Goal: Task Accomplishment & Management: Complete application form

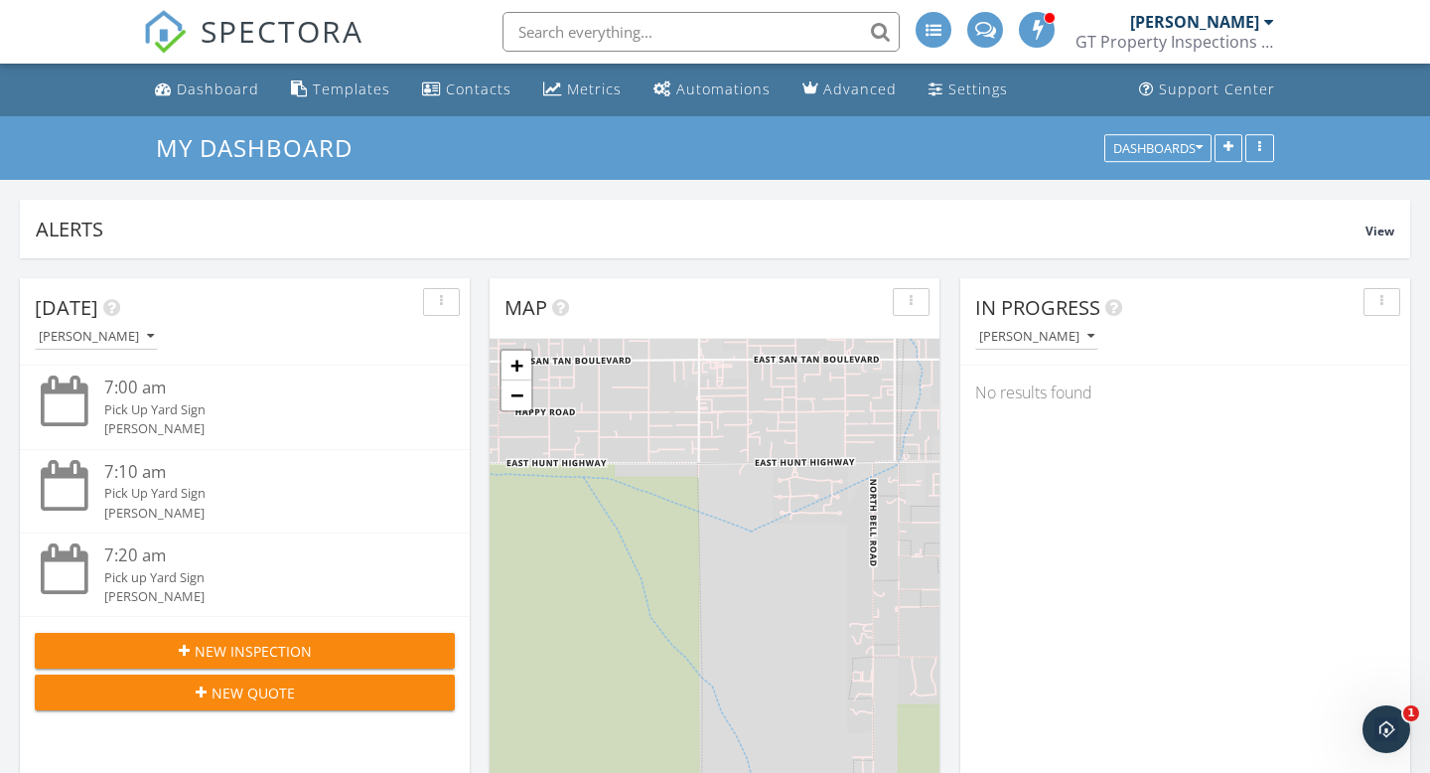
scroll to position [2056, 1431]
click at [207, 102] on link "Dashboard" at bounding box center [207, 89] width 120 height 37
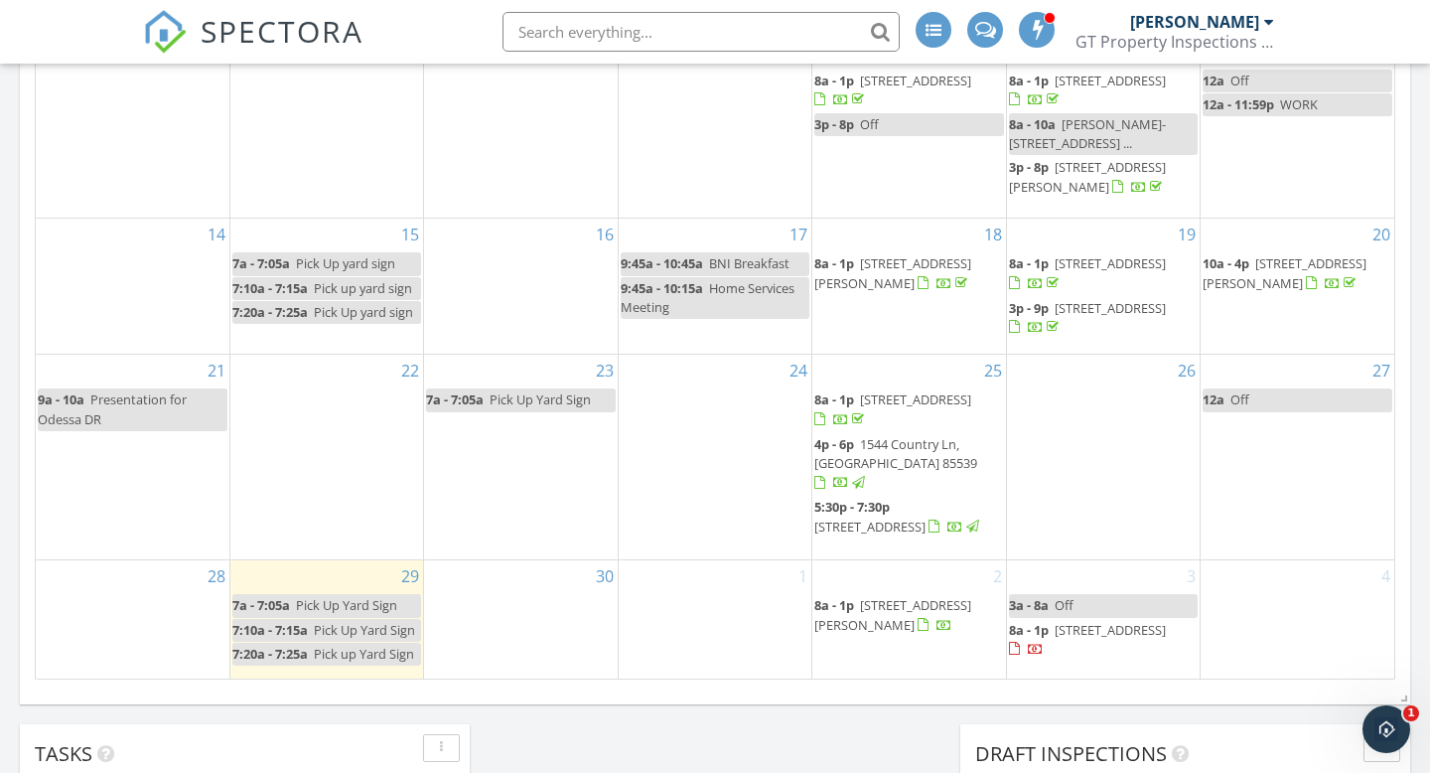
scroll to position [1145, 0]
click at [1278, 619] on div "4" at bounding box center [1297, 616] width 194 height 117
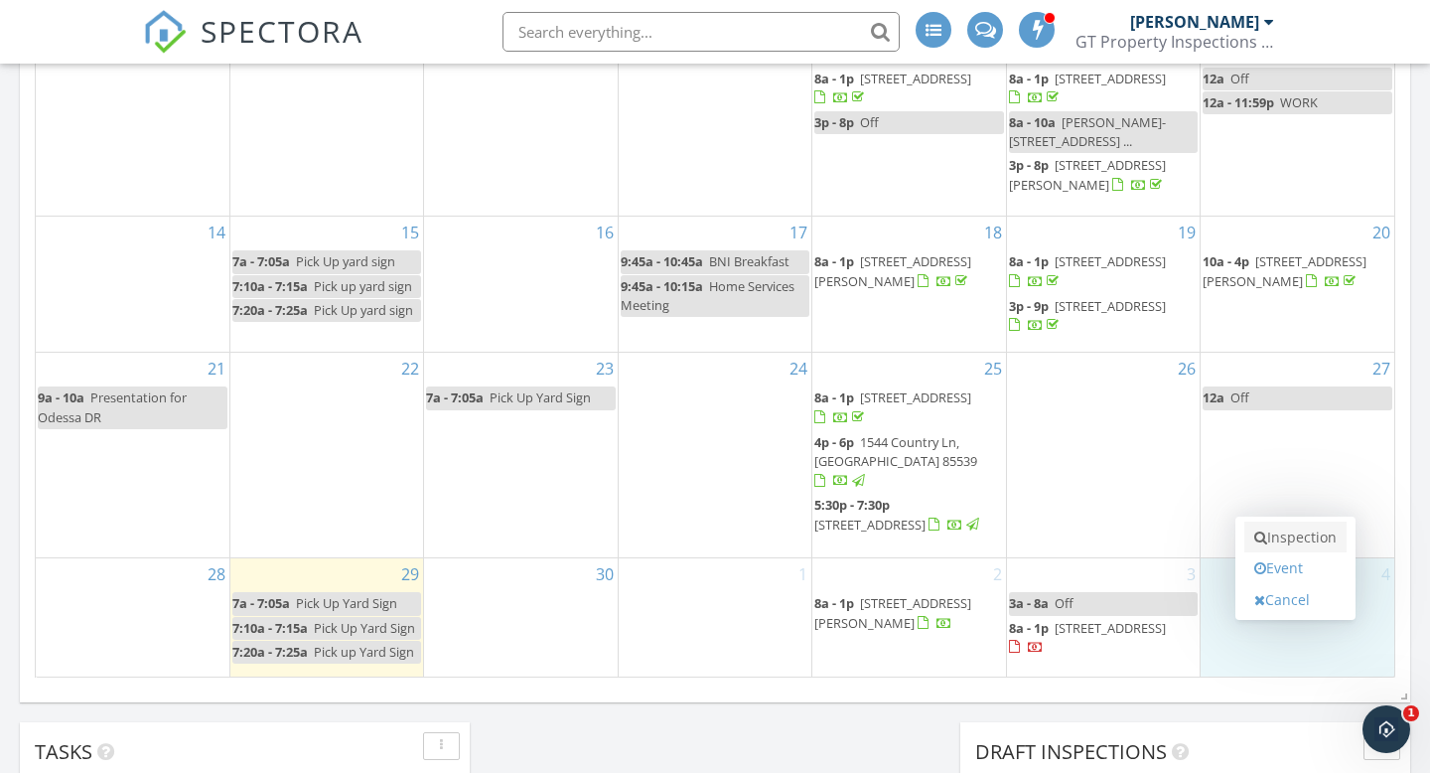
click at [1277, 538] on link "Inspection" at bounding box center [1295, 537] width 102 height 32
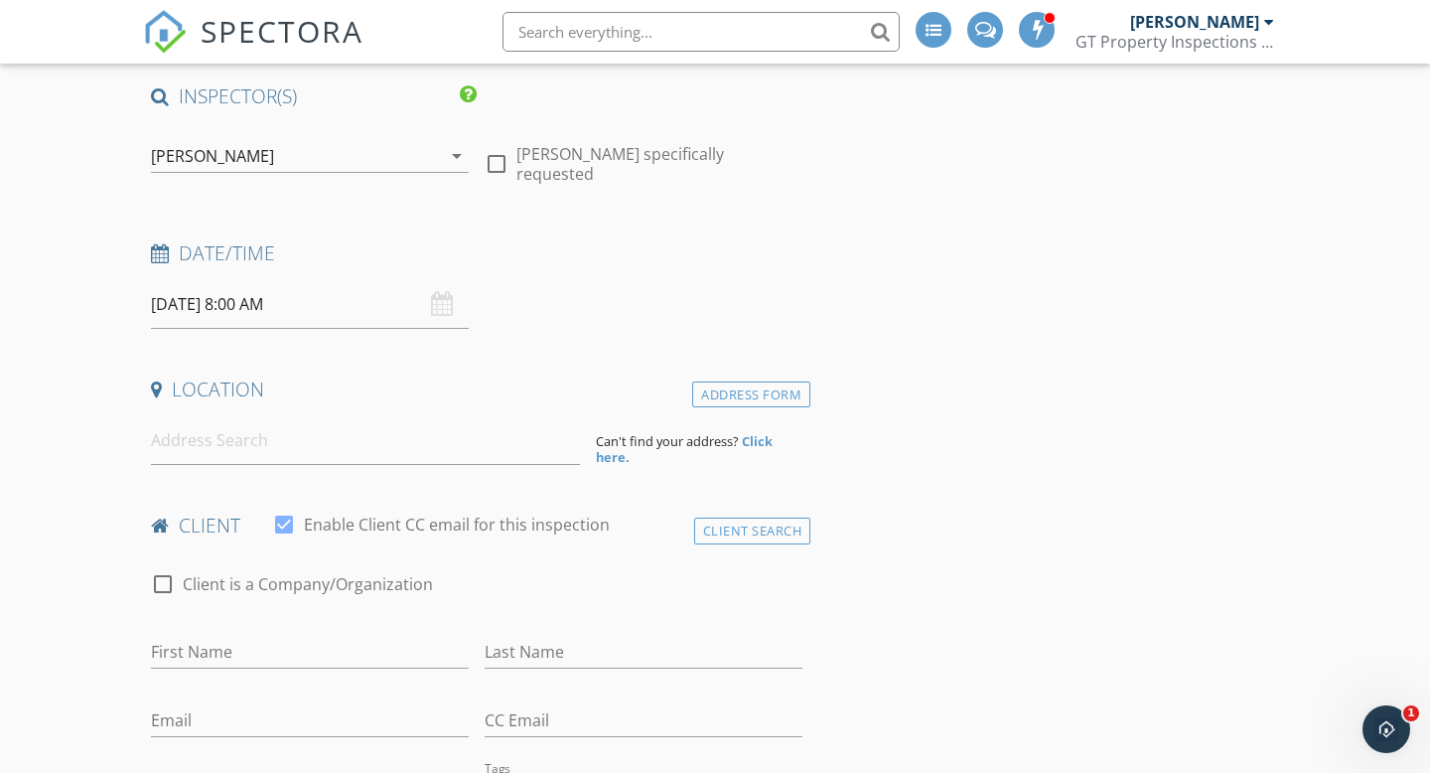
scroll to position [150, 0]
click at [255, 450] on input at bounding box center [365, 437] width 429 height 49
click at [266, 429] on input "10040 East Grande Avenue, San Tan Valley, AZ, USA" at bounding box center [365, 437] width 429 height 49
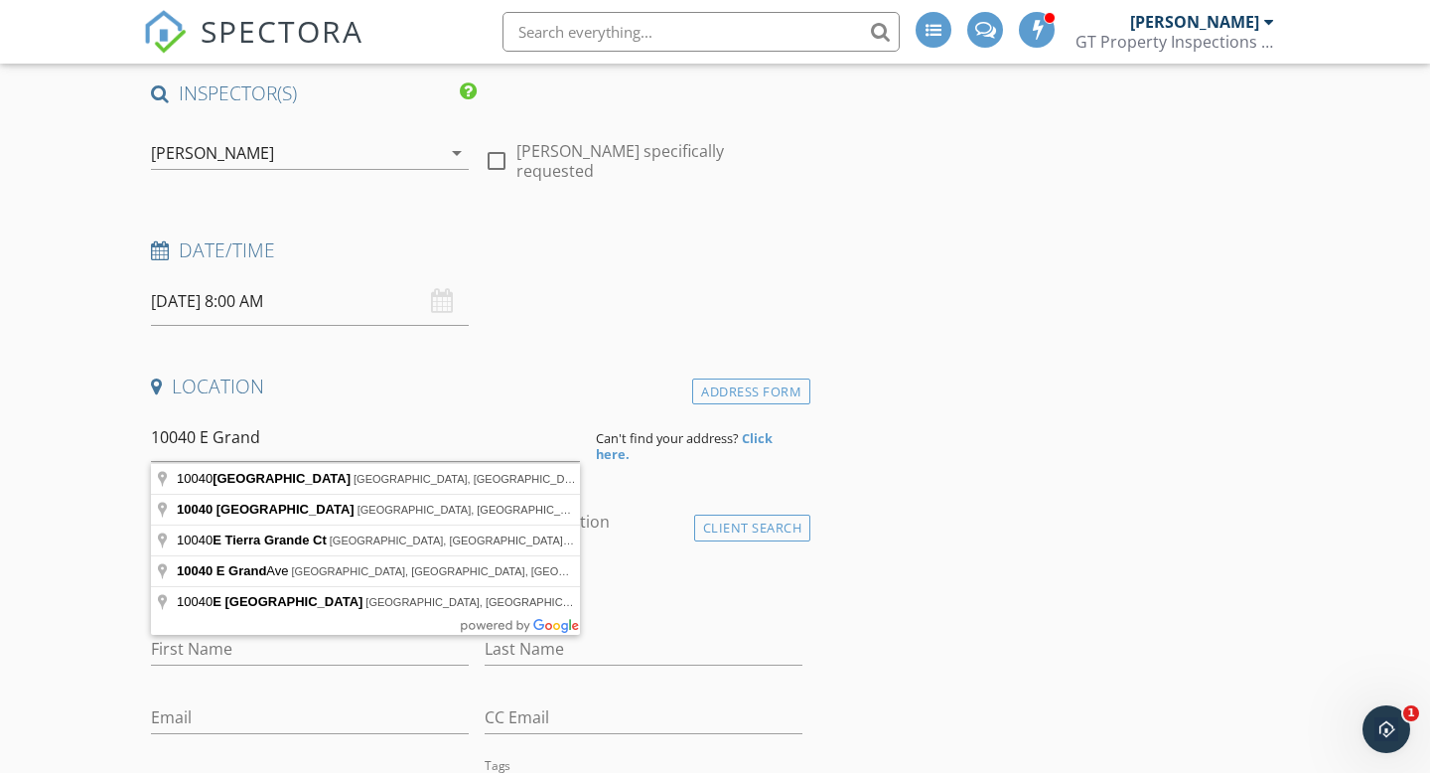
type input "10040 East Grandview Street, Mesa, AZ, USA"
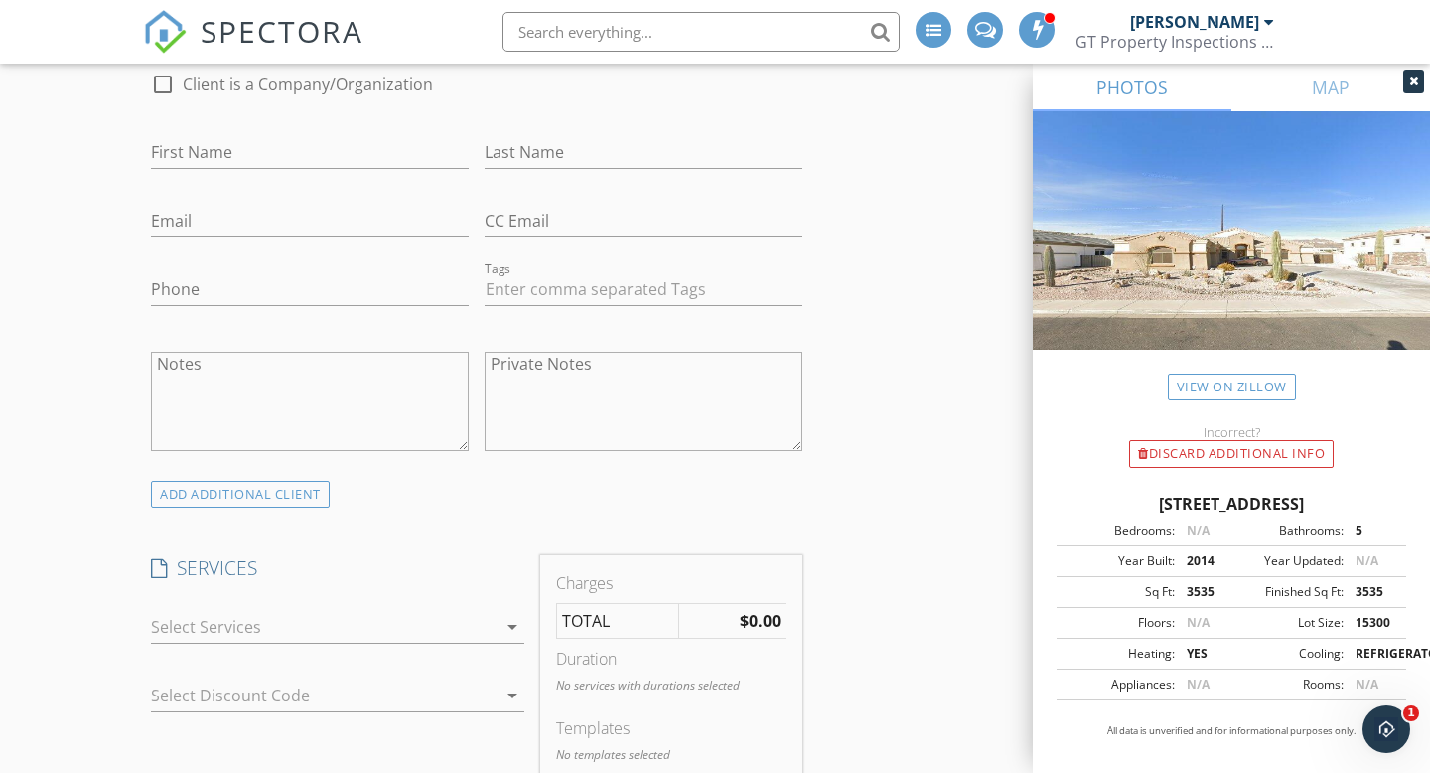
scroll to position [1056, 0]
click at [231, 150] on input "First Name" at bounding box center [310, 148] width 318 height 33
paste input "Petula Gillingham"
drag, startPoint x: 294, startPoint y: 148, endPoint x: 201, endPoint y: 148, distance: 93.3
click at [201, 148] on input "Petula Gillingham" at bounding box center [310, 148] width 318 height 33
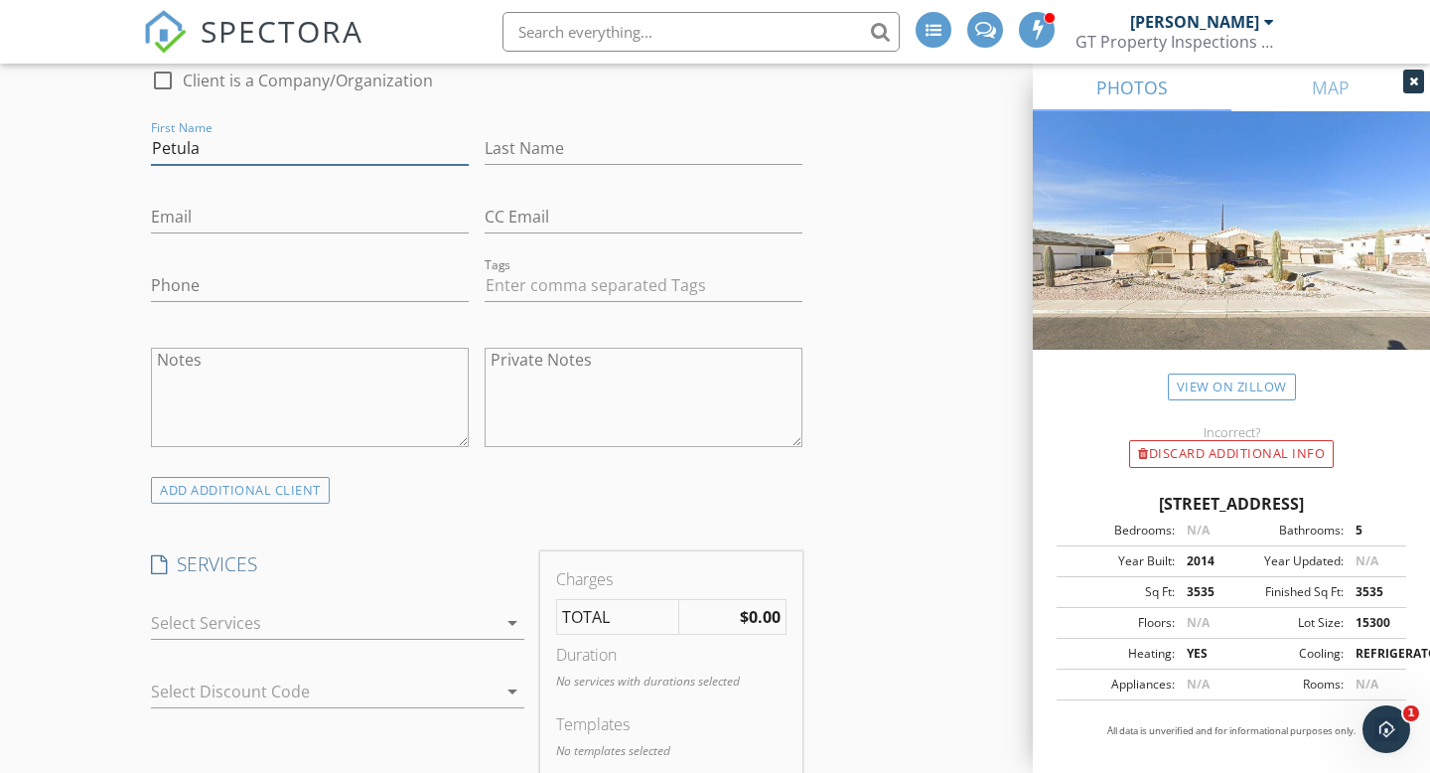
type input "Petula"
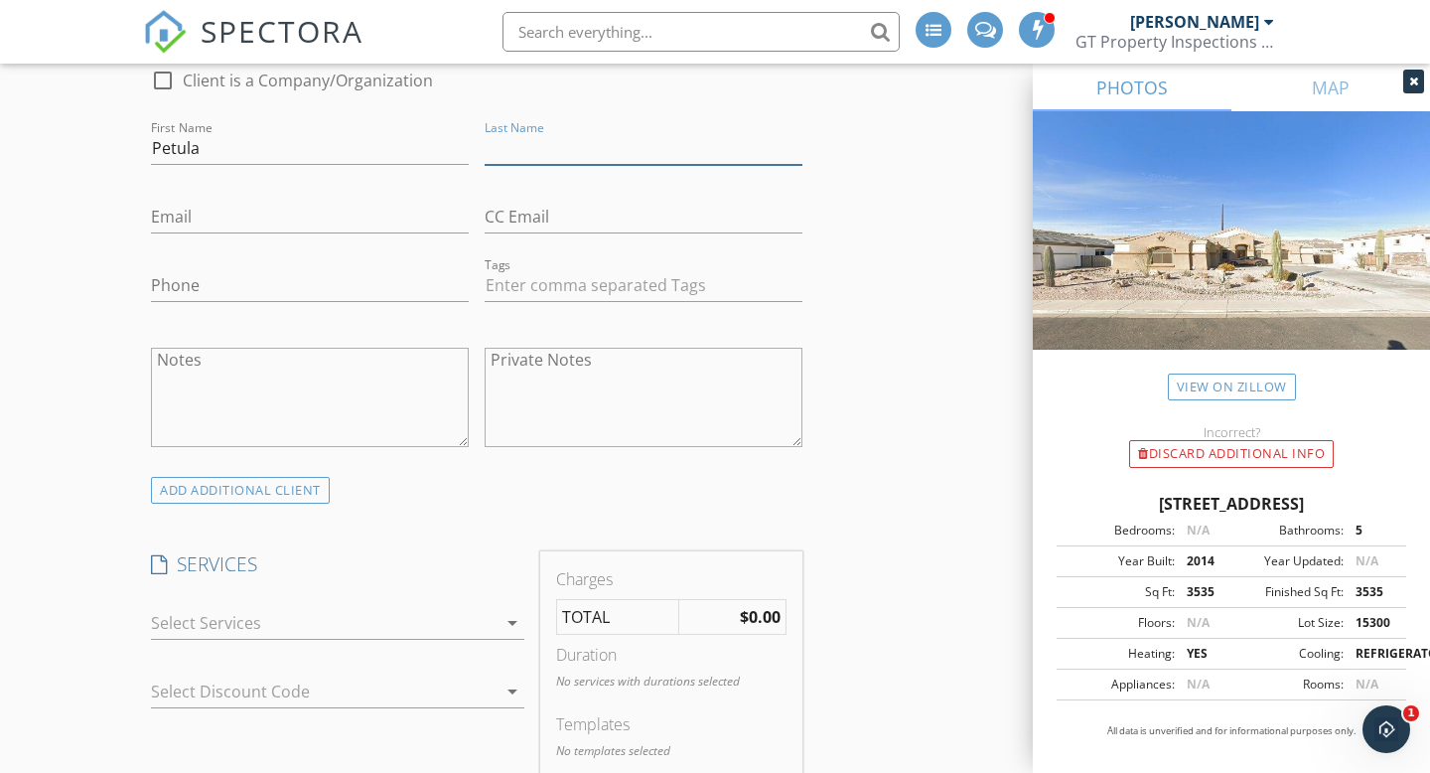
paste input "Gillingham"
click at [487, 150] on input "Gillingham" at bounding box center [644, 148] width 318 height 33
type input "Gillingham"
click at [335, 216] on input "Email" at bounding box center [310, 217] width 318 height 33
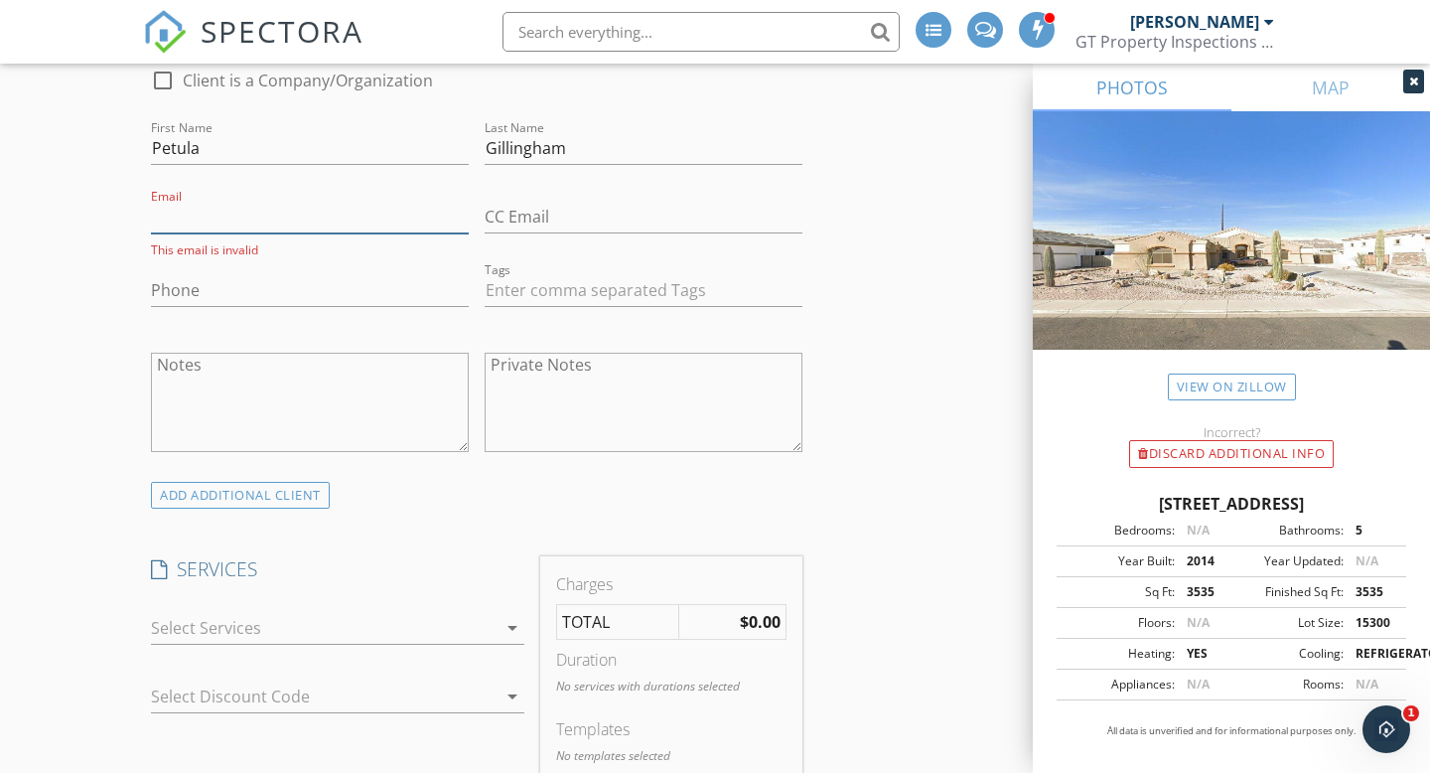
paste input "dr.petula@gmail.com"
type input "dr.petula@gmail.com"
click at [239, 289] on input "Phone" at bounding box center [310, 285] width 318 height 33
paste input "480-250-4711"
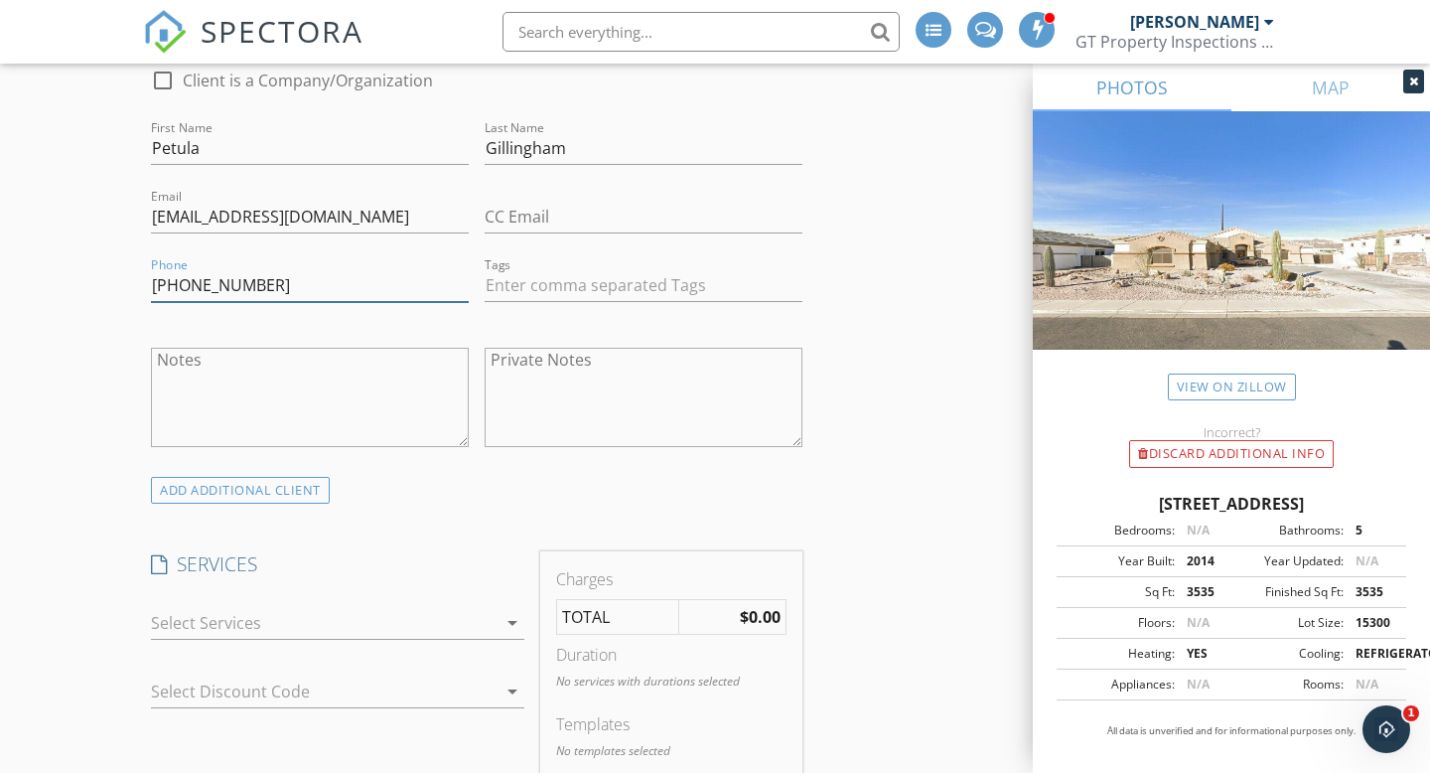
type input "480-250-4711"
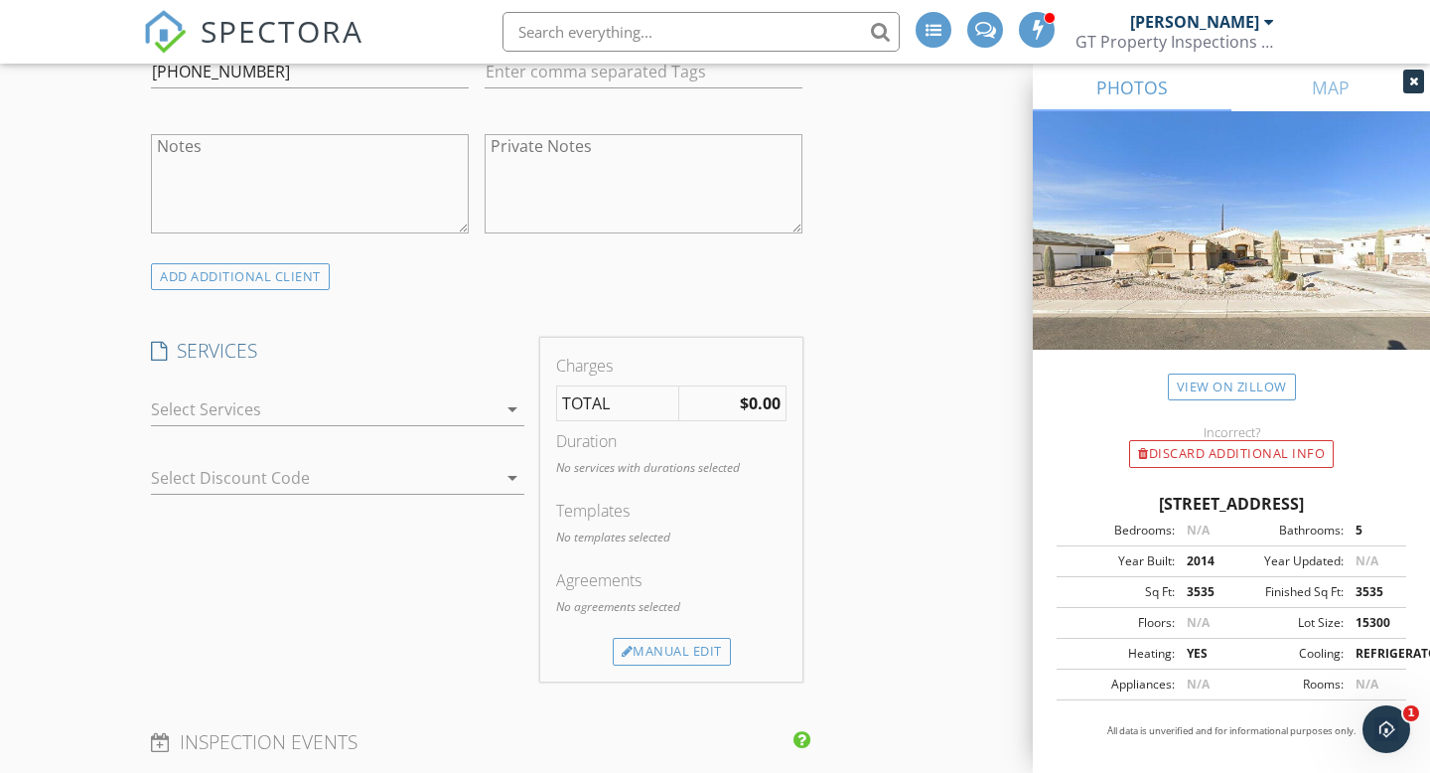
scroll to position [1272, 0]
click at [229, 408] on div at bounding box center [324, 407] width 346 height 32
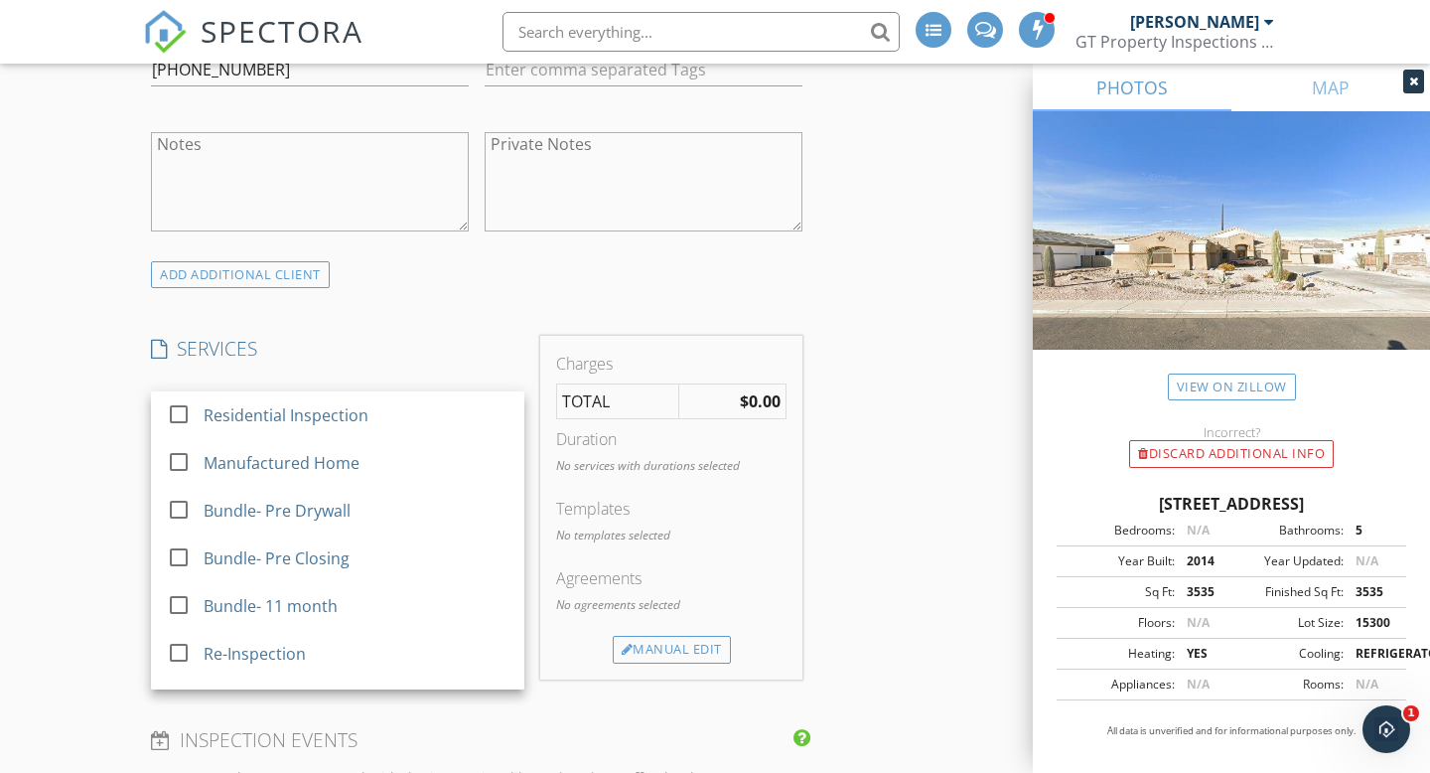
click at [229, 408] on div "Residential Inspection" at bounding box center [286, 415] width 165 height 24
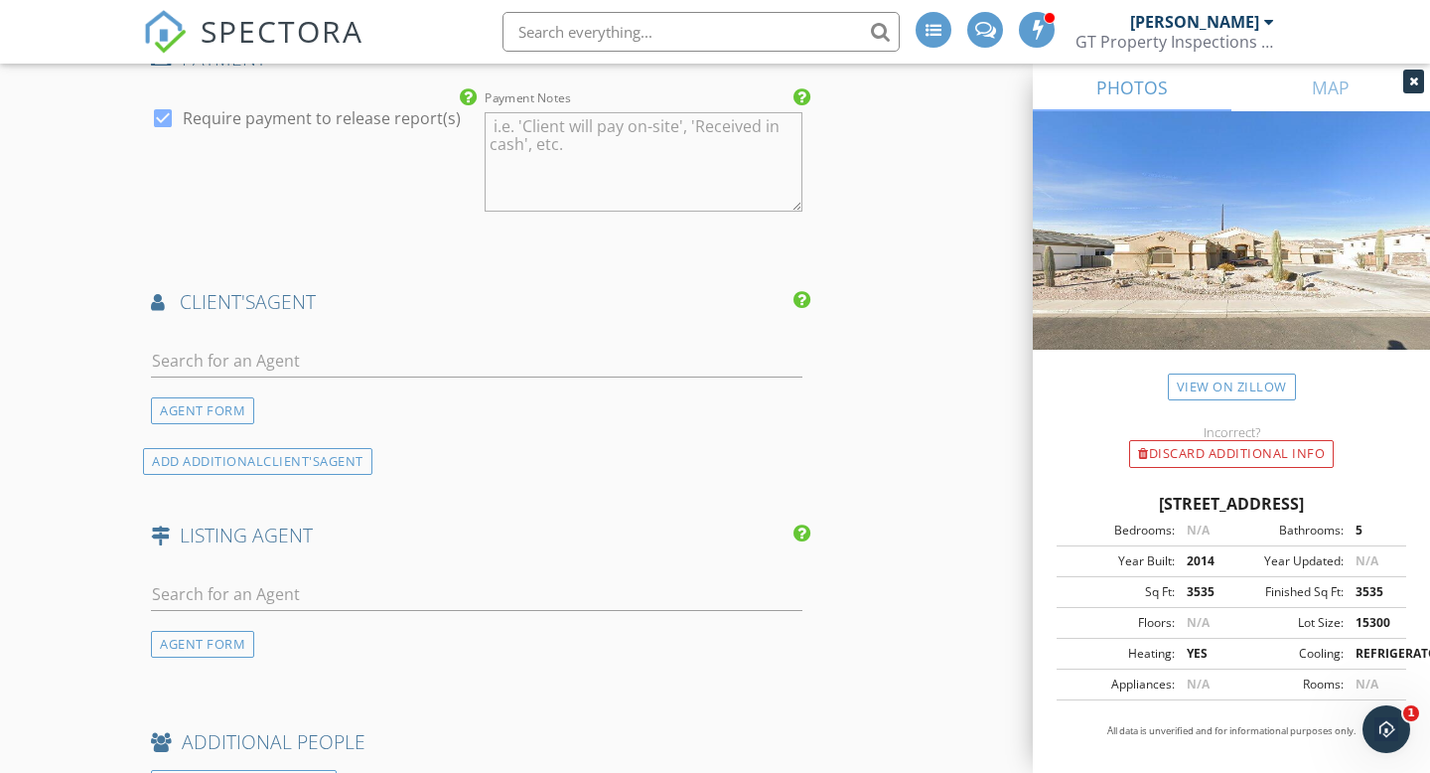
scroll to position [2159, 0]
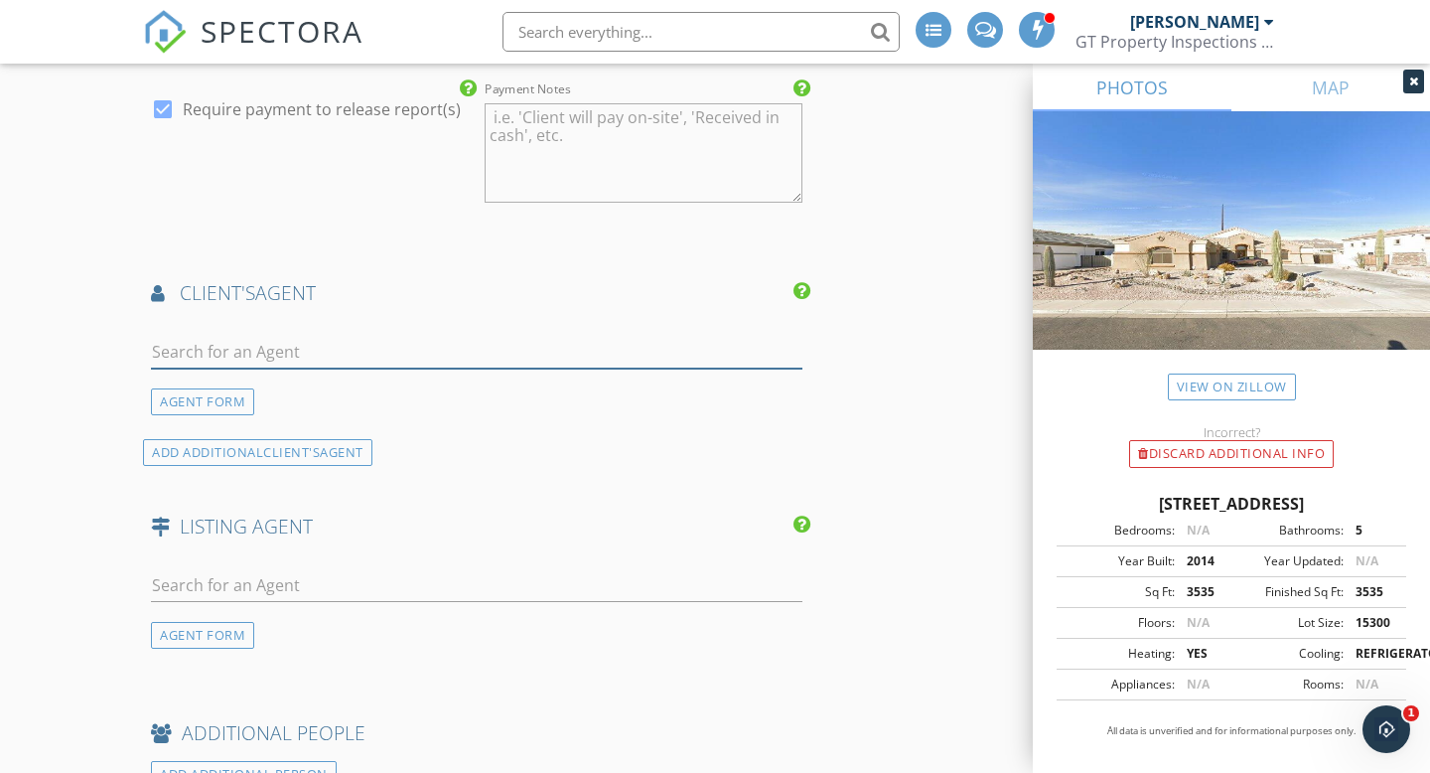
click at [257, 357] on input "text" at bounding box center [476, 352] width 651 height 33
type input "t"
click at [224, 398] on div "AGENT FORM" at bounding box center [202, 401] width 103 height 27
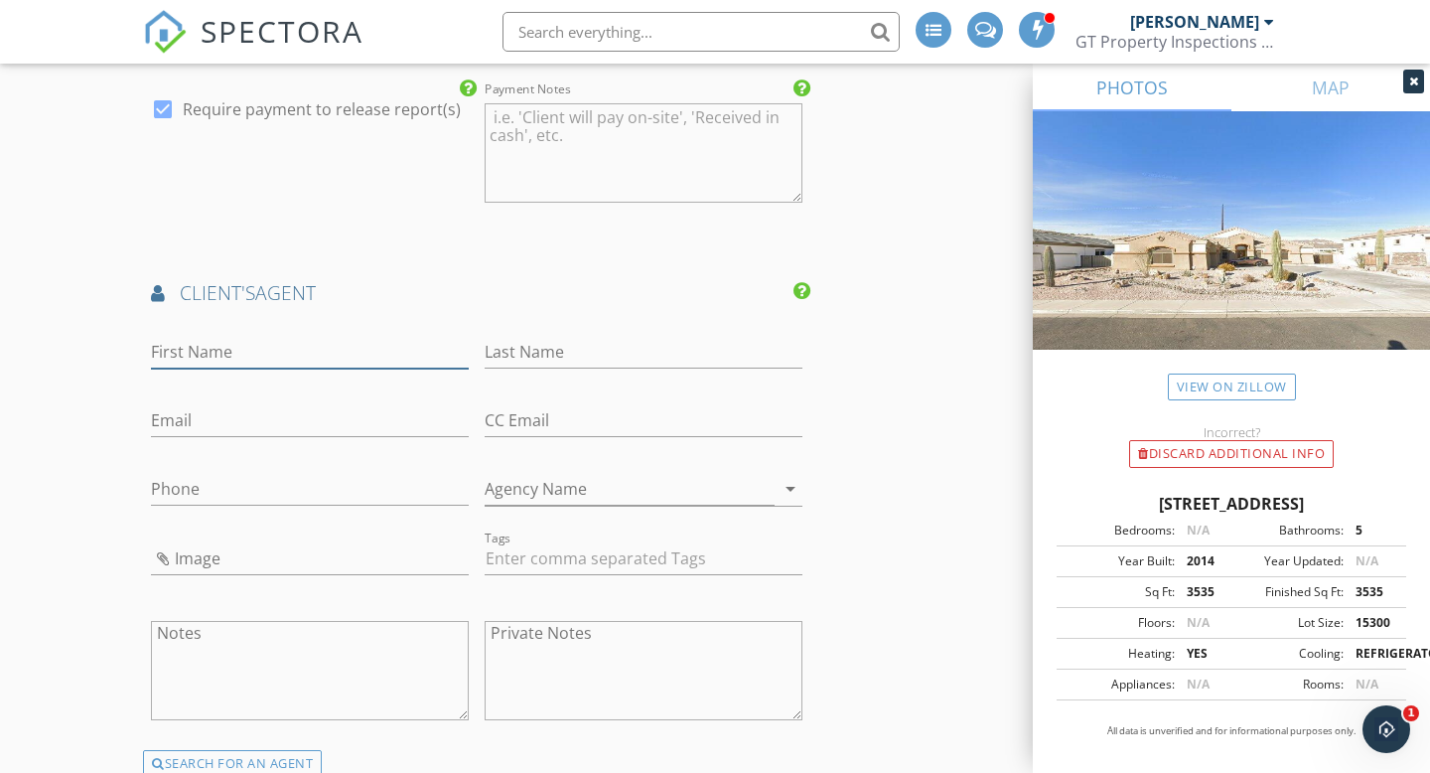
click at [212, 359] on input "First Name" at bounding box center [310, 352] width 318 height 33
type input "Telene"
click at [567, 353] on input "Last Name" at bounding box center [644, 352] width 318 height 33
paste input "Monteverde"
type input "Monteverde"
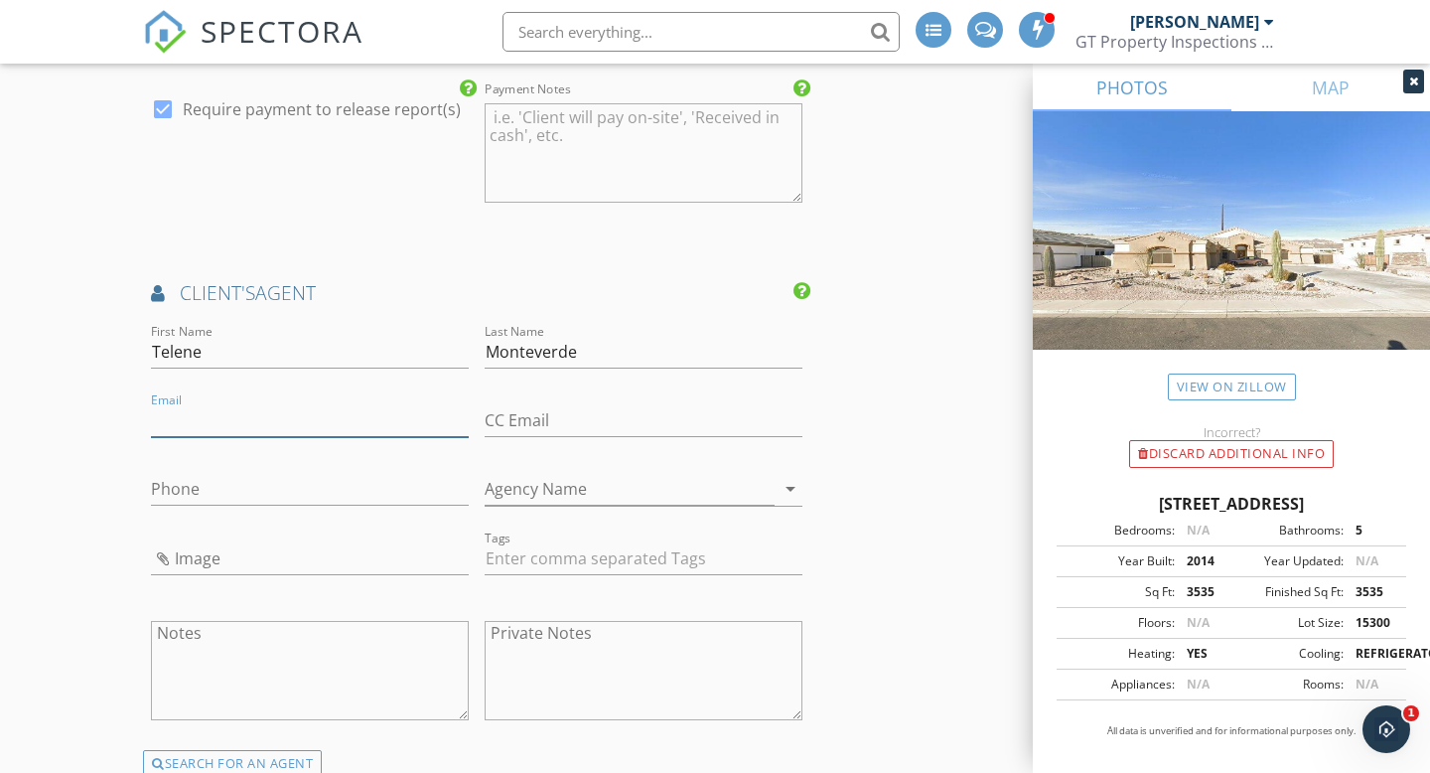
click at [253, 431] on input "Email" at bounding box center [310, 420] width 318 height 33
paste input "elenesellsaz@gmail.com"
type input "telenesellsaz@gmail.com"
click at [304, 486] on input "Phone" at bounding box center [310, 489] width 318 height 33
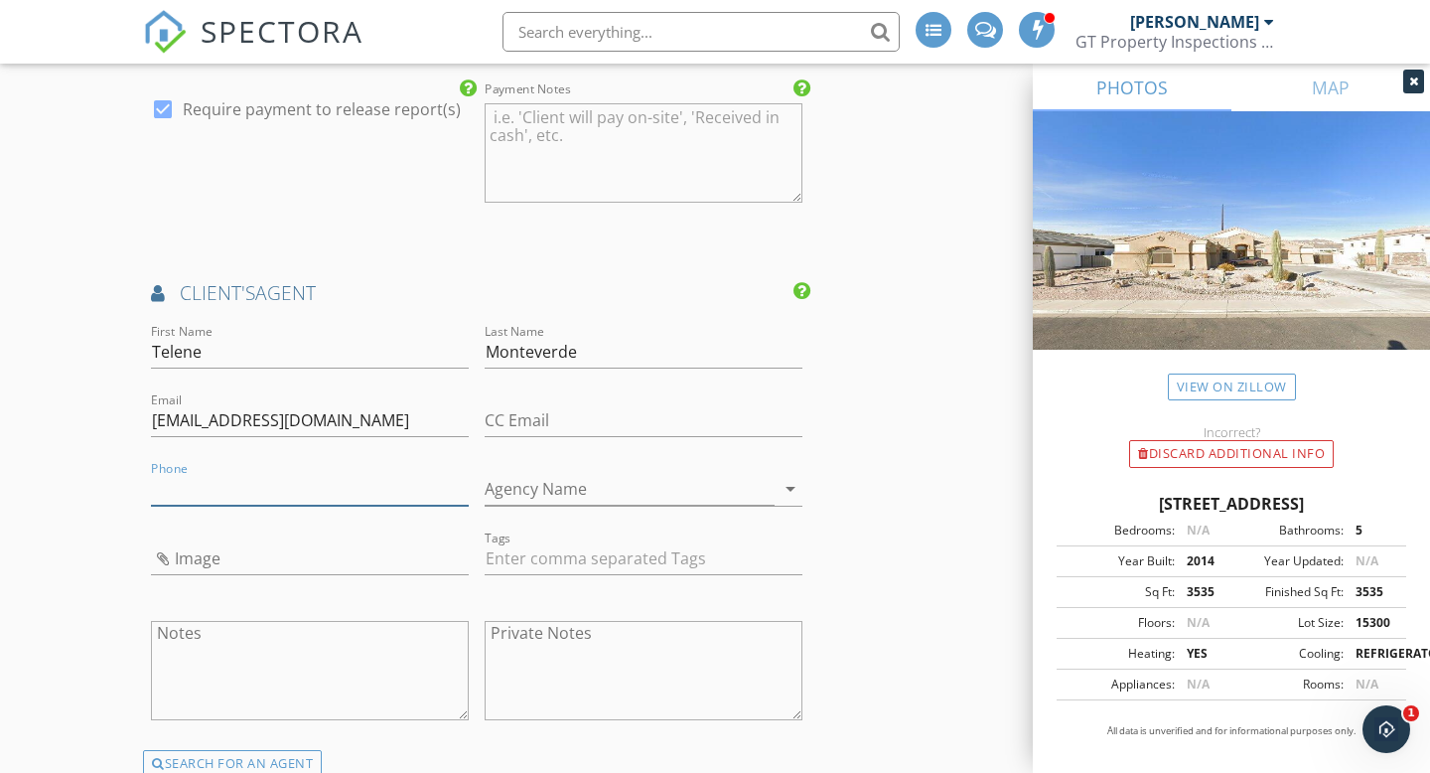
paste input "916-595-4229"
type input "916-595-4229"
click at [534, 484] on input "Agency Name" at bounding box center [630, 489] width 290 height 33
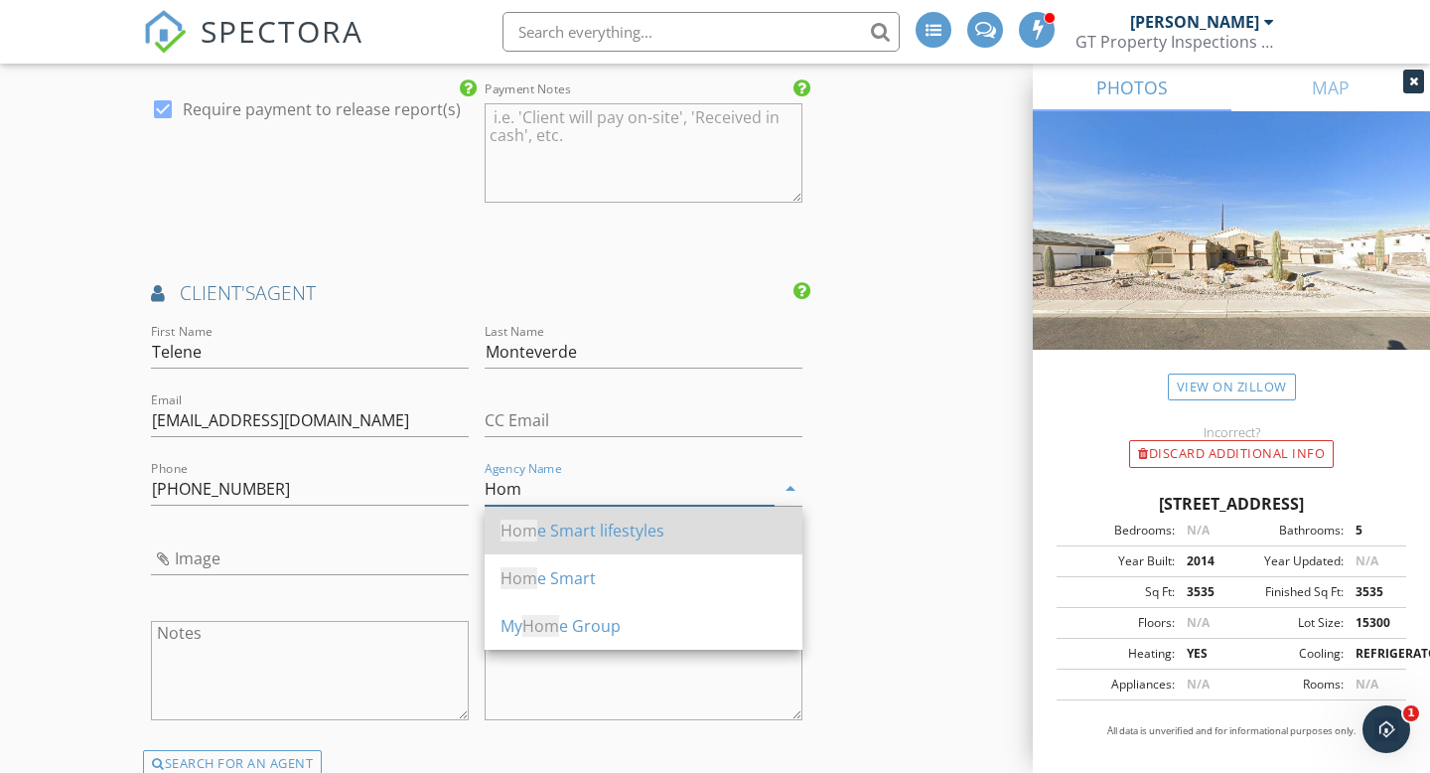
click at [589, 526] on div "Hom e Smart lifestyles" at bounding box center [643, 530] width 286 height 24
type input "Home Smart lifestyles"
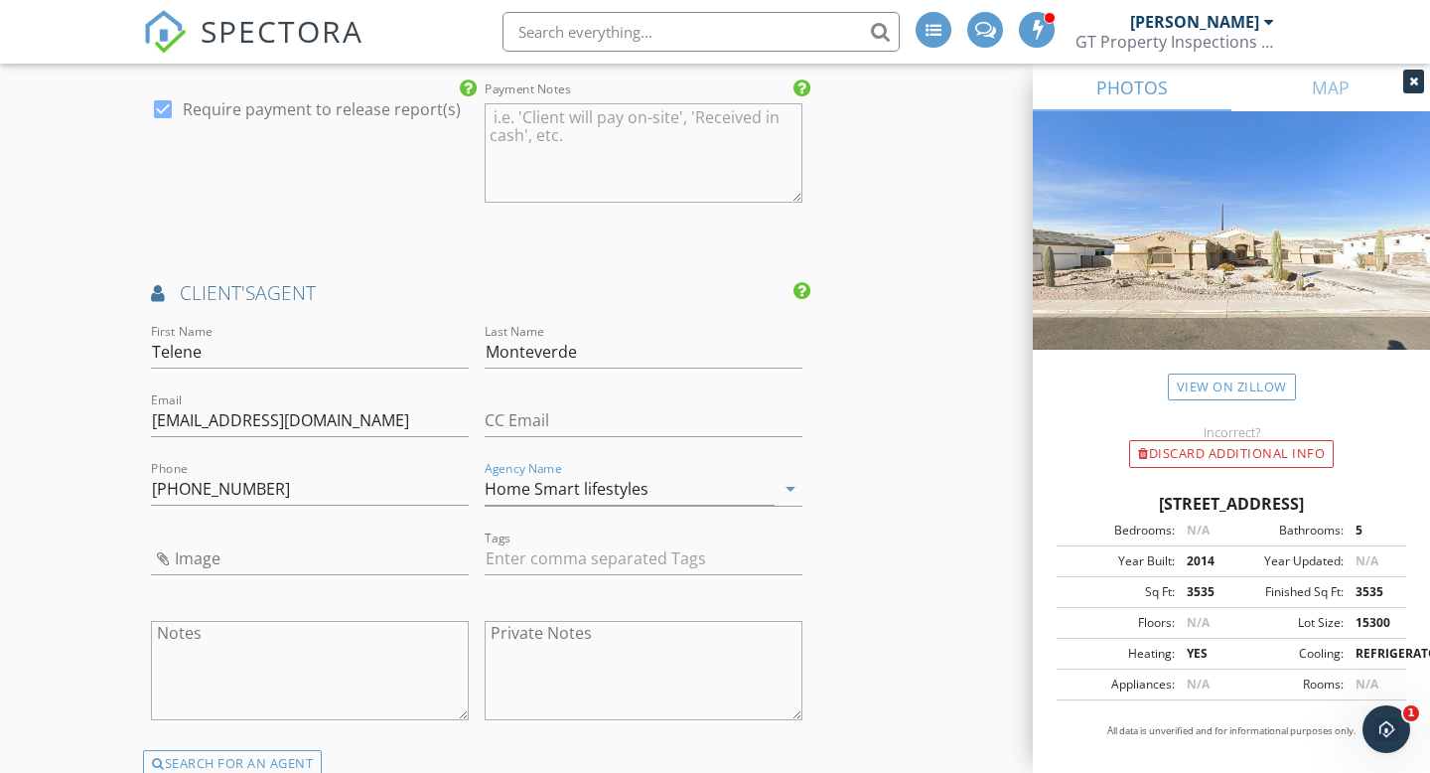
click at [857, 530] on div "INSPECTOR(S) check_box Gerald Sandoval PRIMARY Gerald Sandoval arrow_drop_down …" at bounding box center [715, 158] width 1144 height 4173
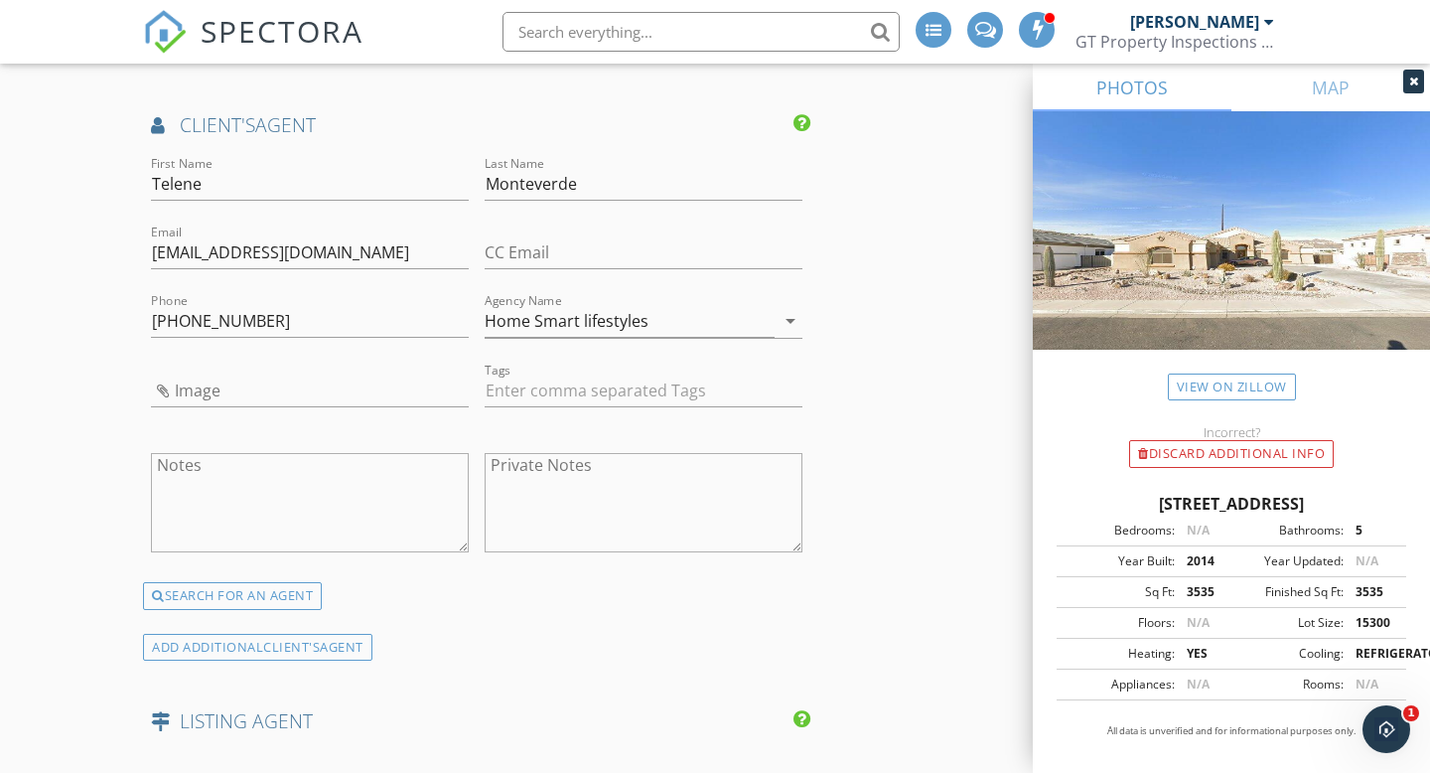
scroll to position [2334, 0]
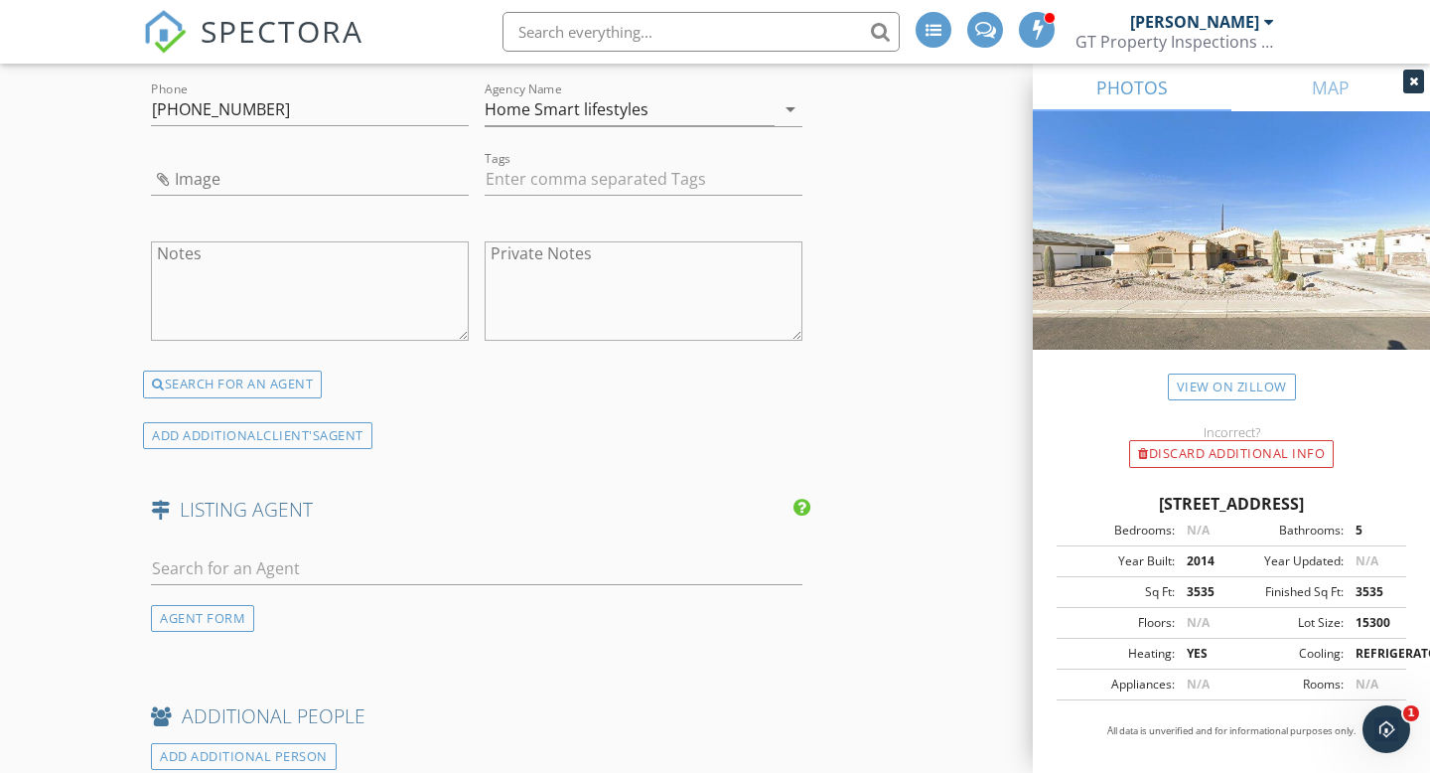
click at [616, 422] on div "ADD ADDITIONAL client's AGENT" at bounding box center [476, 435] width 667 height 27
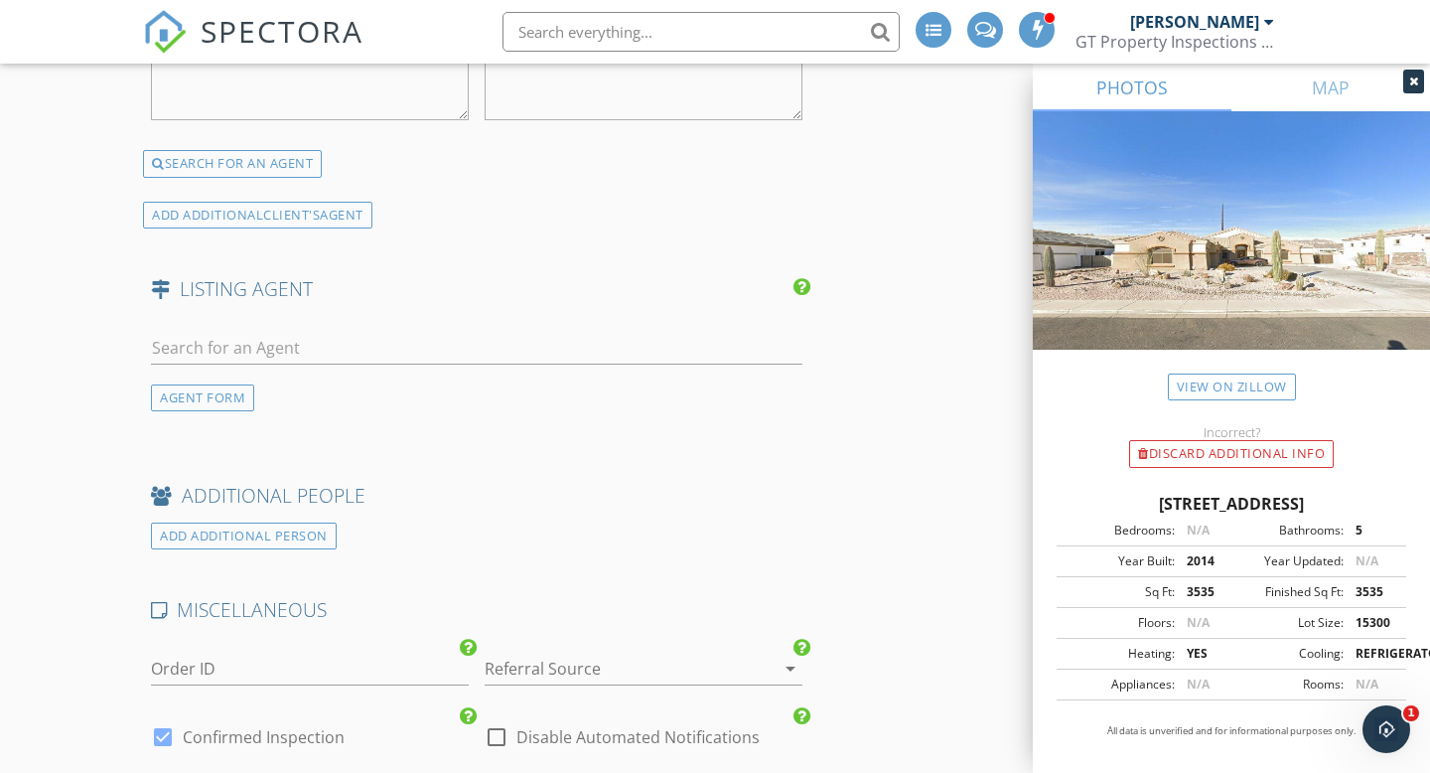
scroll to position [2759, 0]
click at [280, 337] on input "text" at bounding box center [476, 347] width 651 height 33
click at [213, 392] on div "AGENT FORM" at bounding box center [202, 396] width 103 height 27
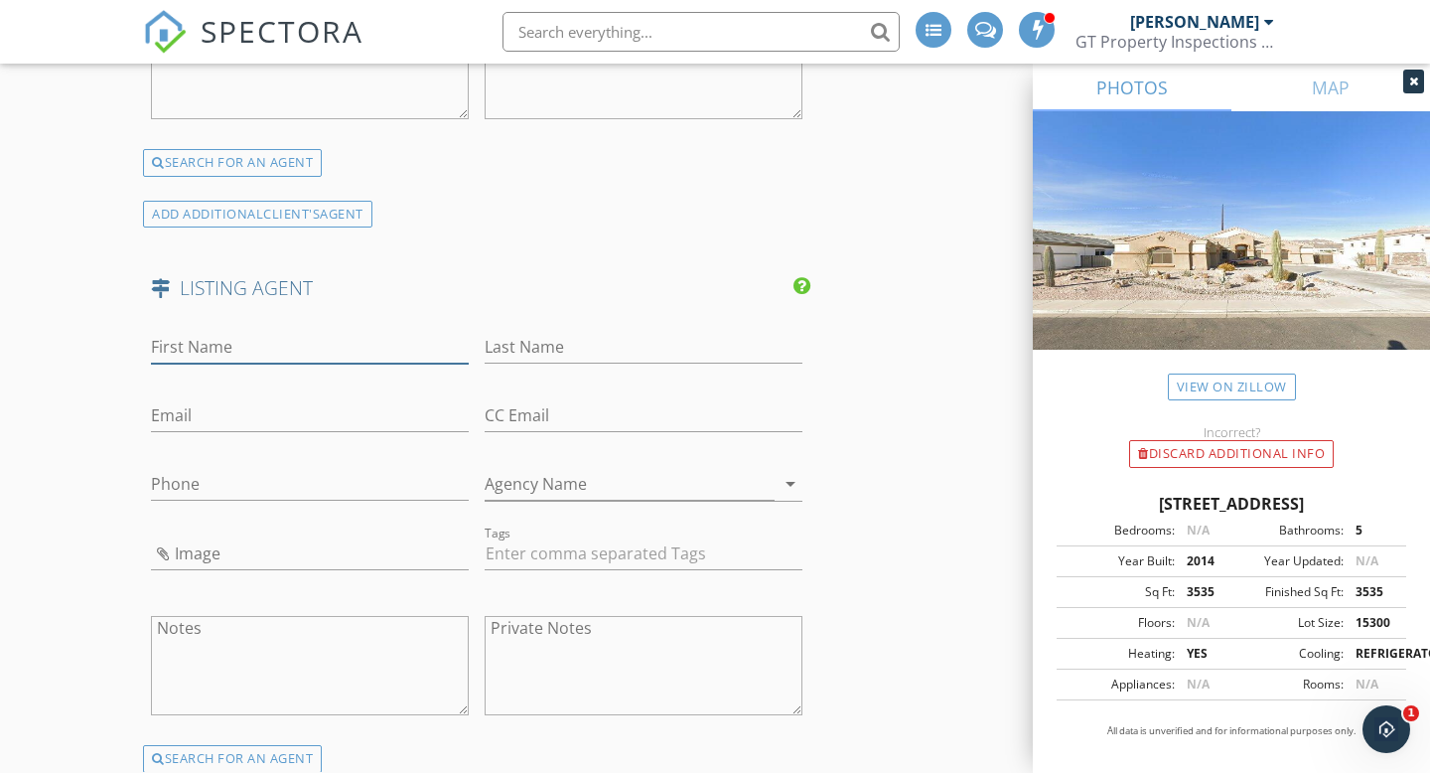
click at [247, 342] on input "First Name" at bounding box center [310, 347] width 318 height 33
paste input "Camille Fairbanks"
drag, startPoint x: 295, startPoint y: 347, endPoint x: 211, endPoint y: 348, distance: 84.4
click at [211, 348] on input "Camille Fairbanks" at bounding box center [310, 347] width 318 height 33
click at [211, 348] on input "Camill" at bounding box center [310, 347] width 318 height 33
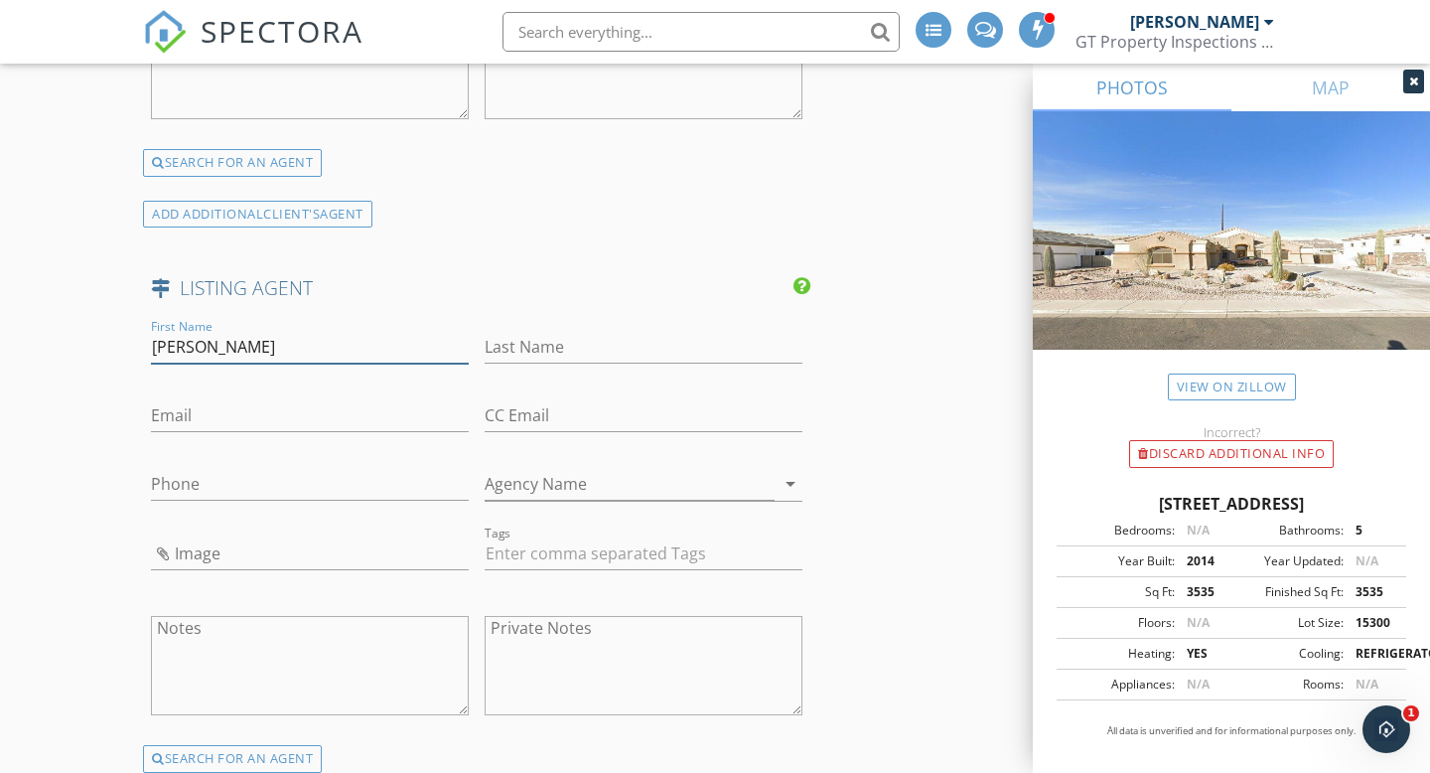
type input "Camille"
click at [555, 353] on input "Last Name" at bounding box center [644, 347] width 318 height 33
paste input "Fairbanks"
type input "Fairbanks"
click at [299, 413] on input "Email" at bounding box center [310, 415] width 318 height 33
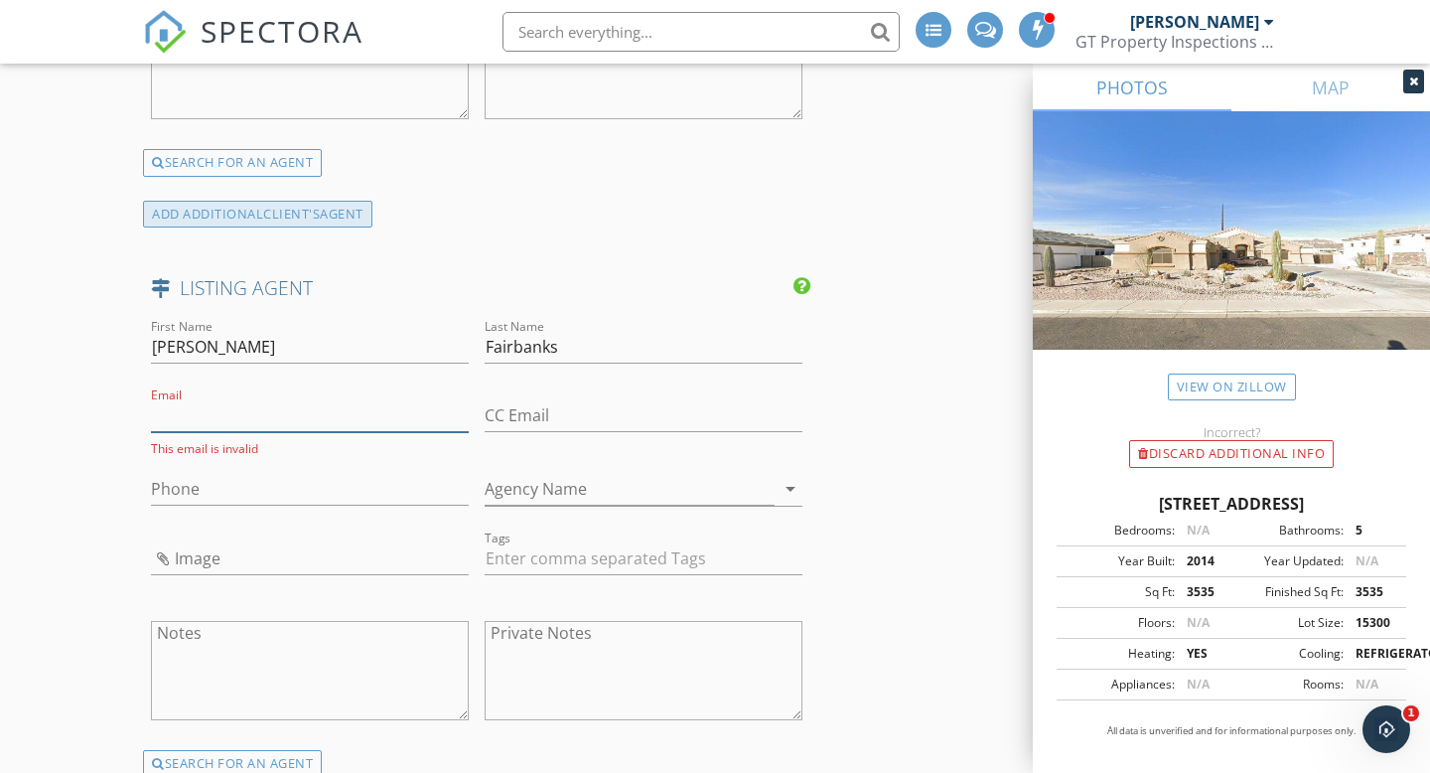
paste input "cpsfairbanks@gmail.com"
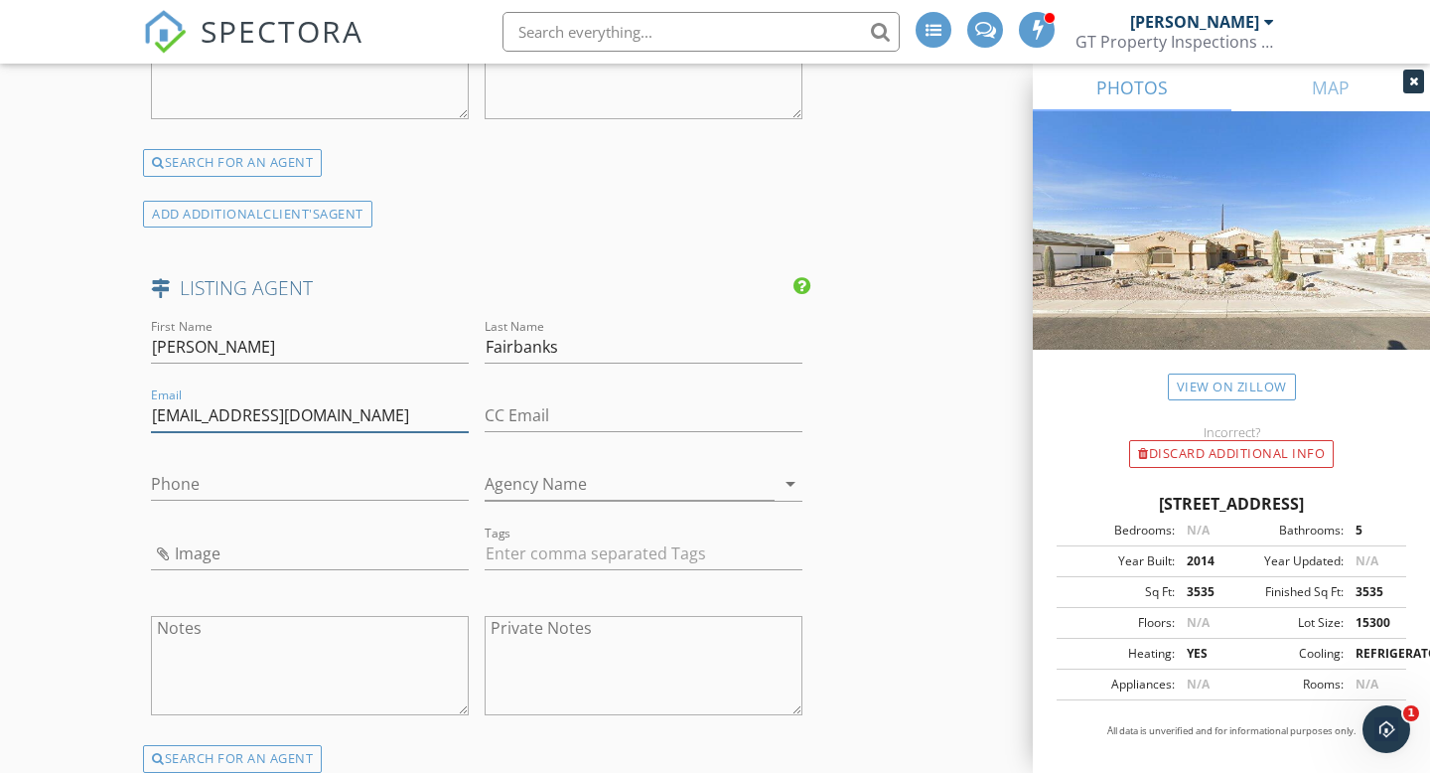
type input "cpsfairbanks@gmail.com"
click at [257, 481] on input "Phone" at bounding box center [310, 484] width 318 height 33
paste input "480-414-0142"
type input "480-414-0142"
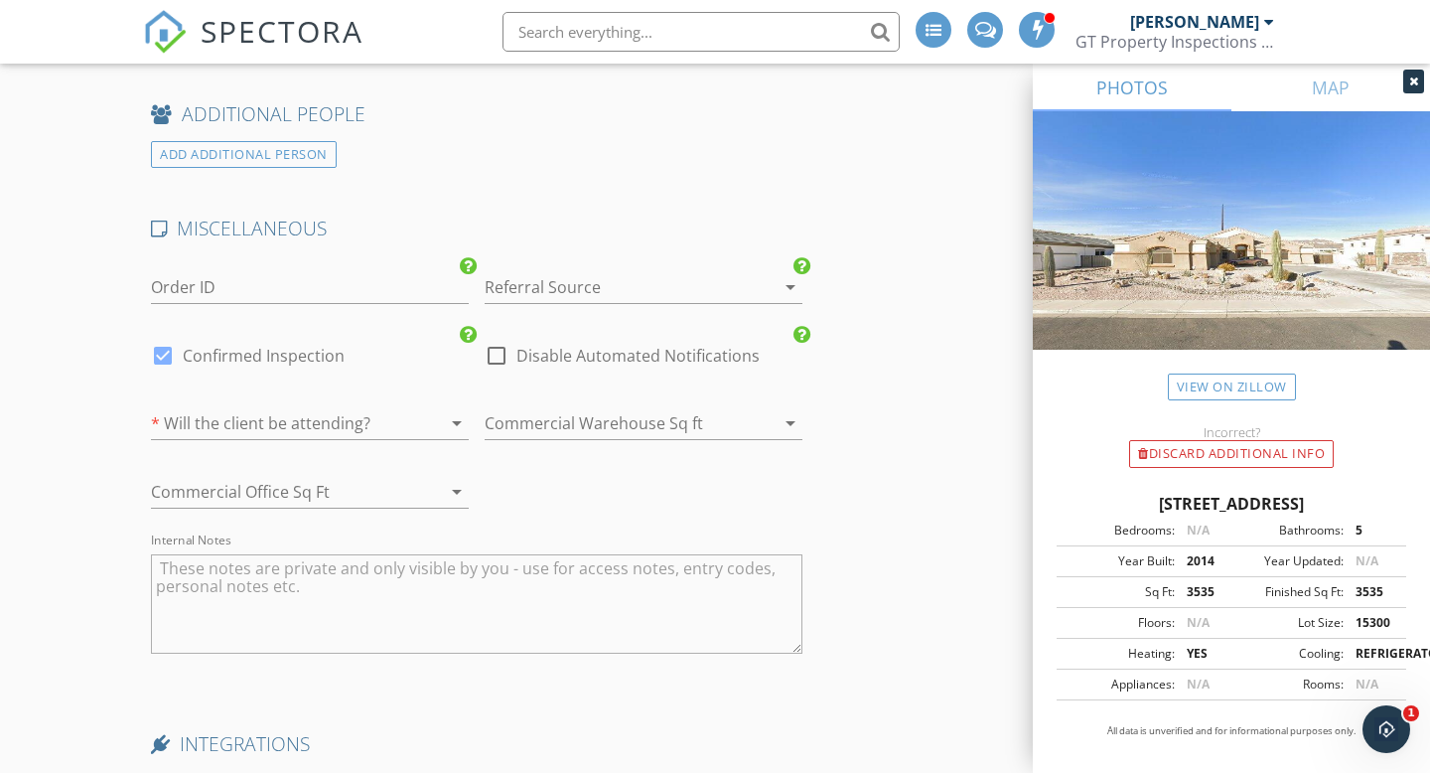
scroll to position [3534, 0]
click at [542, 266] on div at bounding box center [616, 282] width 262 height 32
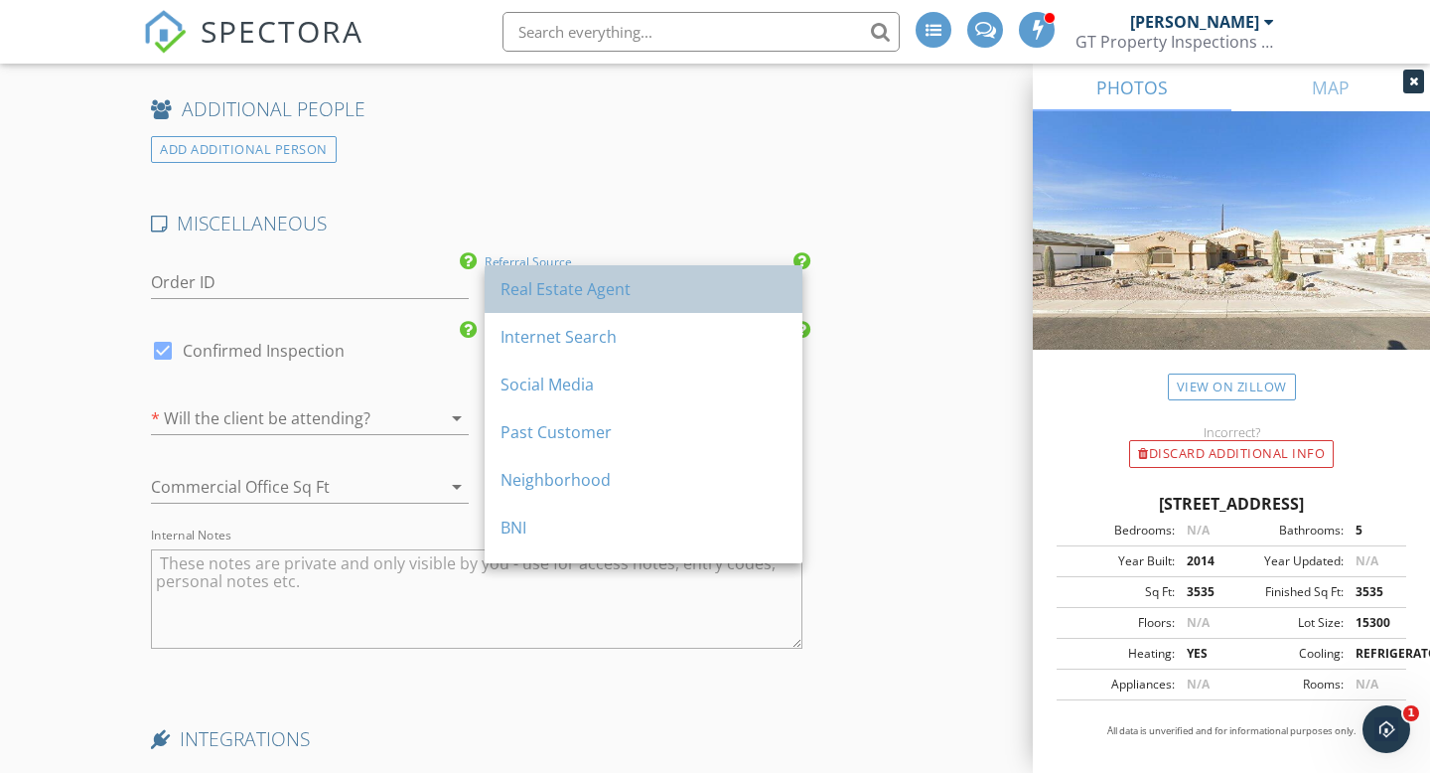
click at [564, 292] on div "Real Estate Agent" at bounding box center [643, 289] width 286 height 24
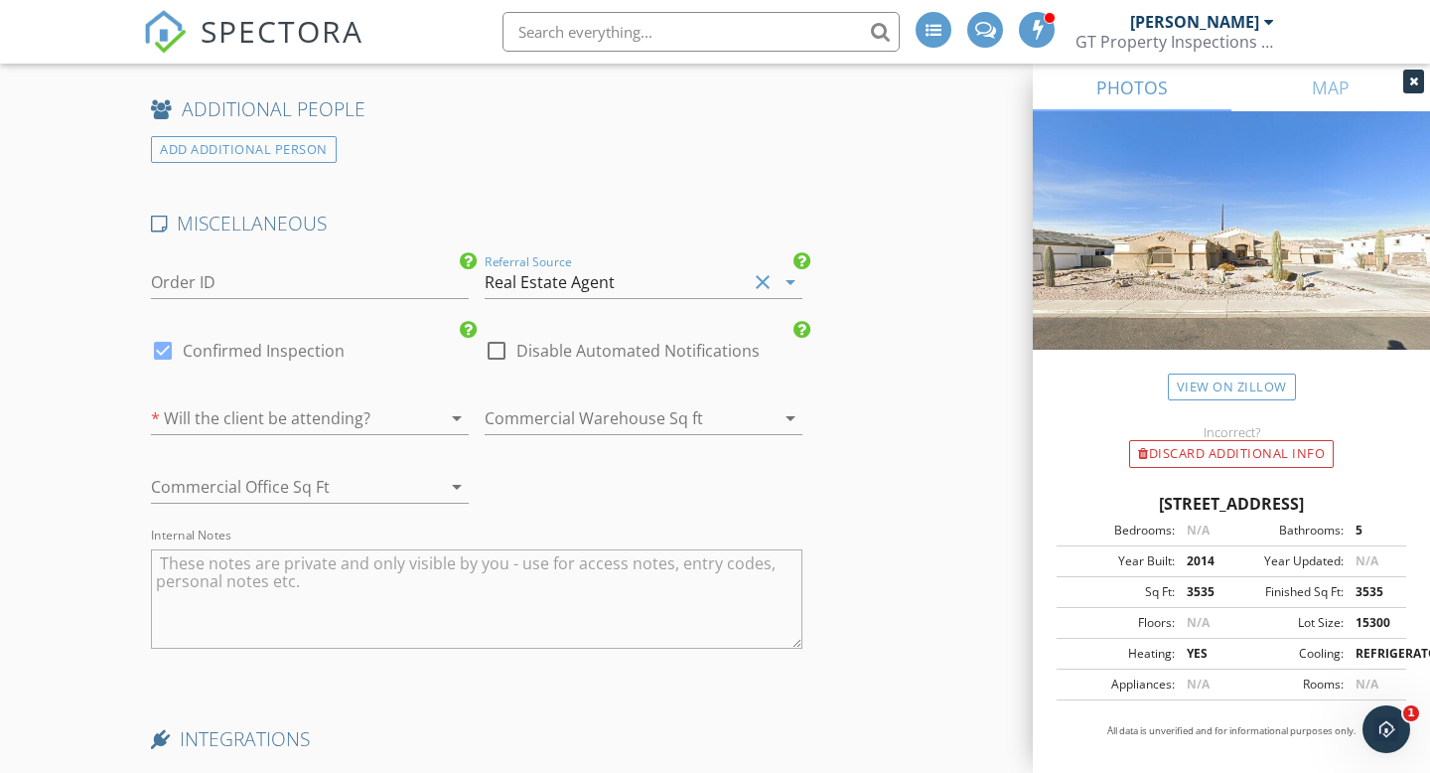
click at [321, 424] on div at bounding box center [282, 418] width 262 height 32
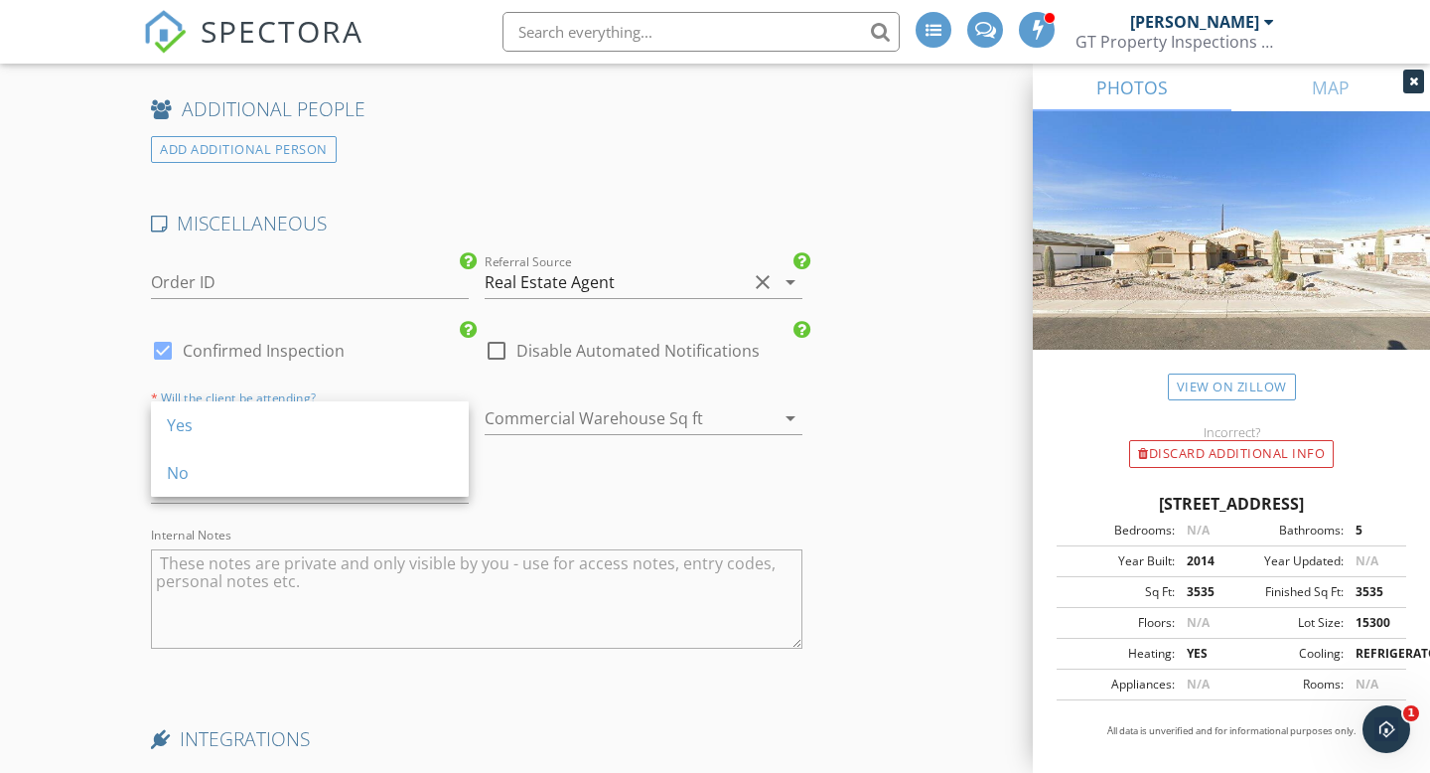
click at [321, 424] on div "Yes" at bounding box center [310, 425] width 286 height 24
click at [682, 485] on div "MISCELLANEOUS Order ID Referral Source Real Estate Agent clear arrow_drop_down …" at bounding box center [476, 445] width 667 height 468
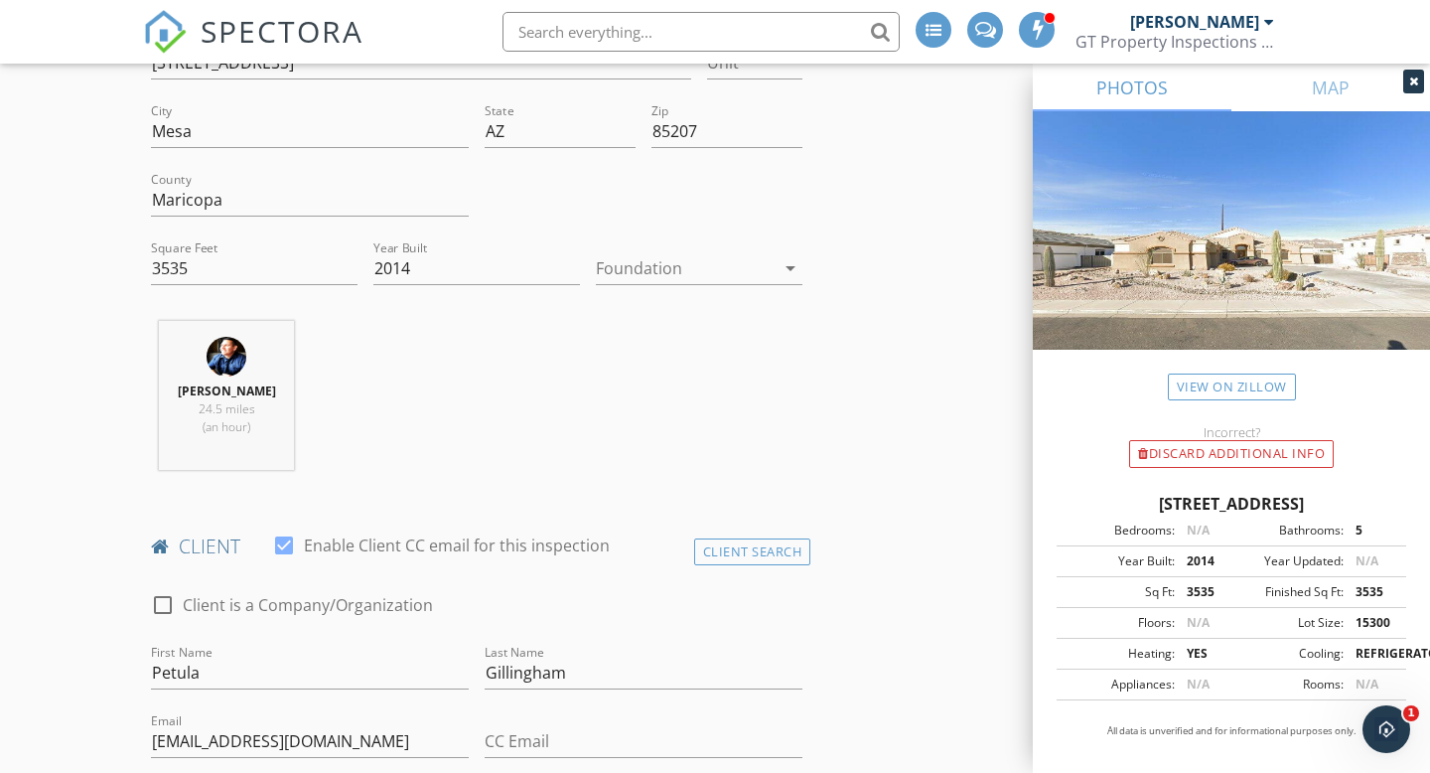
scroll to position [455, 0]
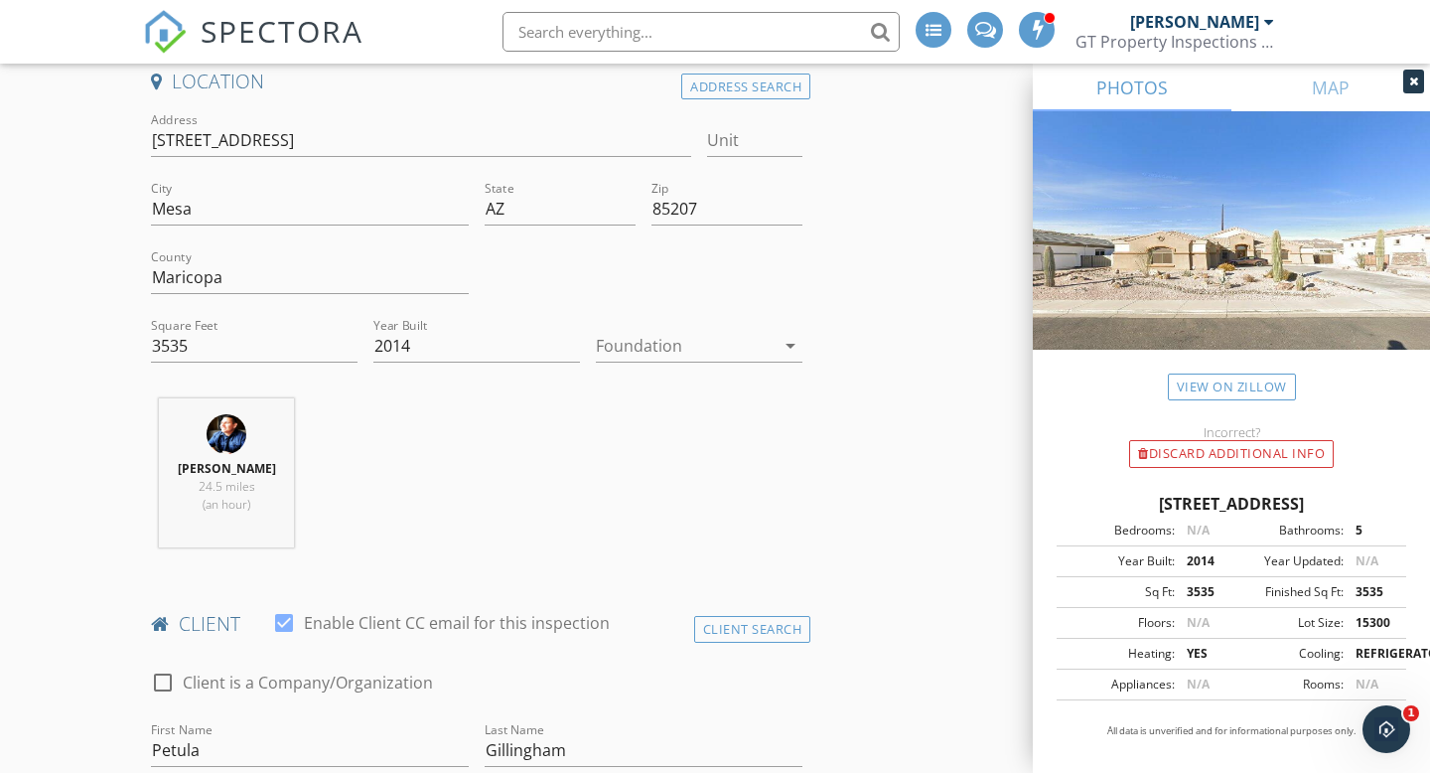
click at [448, 426] on div "Gerald Sandoval 24.5 miles (an hour)" at bounding box center [476, 480] width 667 height 165
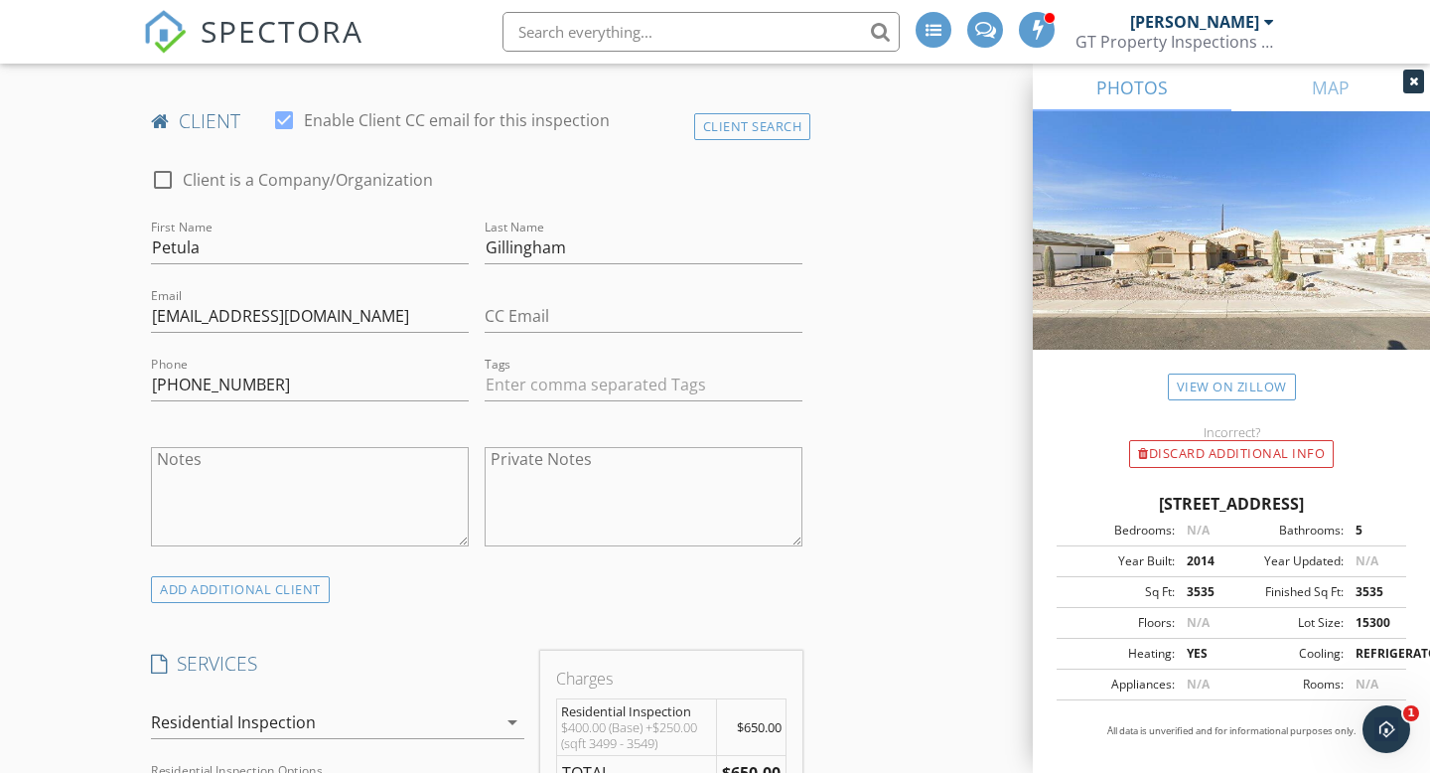
scroll to position [986, 0]
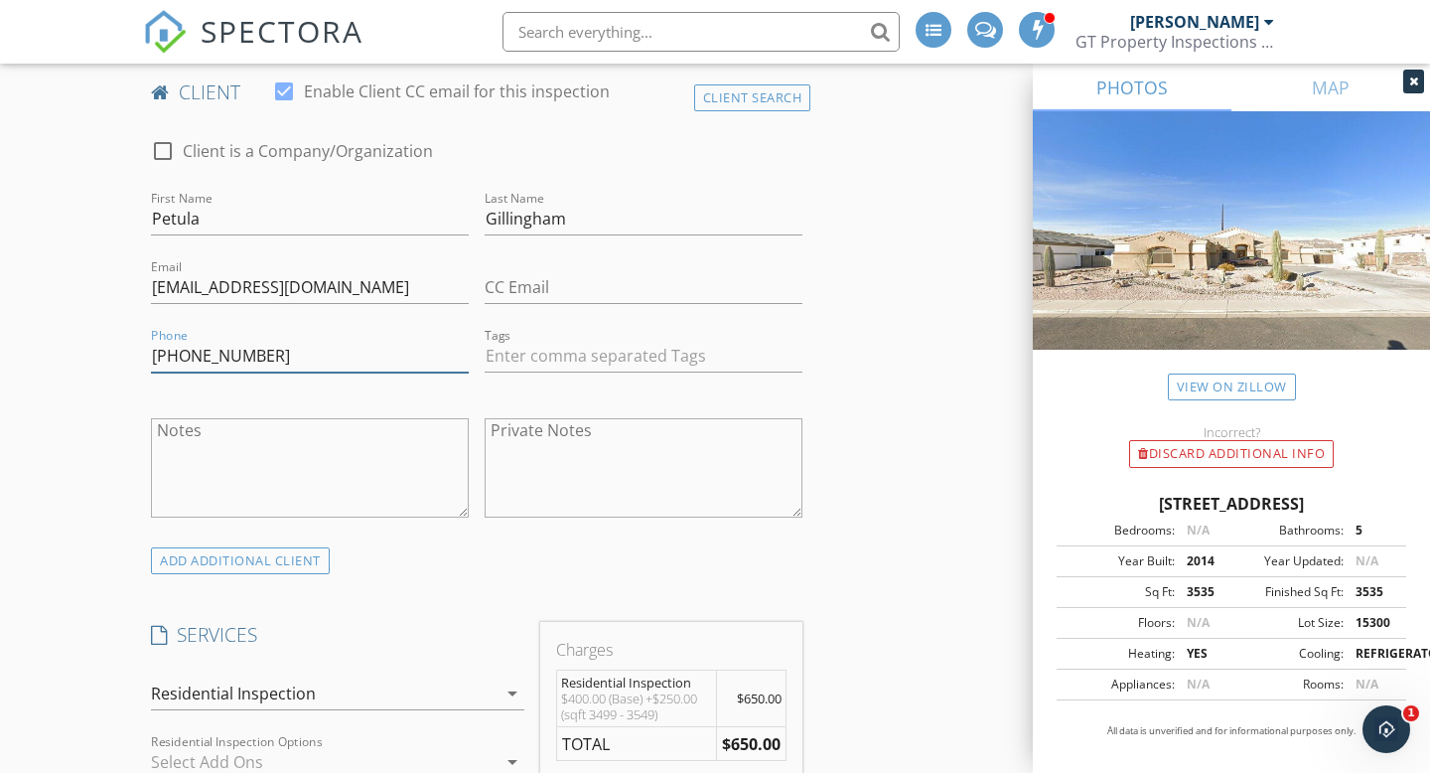
click at [305, 349] on input "480-250-4711" at bounding box center [310, 356] width 318 height 33
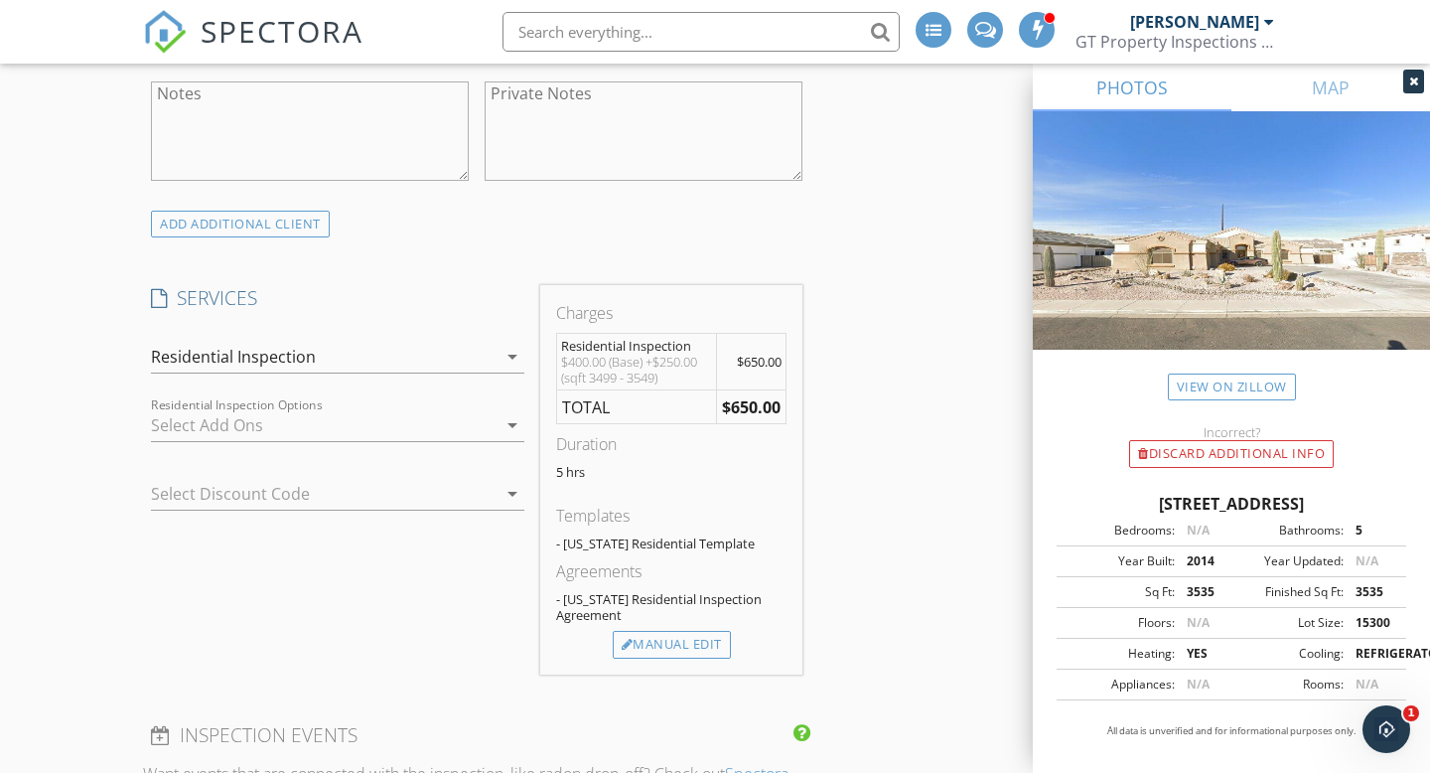
scroll to position [1328, 0]
click at [269, 427] on div at bounding box center [324, 420] width 346 height 32
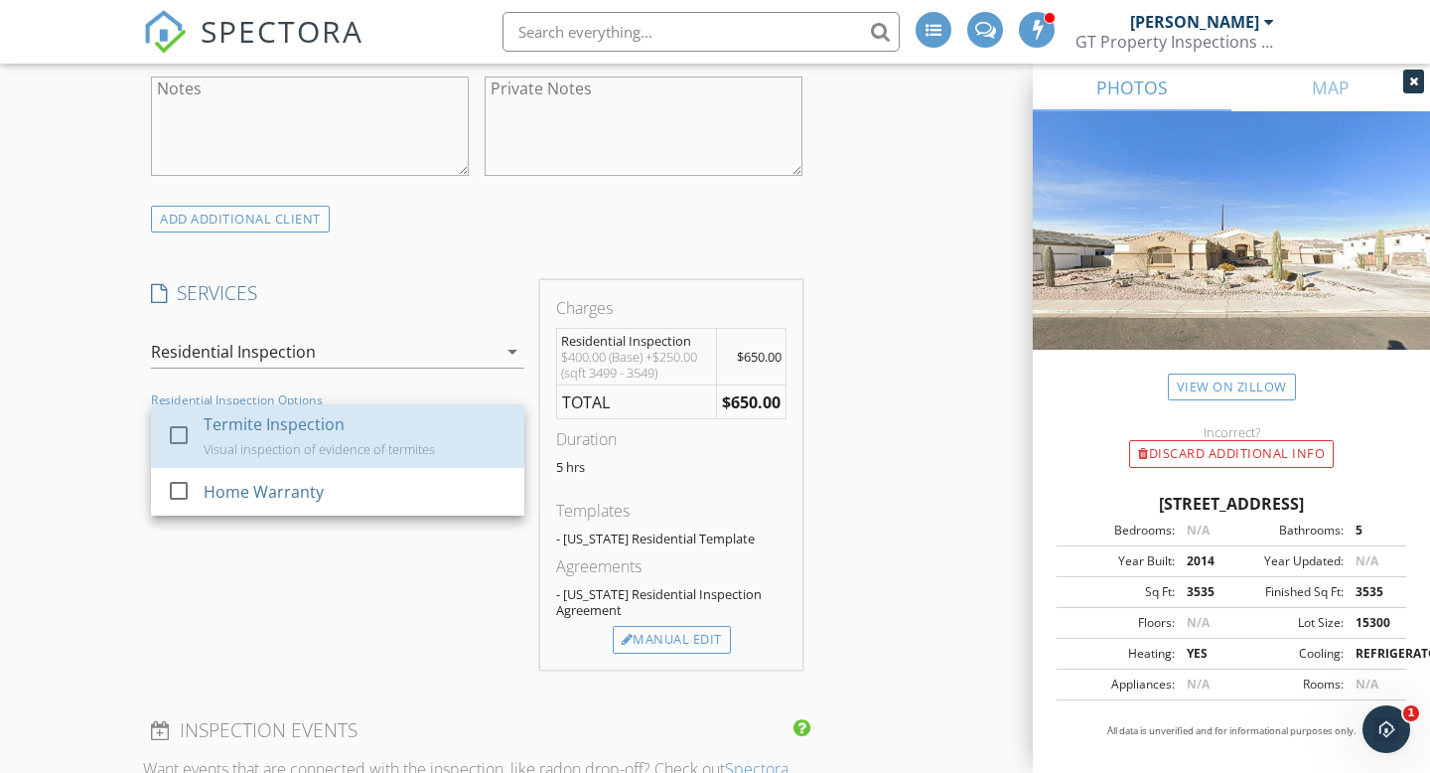
click at [269, 427] on div "Termite Inspection" at bounding box center [274, 424] width 141 height 24
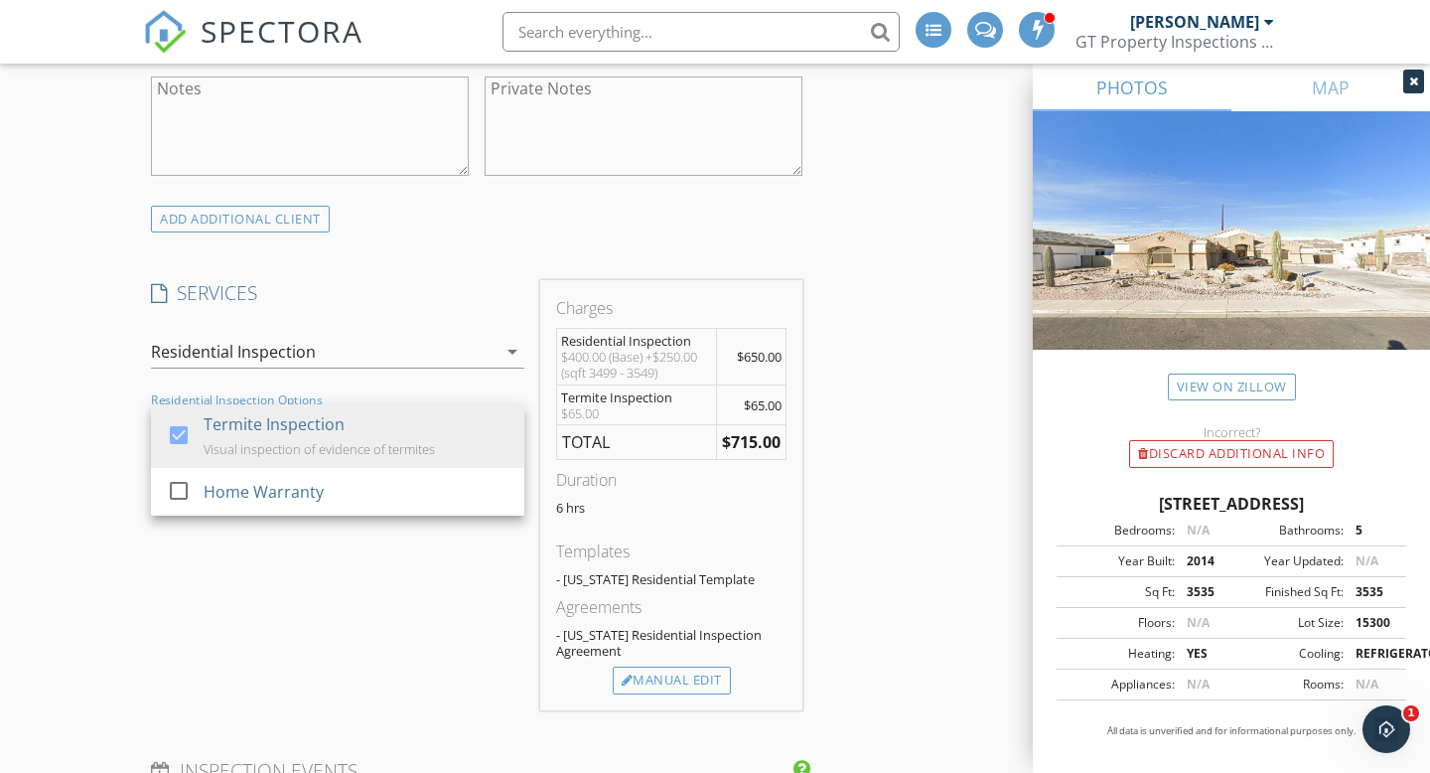
click at [281, 590] on div "SERVICES check_box Residential Inspection check_box_outline_blank Manufactured …" at bounding box center [337, 495] width 389 height 430
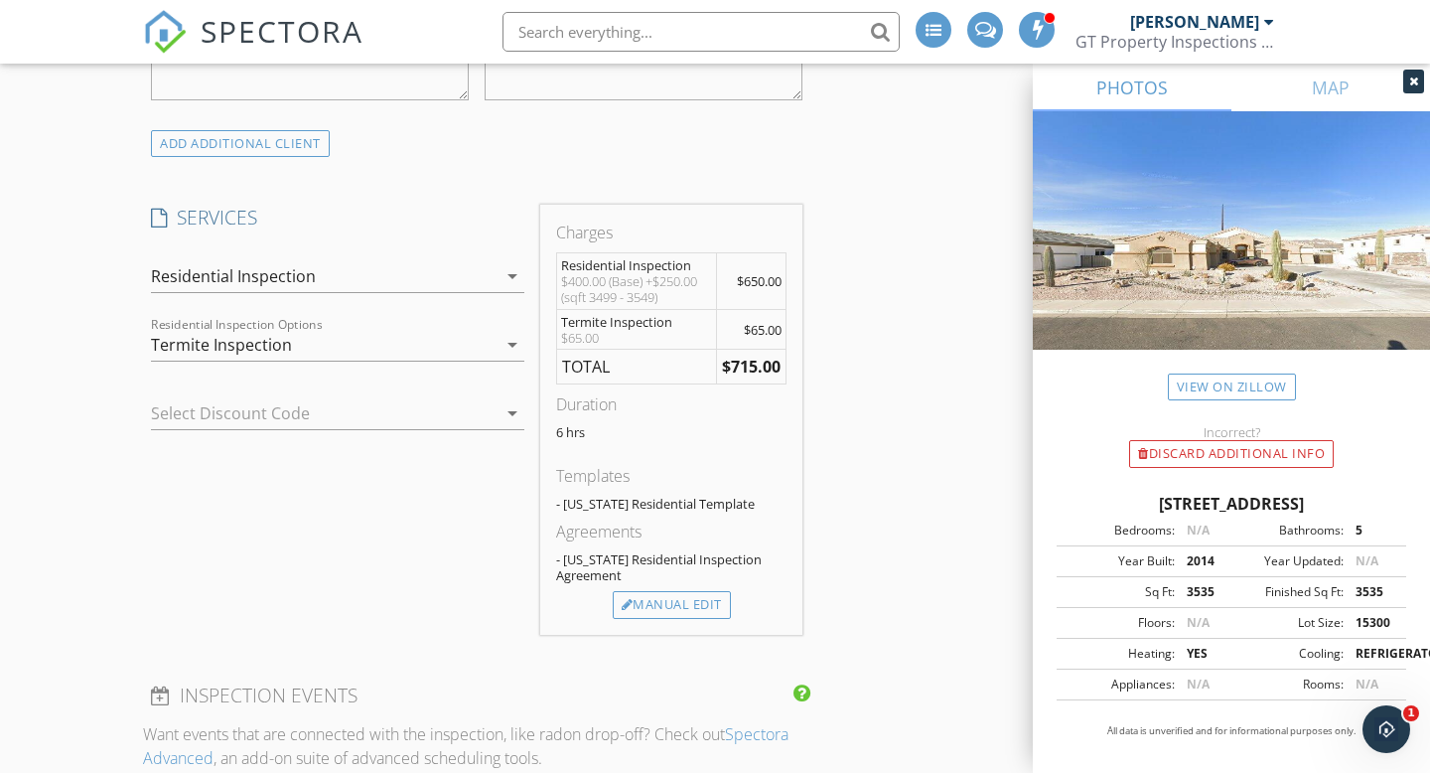
scroll to position [1407, 0]
click at [222, 406] on div at bounding box center [310, 409] width 318 height 32
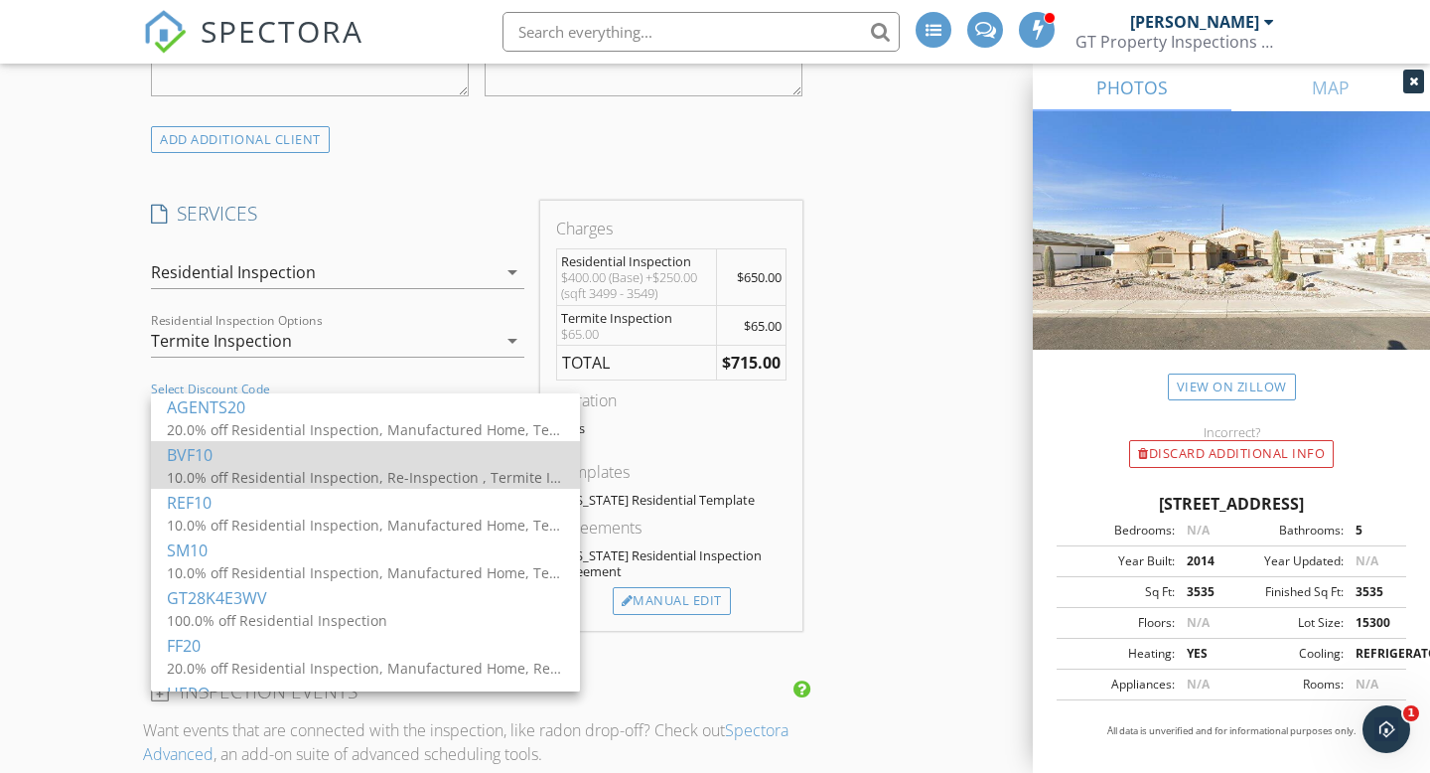
scroll to position [36, 0]
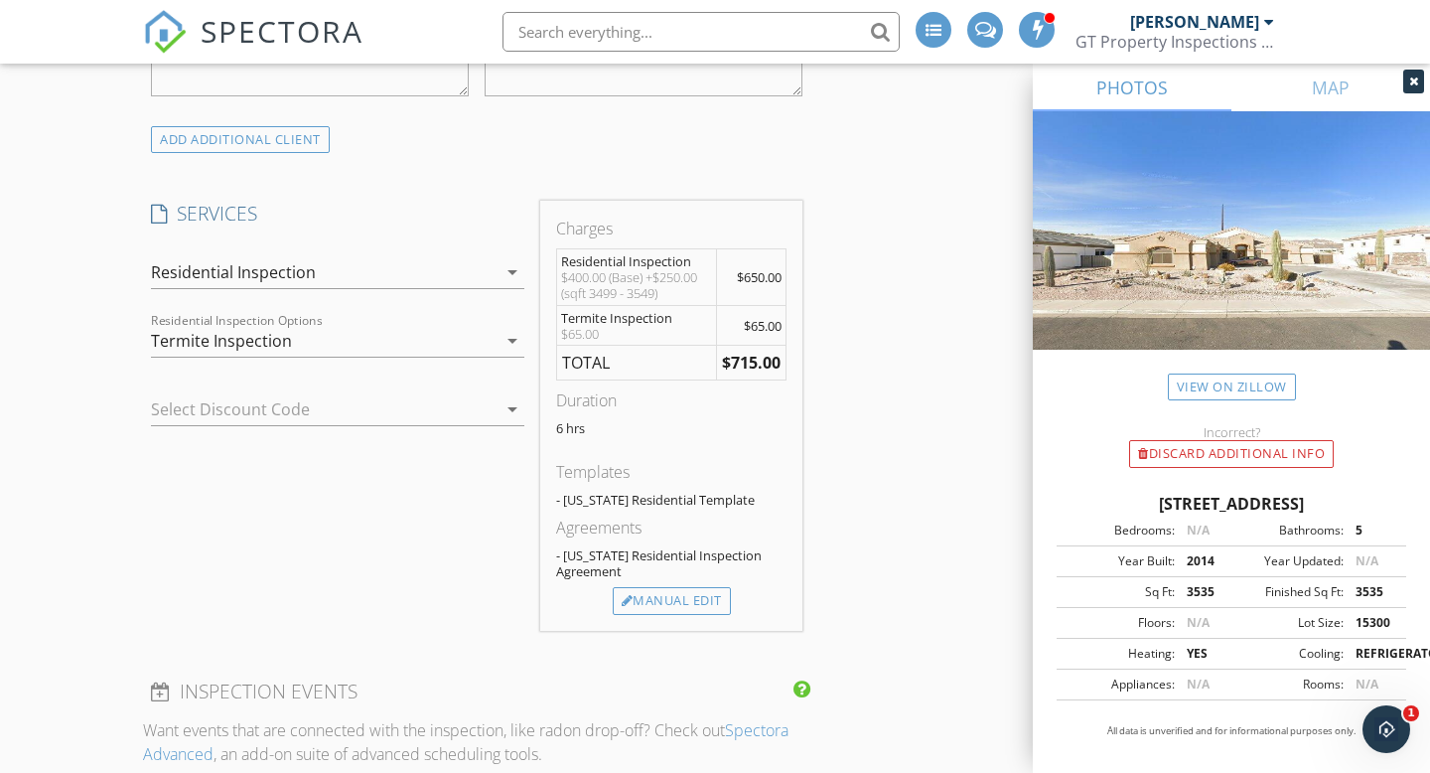
click at [278, 544] on div "SERVICES check_box Residential Inspection check_box_outline_blank Manufactured …" at bounding box center [337, 416] width 389 height 430
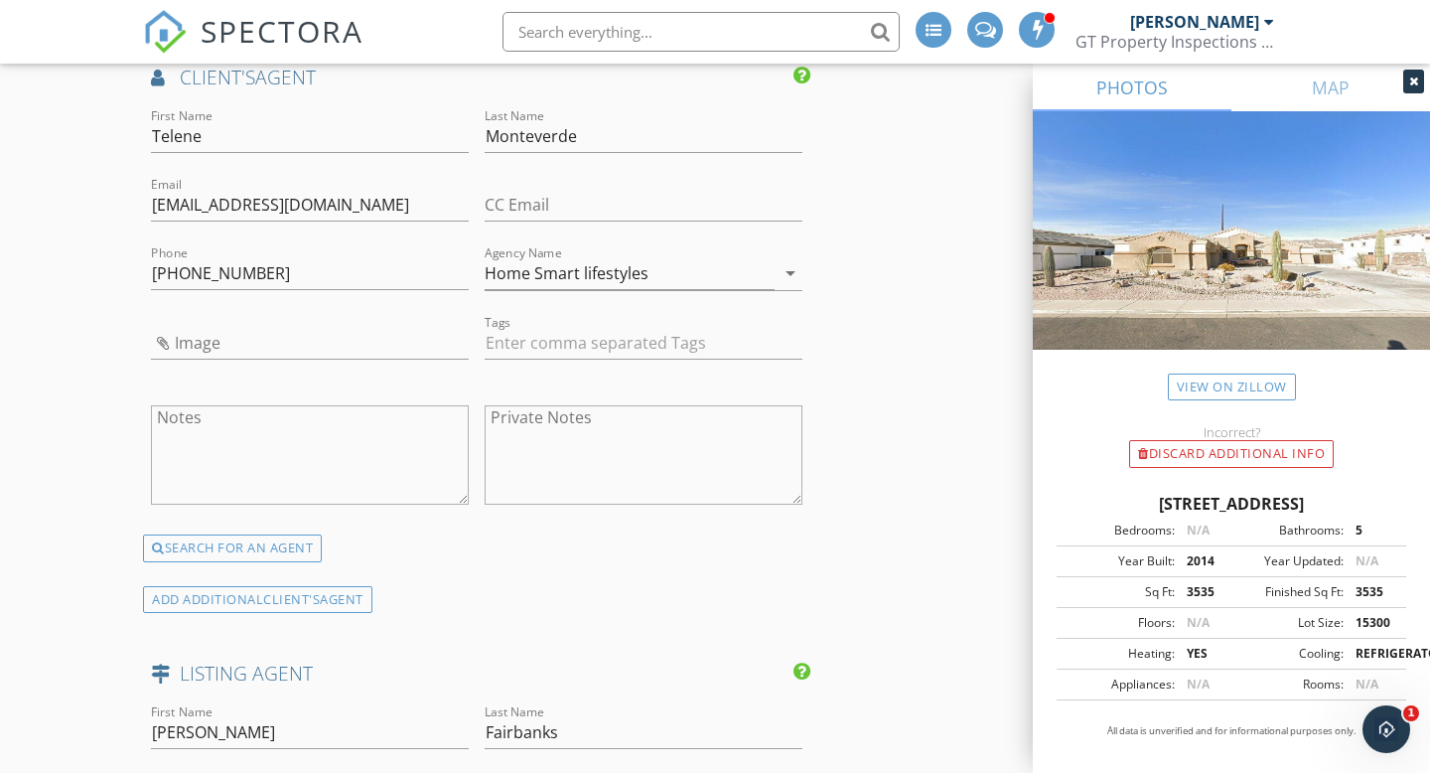
scroll to position [2411, 0]
click at [866, 532] on div "INSPECTOR(S) check_box Gerald Sandoval PRIMARY Gerald Sandoval arrow_drop_down …" at bounding box center [715, 120] width 1144 height 4603
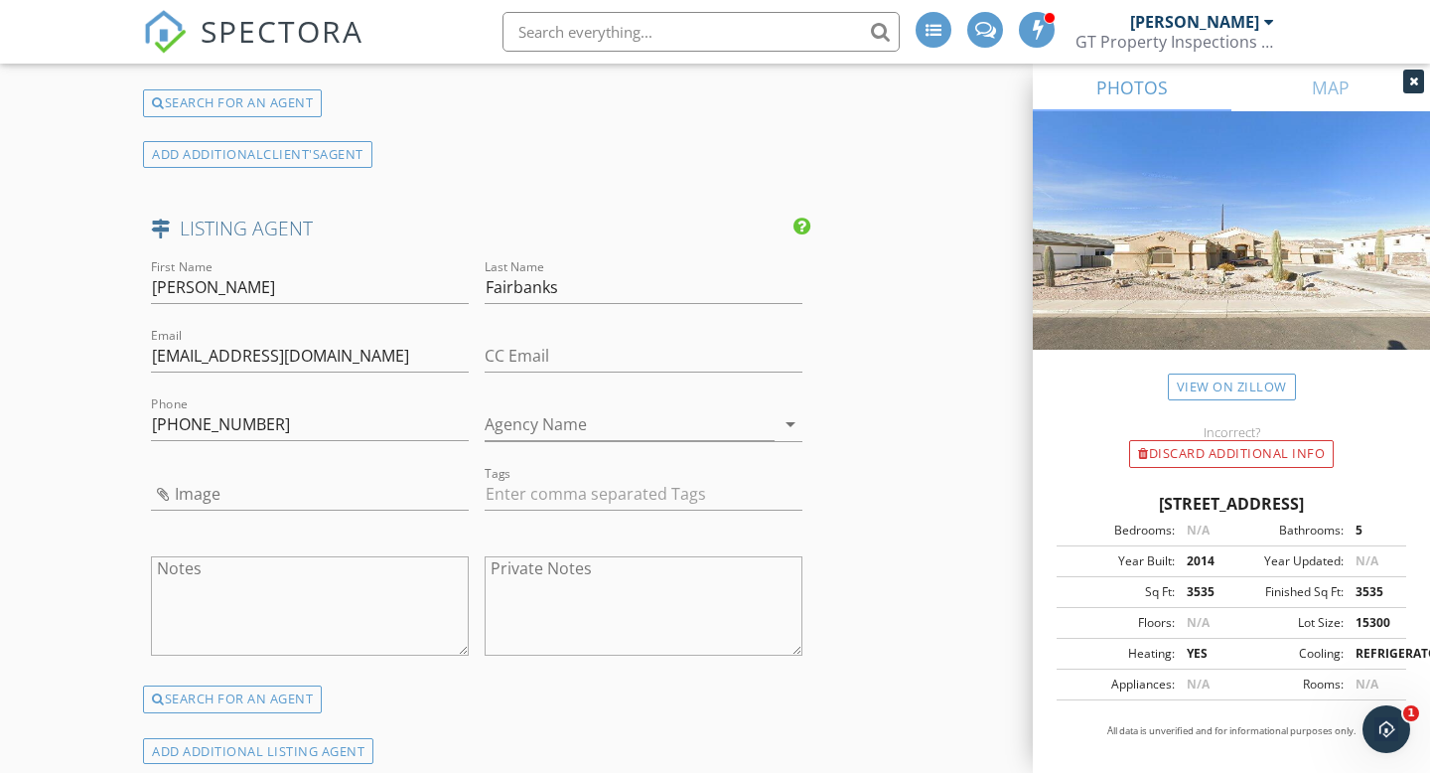
scroll to position [2857, 0]
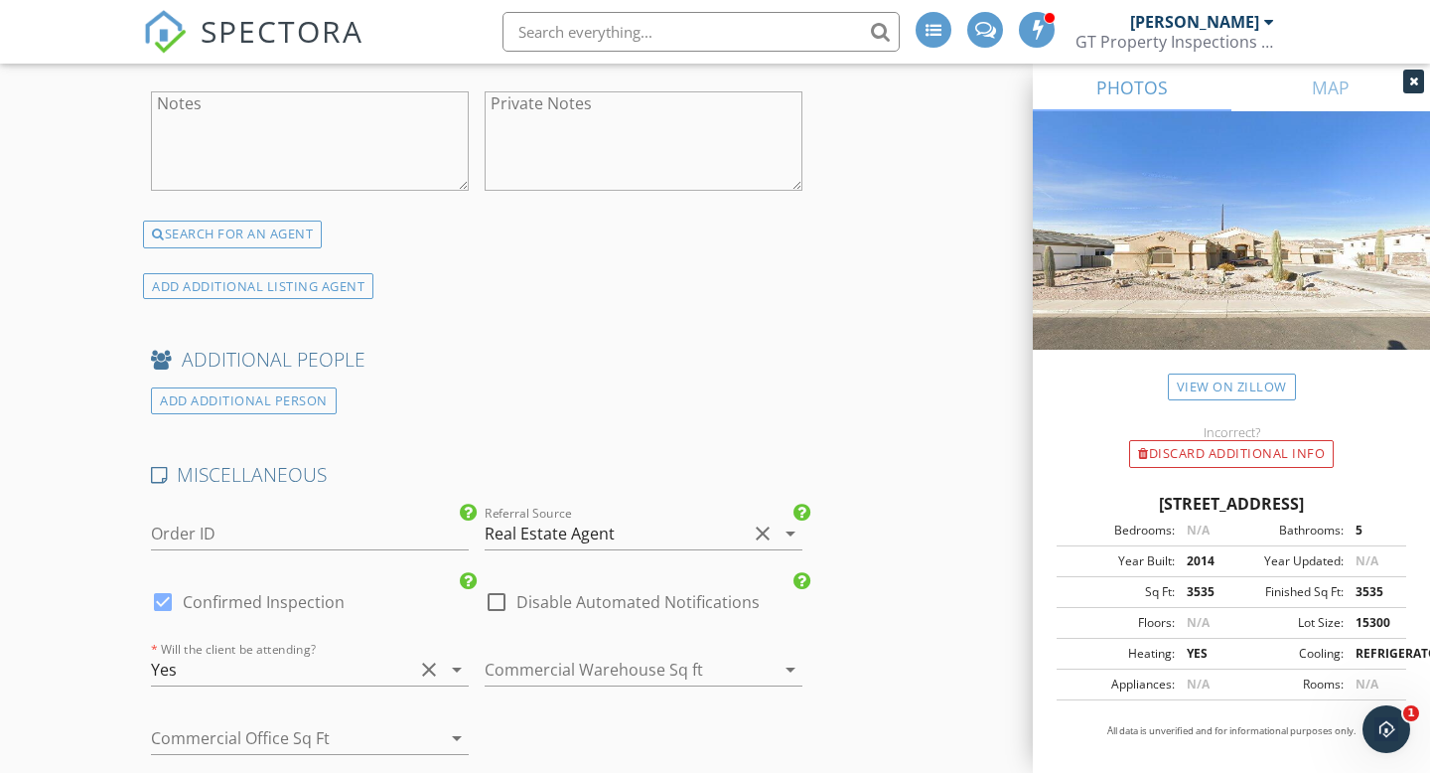
scroll to position [3663, 0]
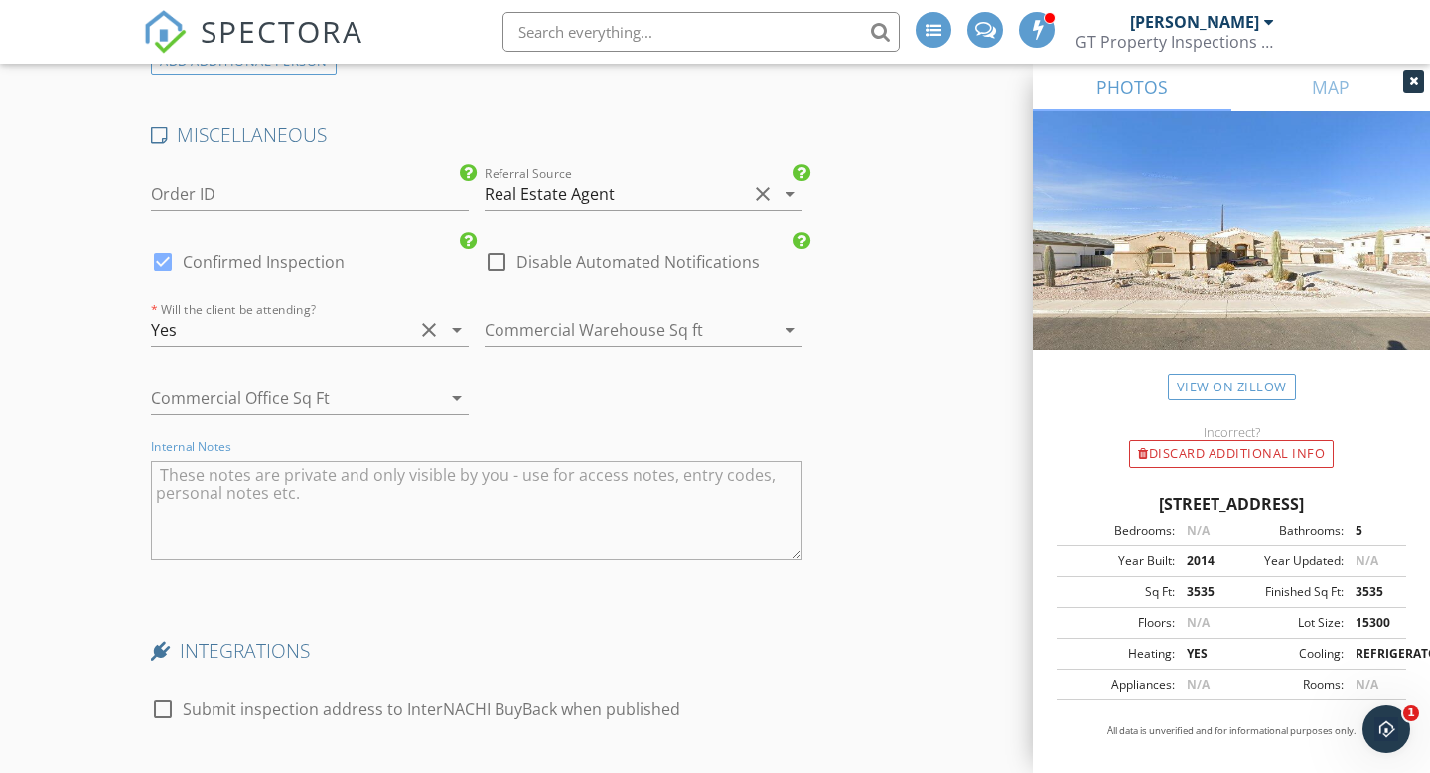
click at [352, 487] on textarea "Internal Notes" at bounding box center [476, 510] width 651 height 99
click at [156, 474] on textarea "CBS code-" at bounding box center [476, 510] width 651 height 99
click at [523, 483] on textarea "Left side of home by utlity meter CBS code-" at bounding box center [476, 510] width 651 height 99
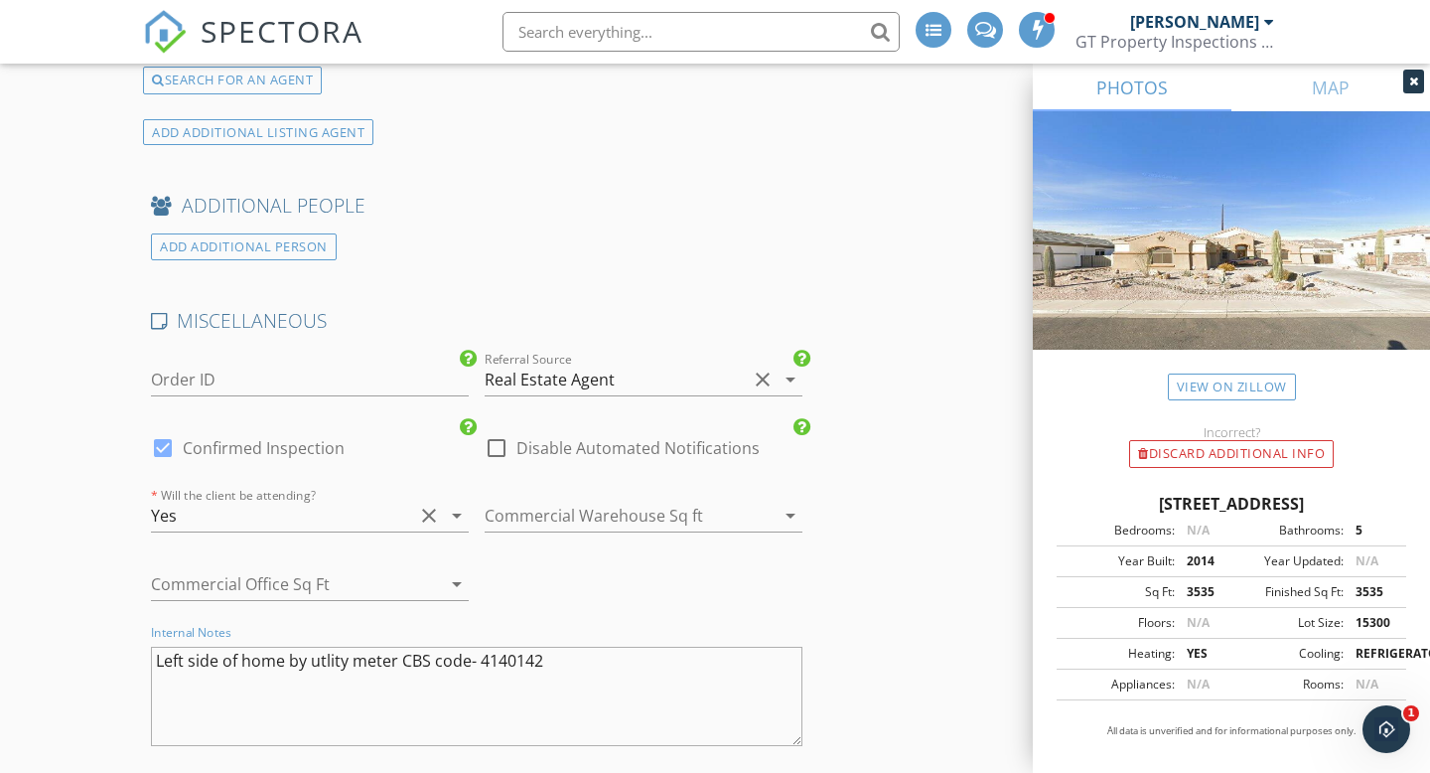
scroll to position [3520, 0]
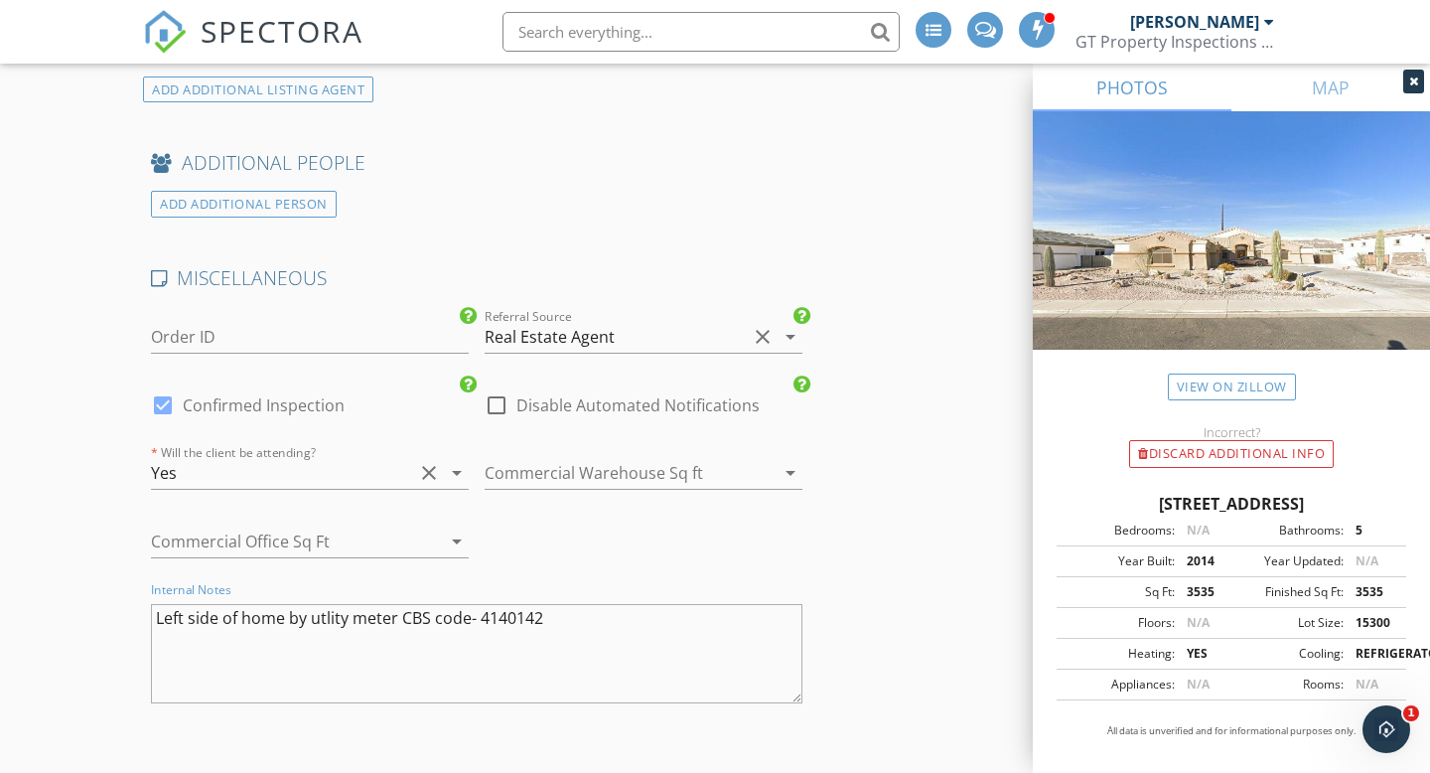
click at [340, 611] on textarea "Left side of home by utlity meter CBS code- 4140142" at bounding box center [476, 653] width 651 height 99
click at [332, 621] on textarea "Left side of home by utlity meter CBS code- 4140142" at bounding box center [476, 653] width 651 height 99
click at [347, 622] on textarea "Left side of home by utlity meter CBS code- 4140142" at bounding box center [476, 653] width 651 height 99
click at [577, 621] on textarea "Left side of home by utlity meter CBS code- 4140142" at bounding box center [476, 653] width 651 height 99
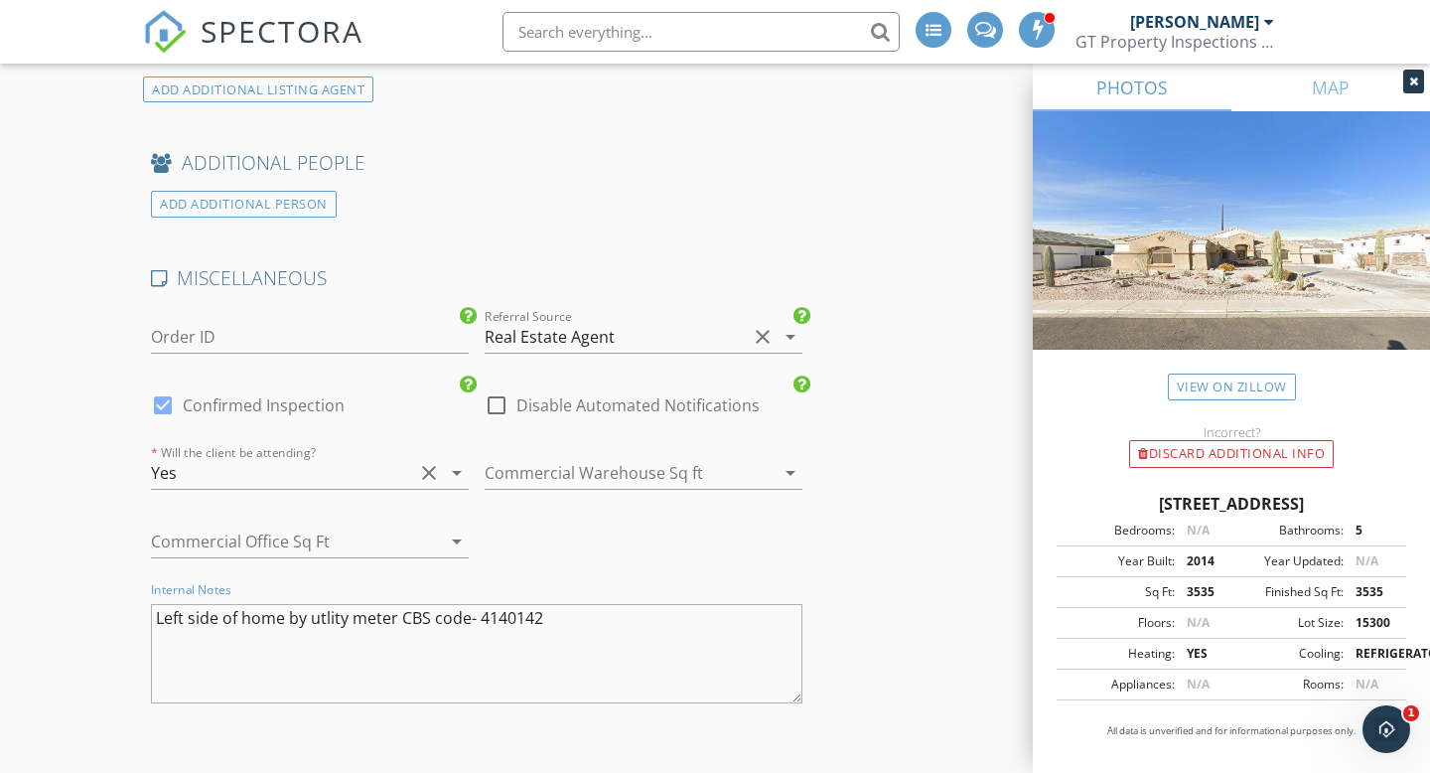
click at [330, 604] on textarea "Left side of home by utlity meter CBS code- 4140142" at bounding box center [476, 653] width 651 height 99
click at [333, 621] on textarea "Left side of home by utlity meter CBS code- 4140142" at bounding box center [476, 653] width 651 height 99
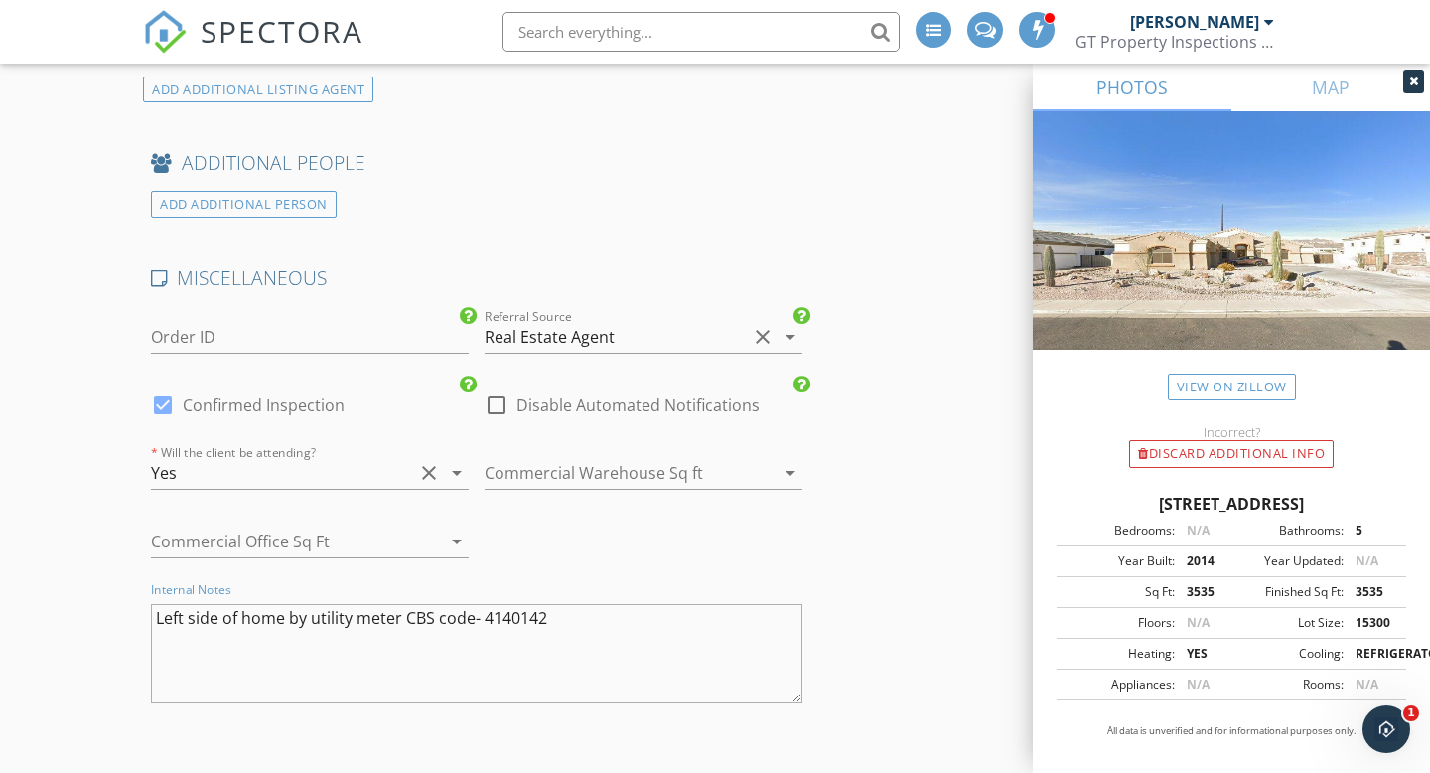
click at [582, 610] on textarea "Left side of home by utility meter CBS code- 4140142" at bounding box center [476, 653] width 651 height 99
click at [553, 597] on div "Internal Notes Left side of home by utility meter CBS code- 4140142" at bounding box center [476, 653] width 651 height 119
click at [551, 624] on textarea "Left side of home by utility meter CBS code- 4140142" at bounding box center [476, 653] width 651 height 99
click at [586, 630] on textarea "Left side of home by utility meter CBS code- 4140142" at bounding box center [476, 653] width 651 height 99
click at [576, 619] on textarea "Left side of home by utility meter CBS code- 4140142" at bounding box center [476, 653] width 651 height 99
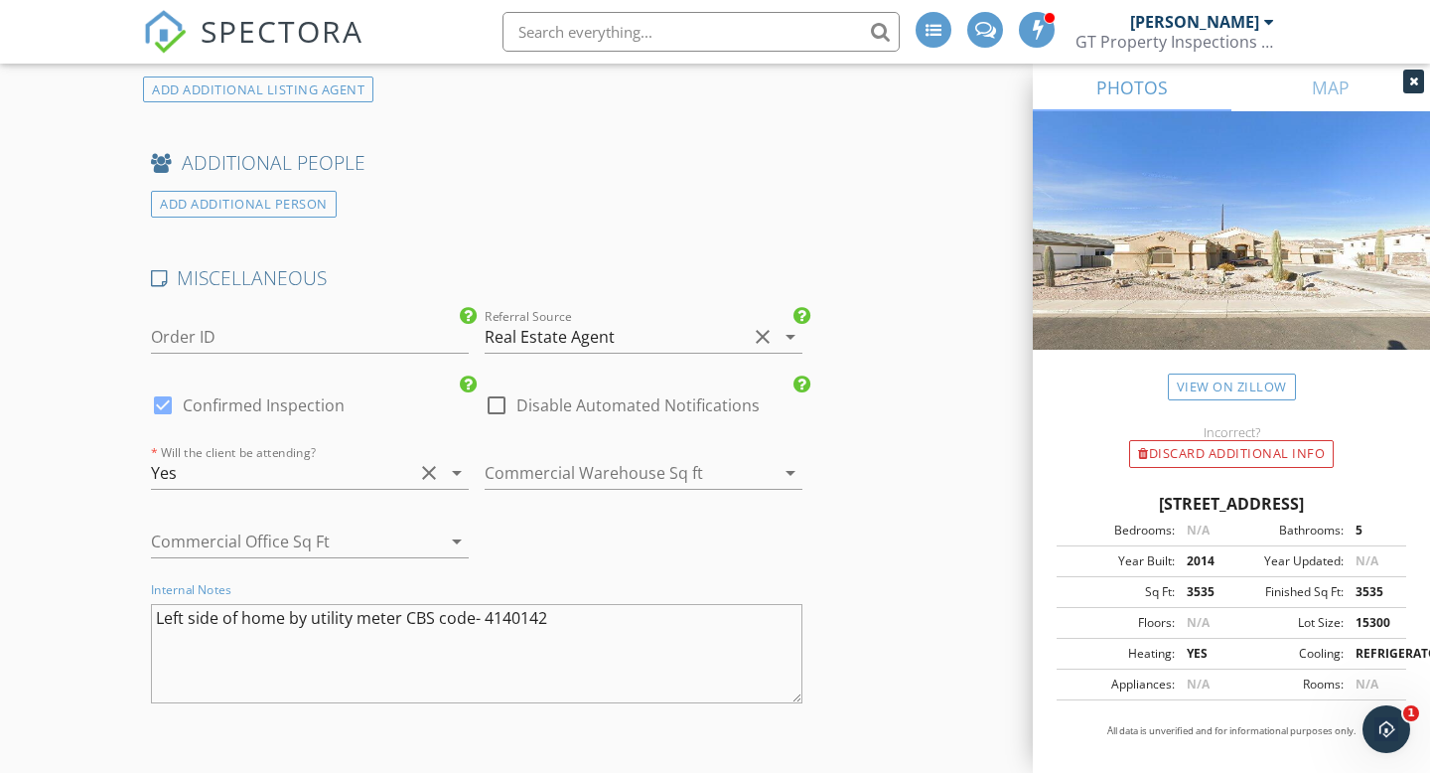
click at [559, 613] on textarea "Left side of home by utility meter CBS code- 4140142" at bounding box center [476, 653] width 651 height 99
click at [563, 612] on textarea "Left side of home by utility meter CBS code- 4140142" at bounding box center [476, 653] width 651 height 99
click at [585, 636] on textarea "Left side of home by utility meter CBS code- 4140142" at bounding box center [476, 653] width 651 height 99
click at [585, 615] on textarea "Left side of home by utility meter CBS code- 4140142" at bounding box center [476, 653] width 651 height 99
click at [610, 614] on textarea "Left side of home by utility meter CBS code- 4140142" at bounding box center [476, 653] width 651 height 99
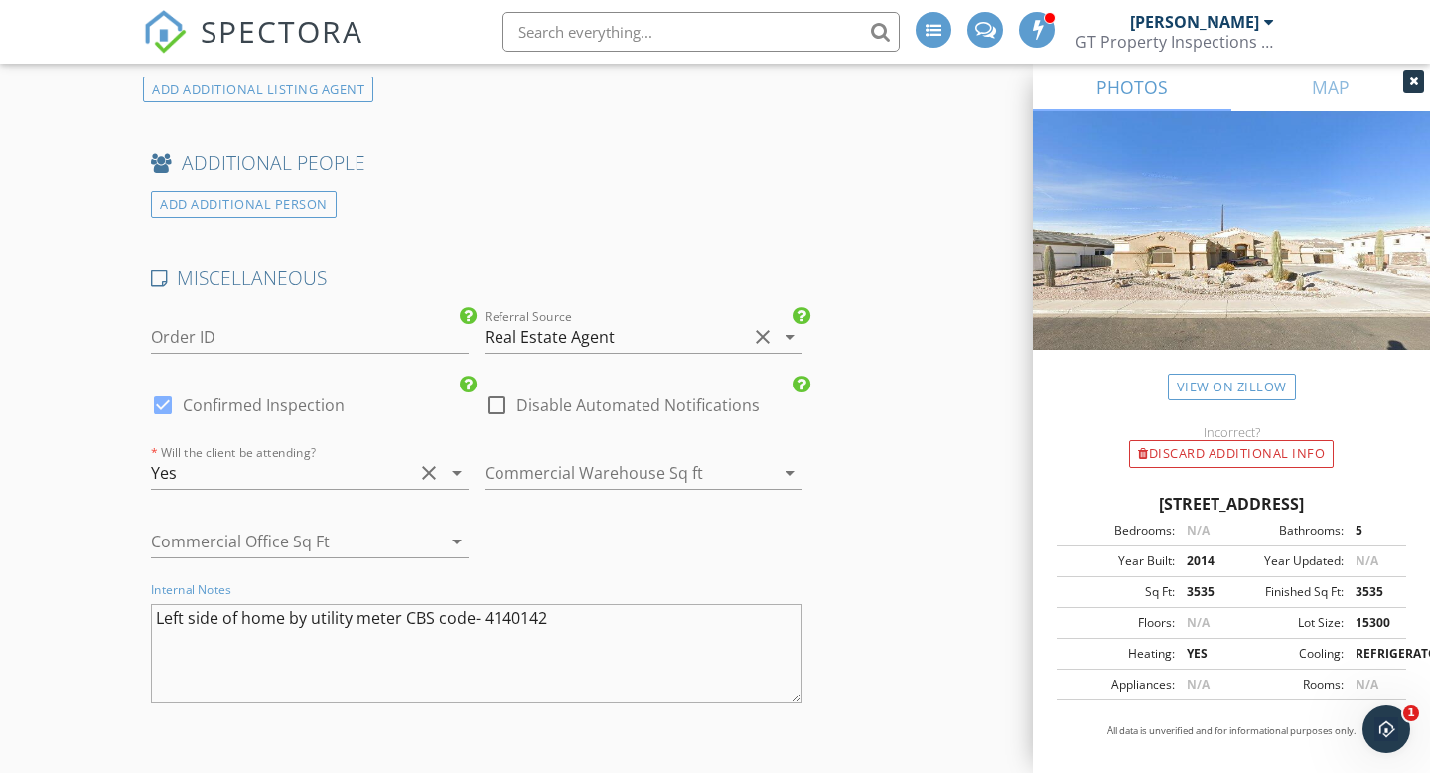
click at [534, 618] on textarea "Left side of home by utility meter CBS code- 4140142" at bounding box center [476, 653] width 651 height 99
click at [570, 619] on textarea "Left side of home by utility meter CBS code- 4140142" at bounding box center [476, 653] width 651 height 99
click at [648, 615] on textarea "Left side of home by utility meter CBS code- 4140142" at bounding box center [476, 653] width 651 height 99
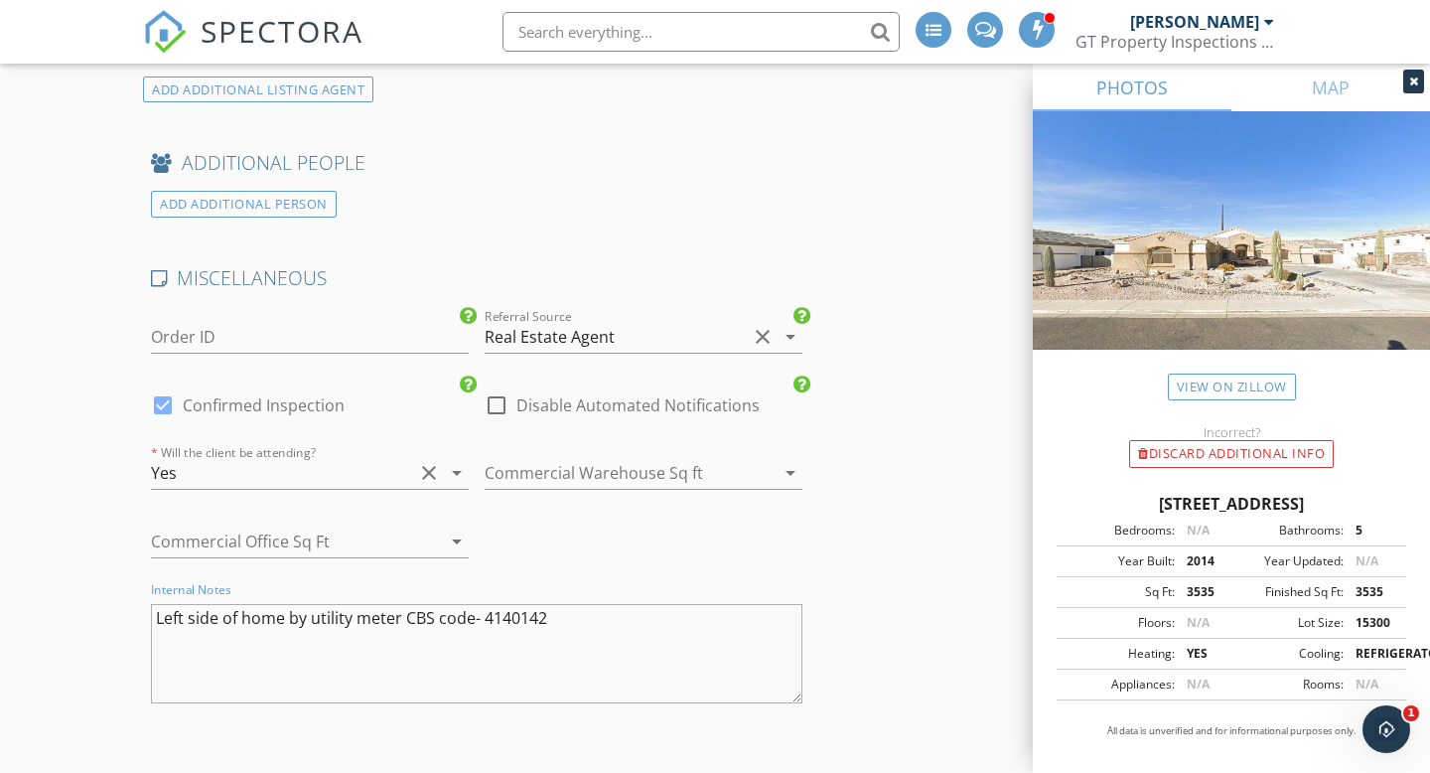
click at [648, 615] on textarea "Left side of home by utility meter CBS code- 4140142" at bounding box center [476, 653] width 651 height 99
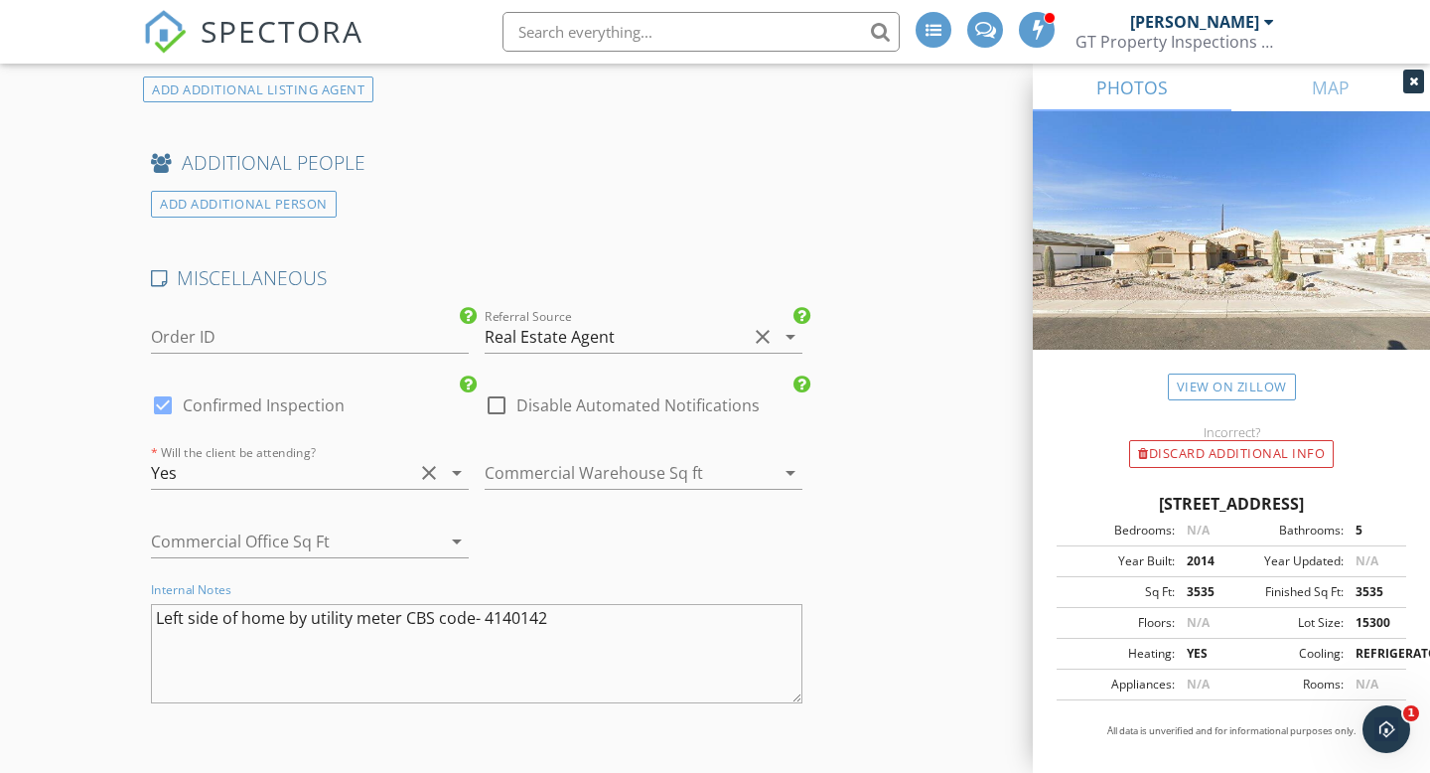
click at [642, 627] on textarea "Left side of home by utility meter CBS code- 4140142" at bounding box center [476, 653] width 651 height 99
type textarea "Left side of home by utility meter CBS code- 4140142"
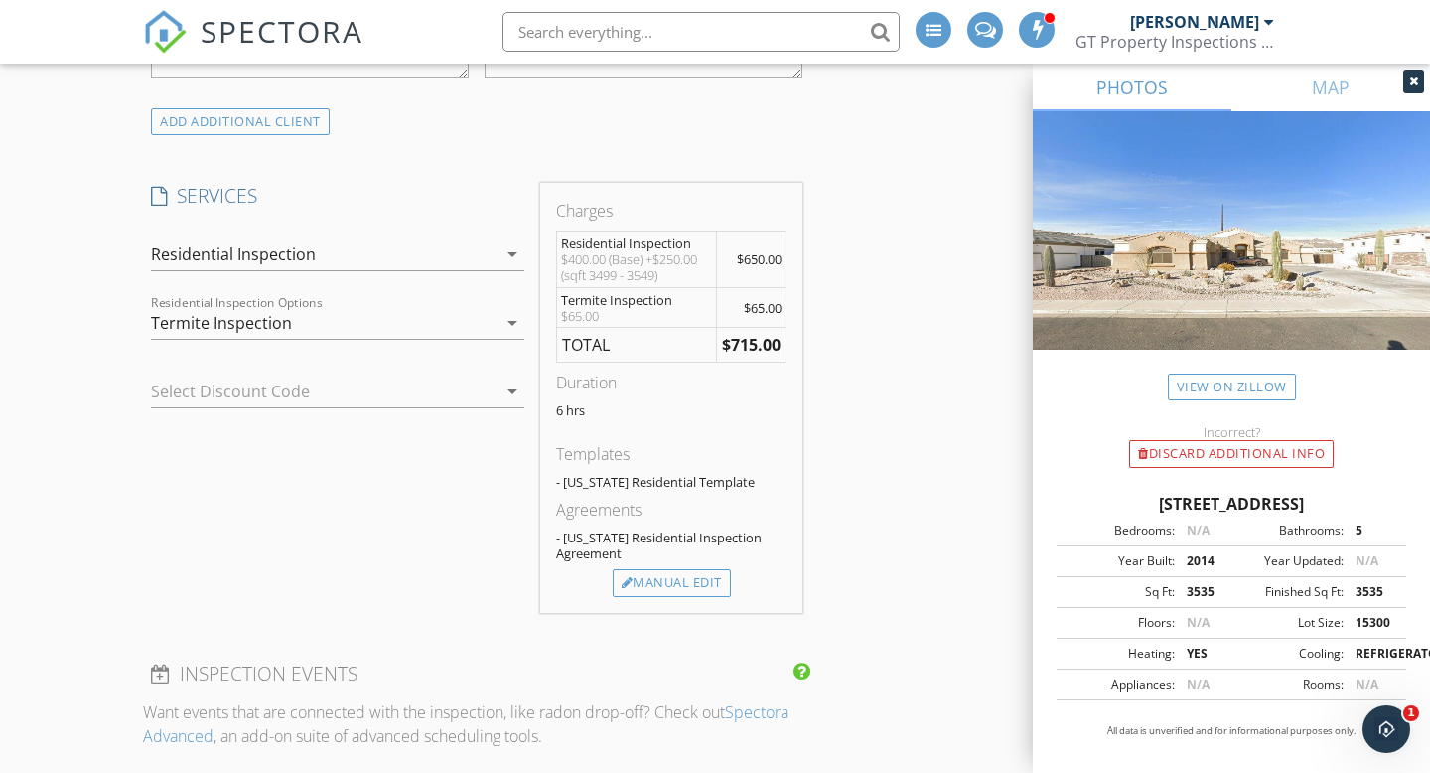
scroll to position [1421, 0]
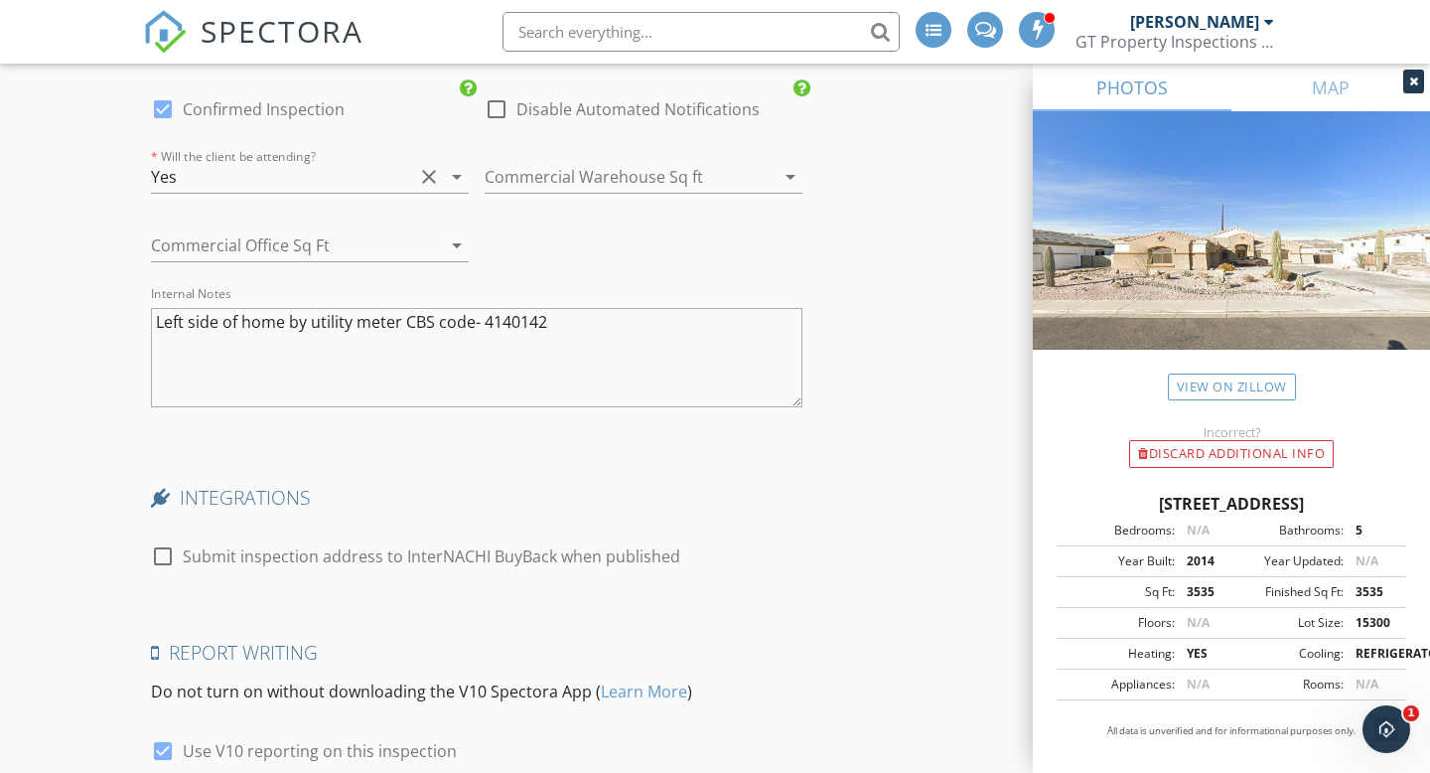
scroll to position [4107, 0]
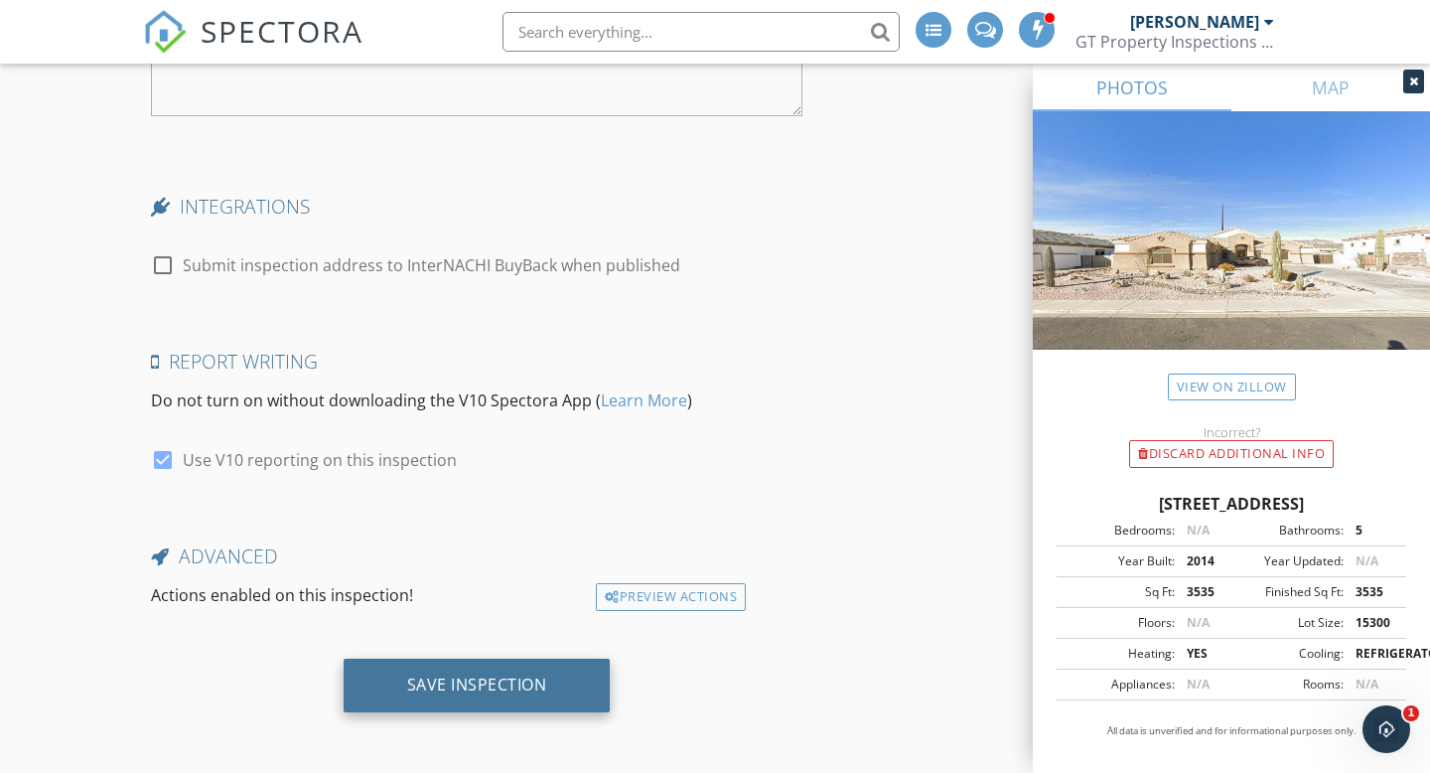
click at [479, 678] on div "Save Inspection" at bounding box center [477, 684] width 140 height 20
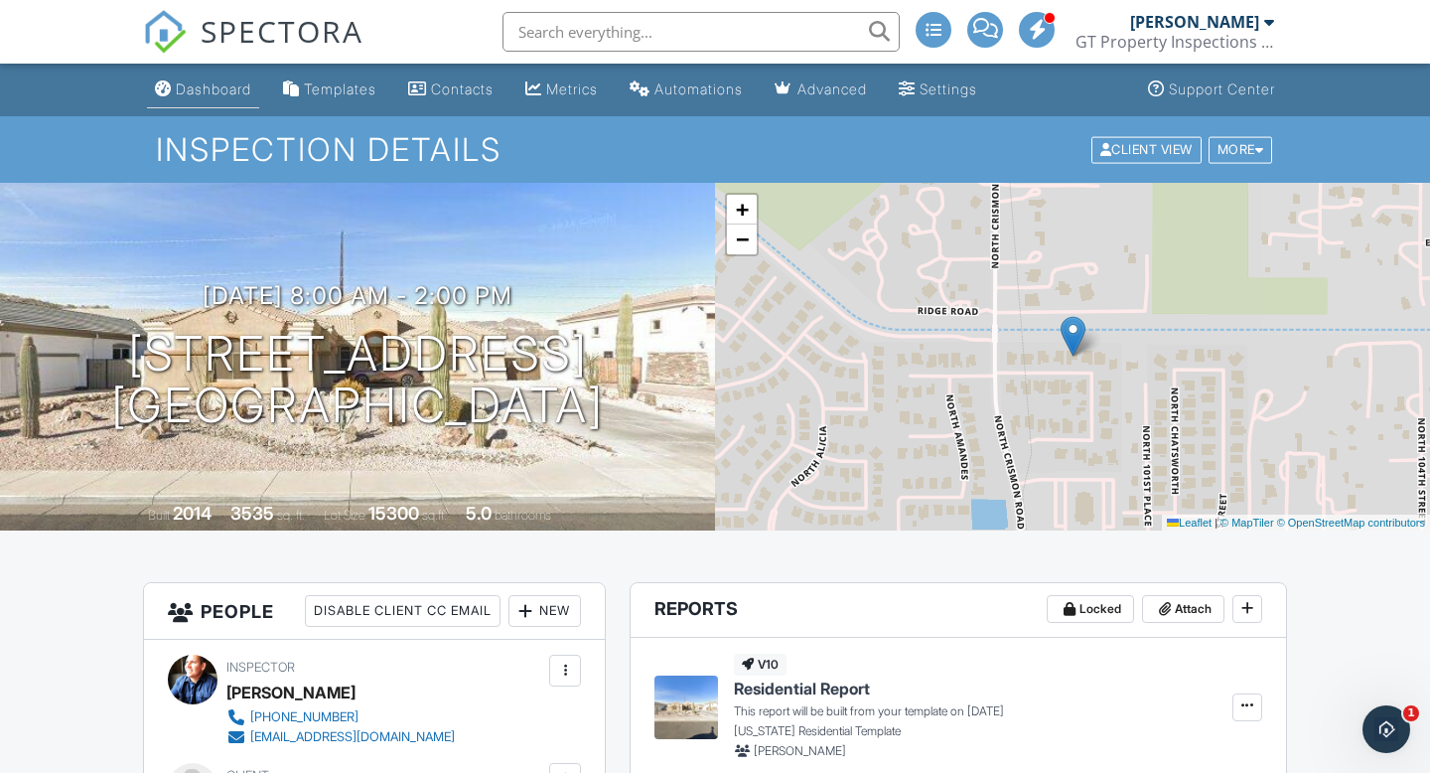
click at [240, 92] on div "Dashboard" at bounding box center [213, 88] width 75 height 17
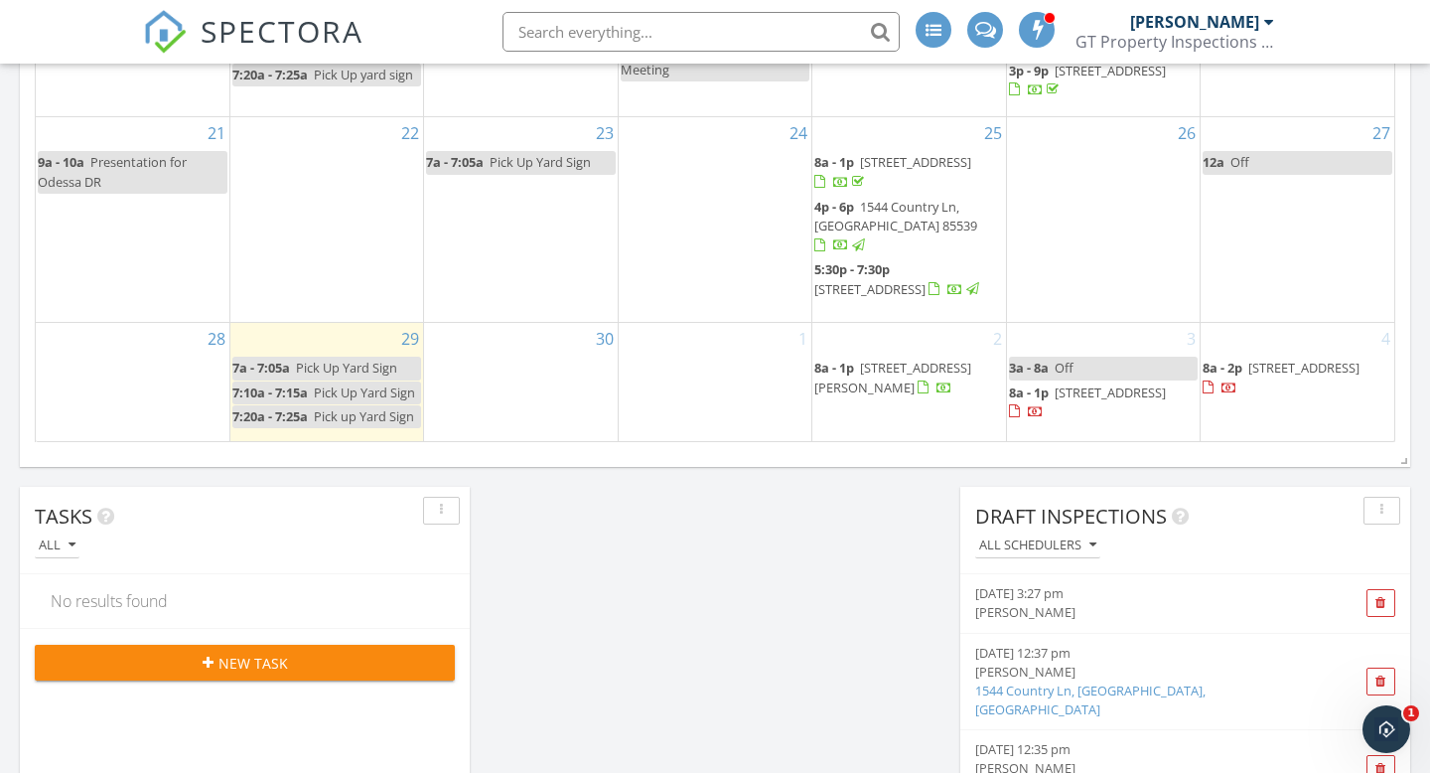
scroll to position [1382, 0]
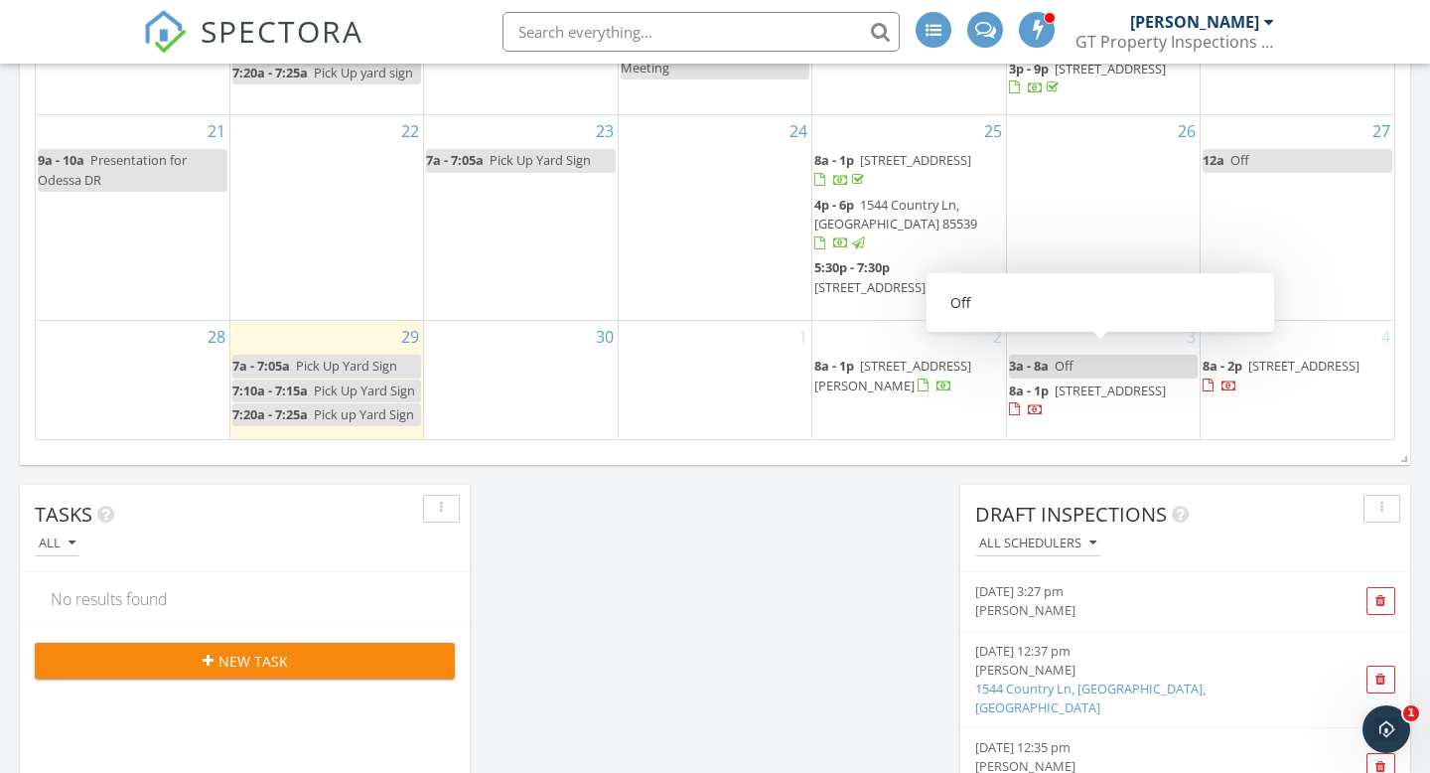
click at [1267, 417] on div "4 8a - 2p [STREET_ADDRESS]" at bounding box center [1297, 379] width 194 height 117
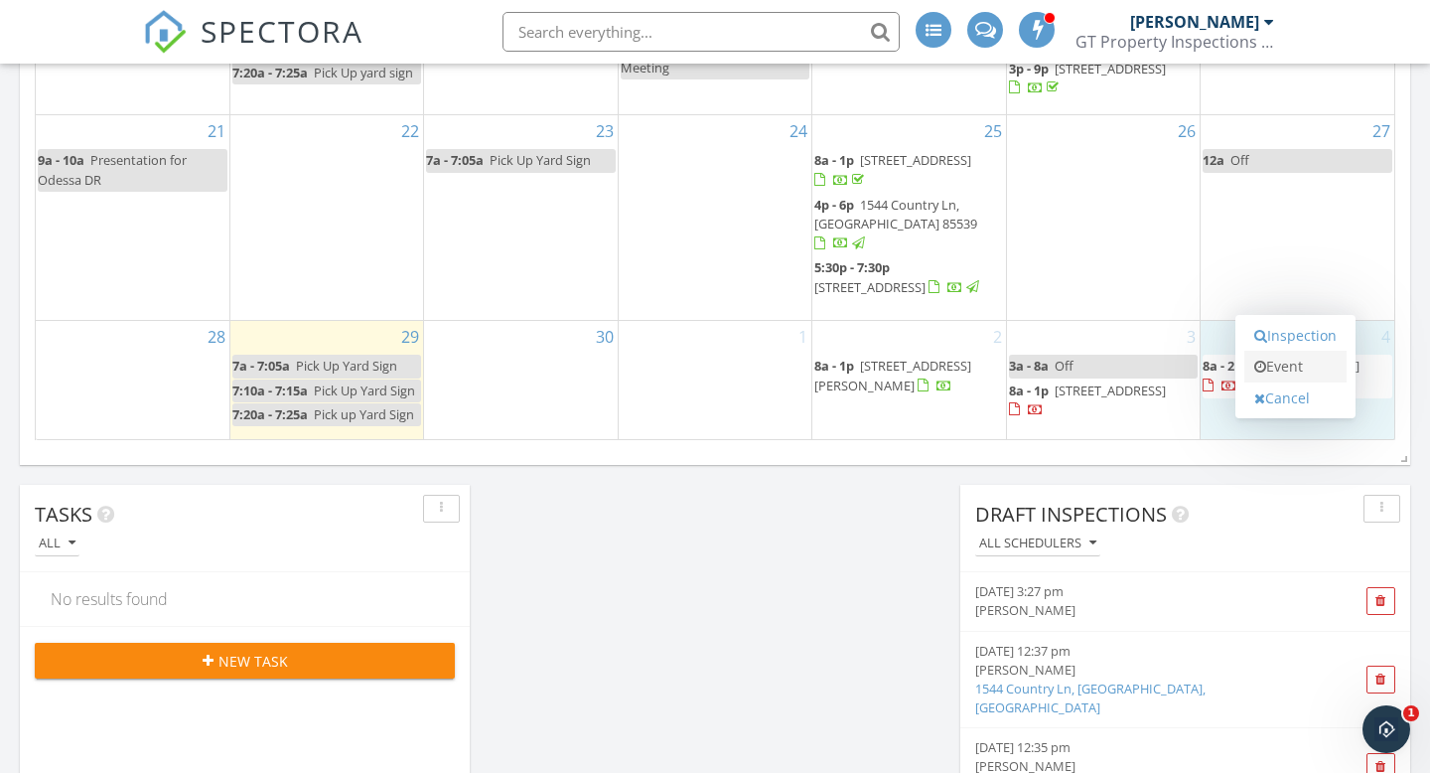
click at [1301, 365] on link "Event" at bounding box center [1295, 367] width 102 height 32
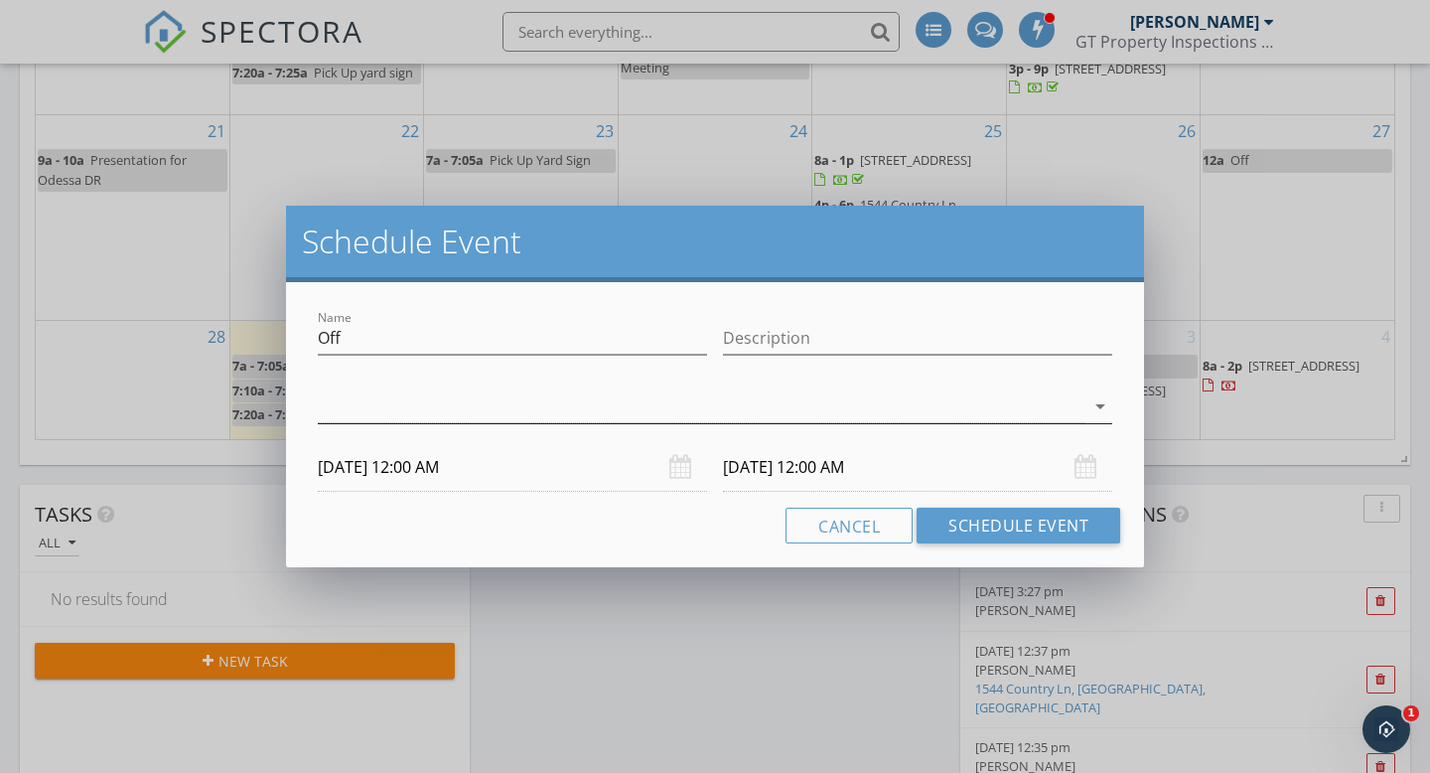
click at [612, 394] on div at bounding box center [701, 406] width 767 height 33
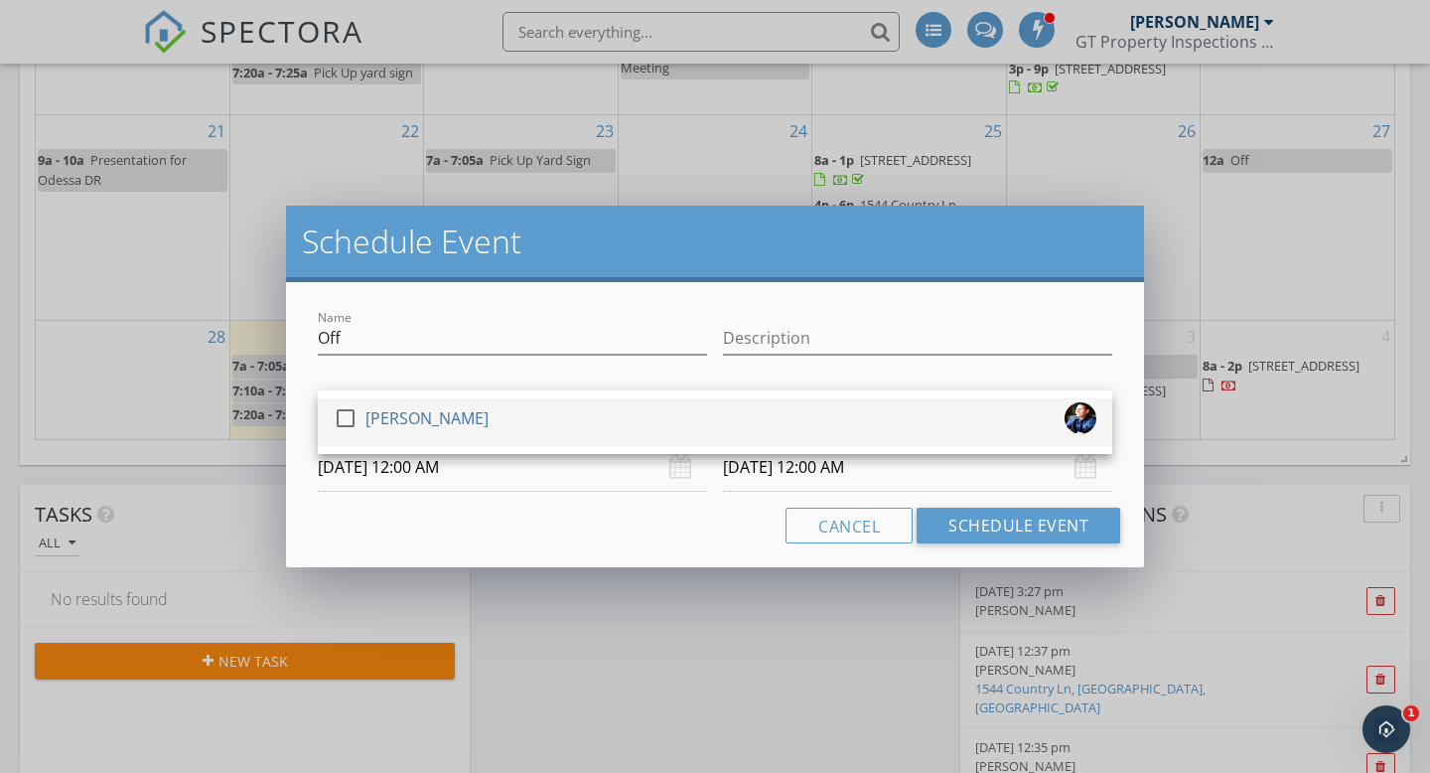
click at [580, 423] on div "check_box_outline_blank [PERSON_NAME]" at bounding box center [715, 422] width 763 height 40
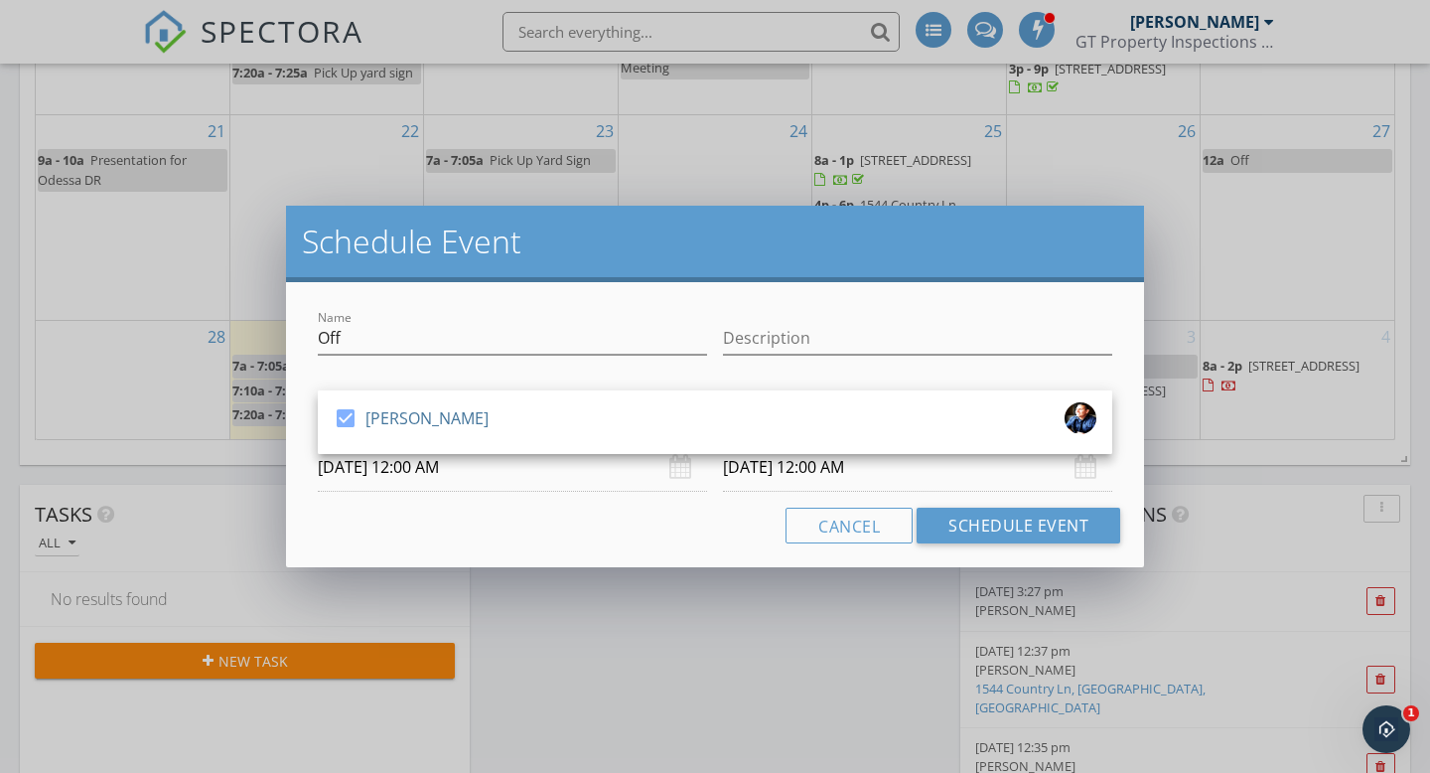
click at [458, 454] on input "[DATE] 12:00 AM" at bounding box center [512, 467] width 389 height 49
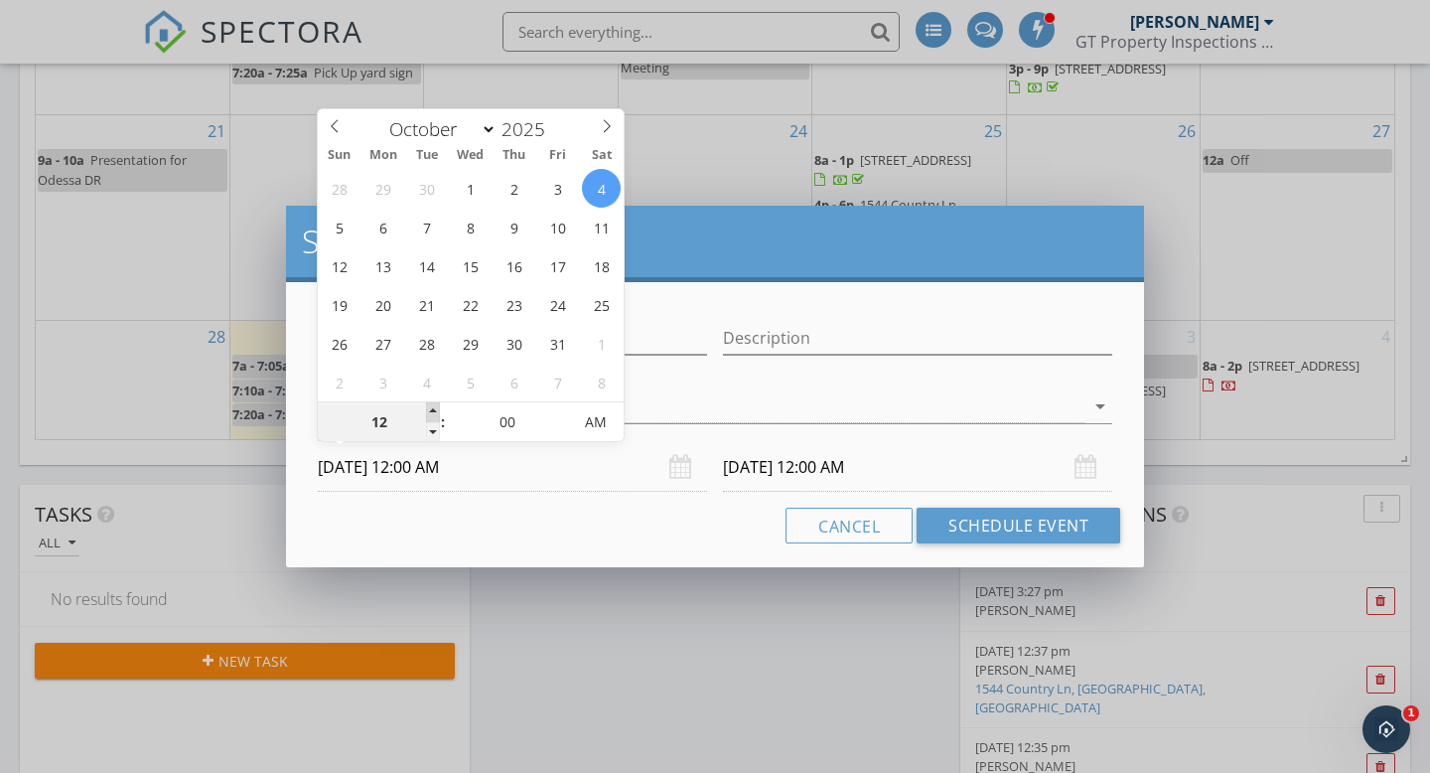
type input "01"
type input "[DATE] 1:00 AM"
click at [427, 403] on span at bounding box center [433, 412] width 14 height 20
type input "02"
type input "[DATE] 2:00 AM"
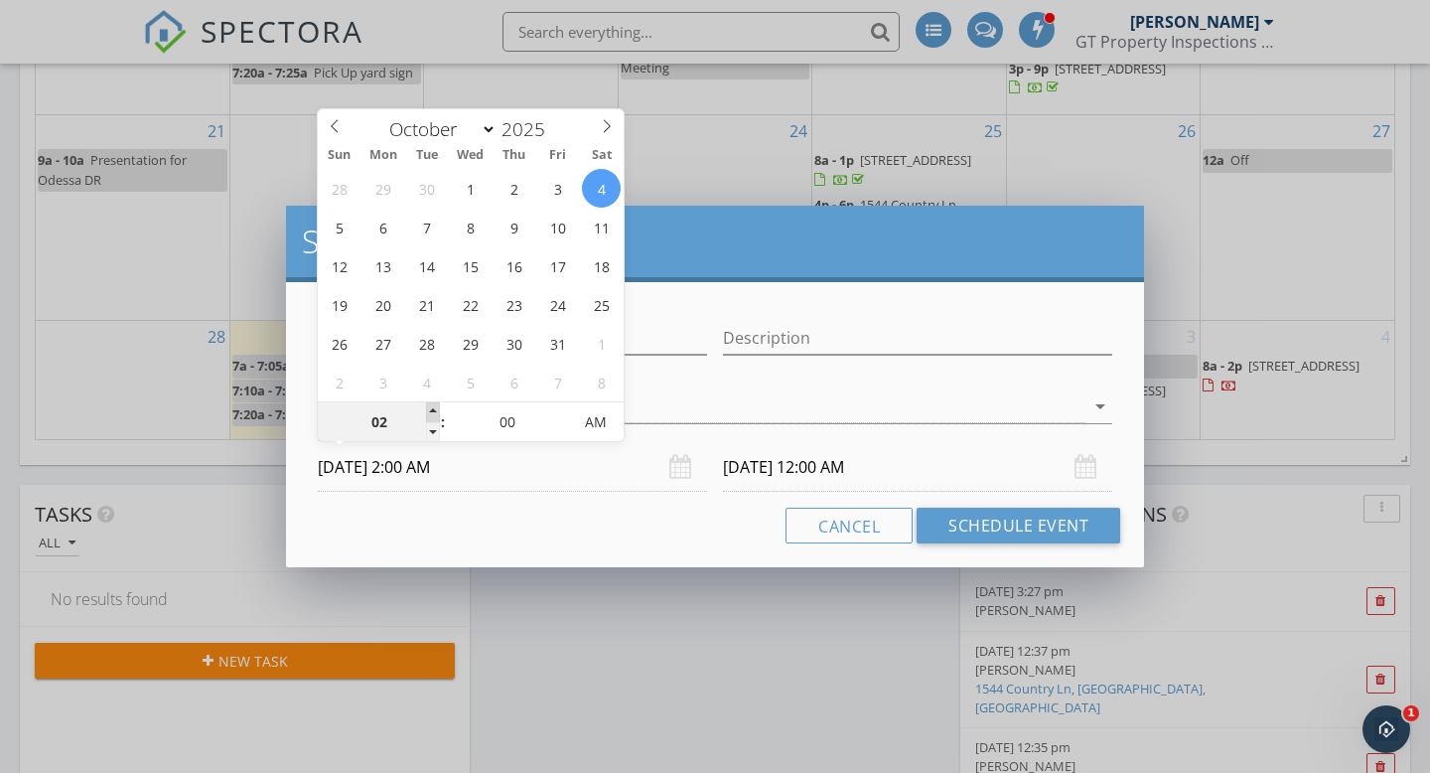
click at [427, 403] on span at bounding box center [433, 412] width 14 height 20
type input "03"
type input "[DATE] 3:00 AM"
click at [427, 403] on span at bounding box center [433, 412] width 14 height 20
type input "[DATE] 3:00 AM"
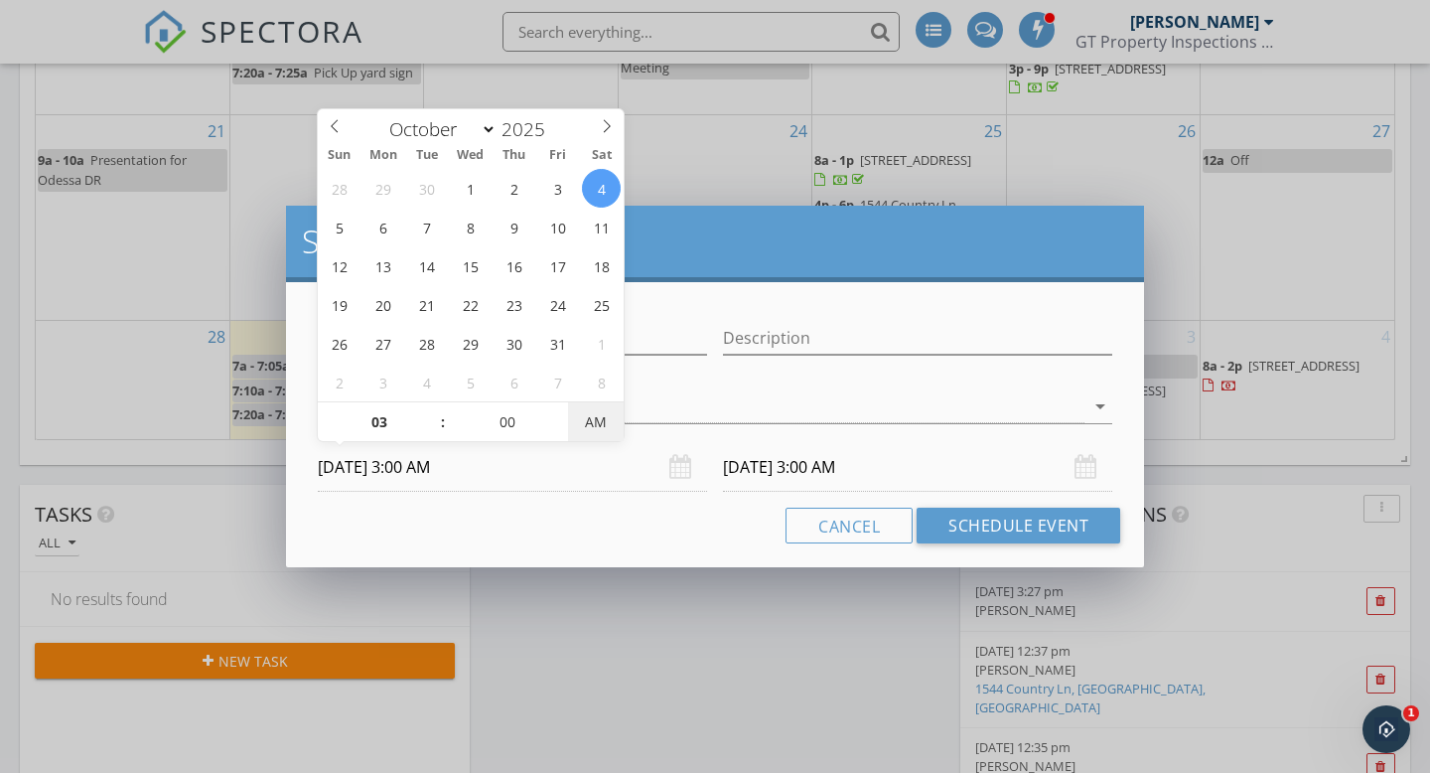
type input "[DATE] 3:00 PM"
click at [588, 411] on span "AM" at bounding box center [595, 422] width 55 height 40
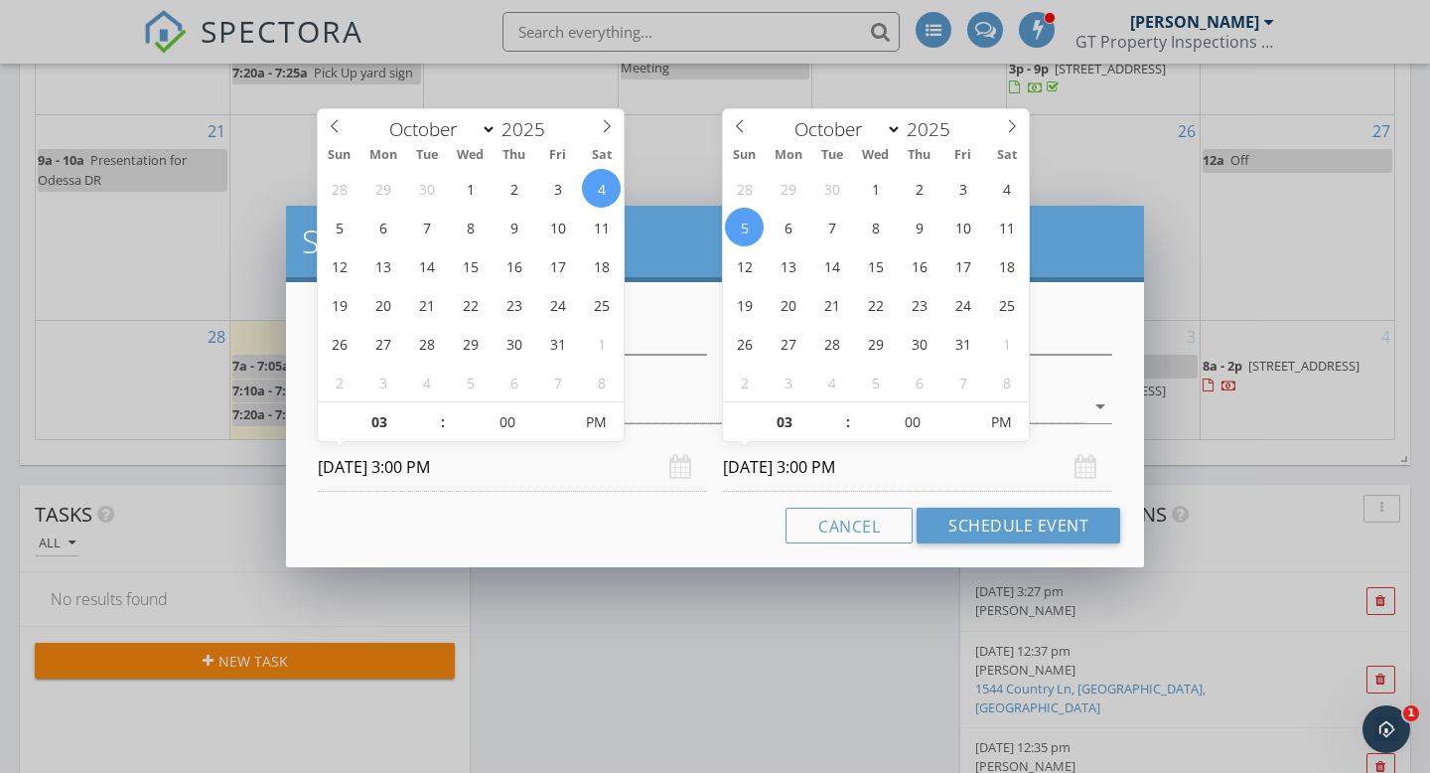
click at [851, 469] on input "[DATE] 3:00 PM" at bounding box center [917, 467] width 389 height 49
type input "[DATE] 3:00 PM"
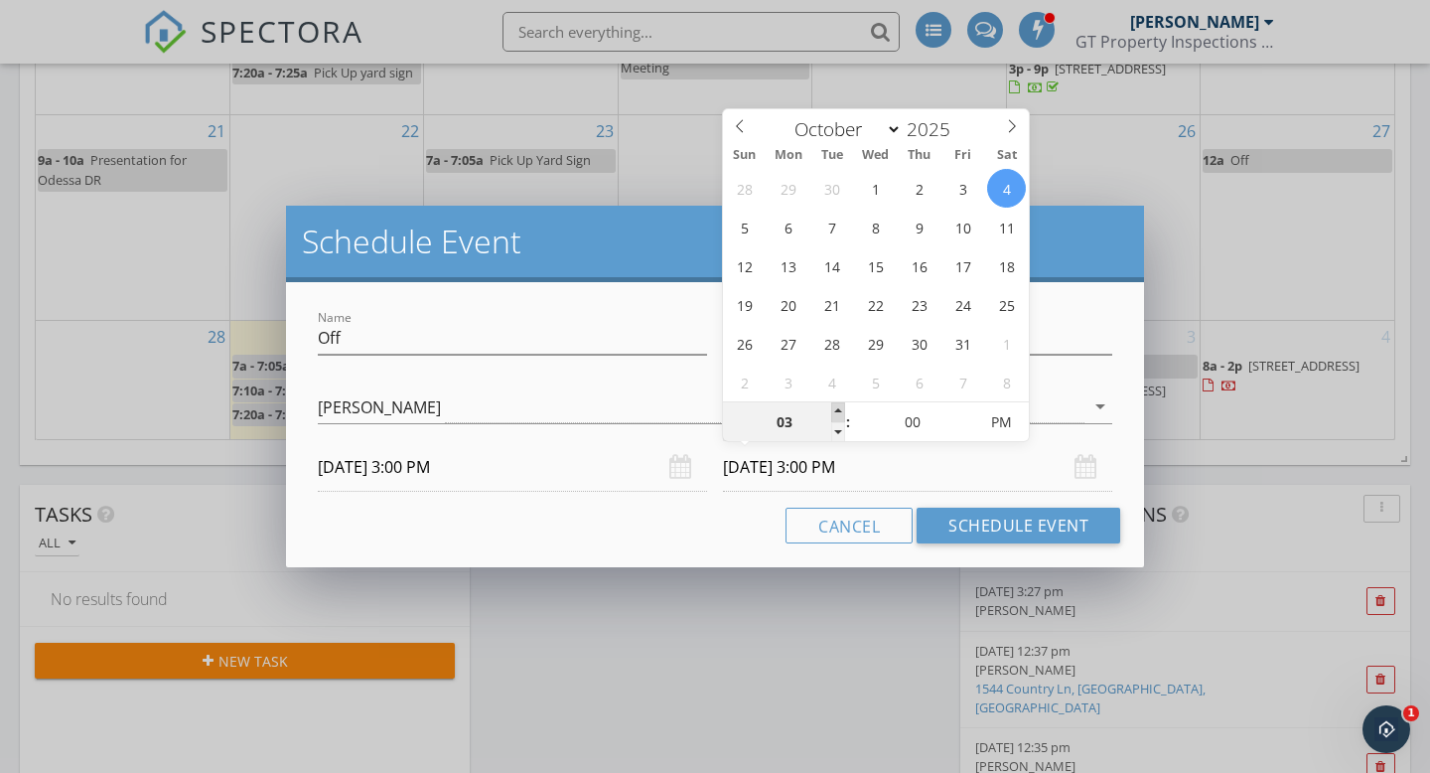
type input "04"
type input "[DATE] 4:00 PM"
click at [843, 402] on span at bounding box center [838, 412] width 14 height 20
type input "05"
type input "[DATE] 5:00 PM"
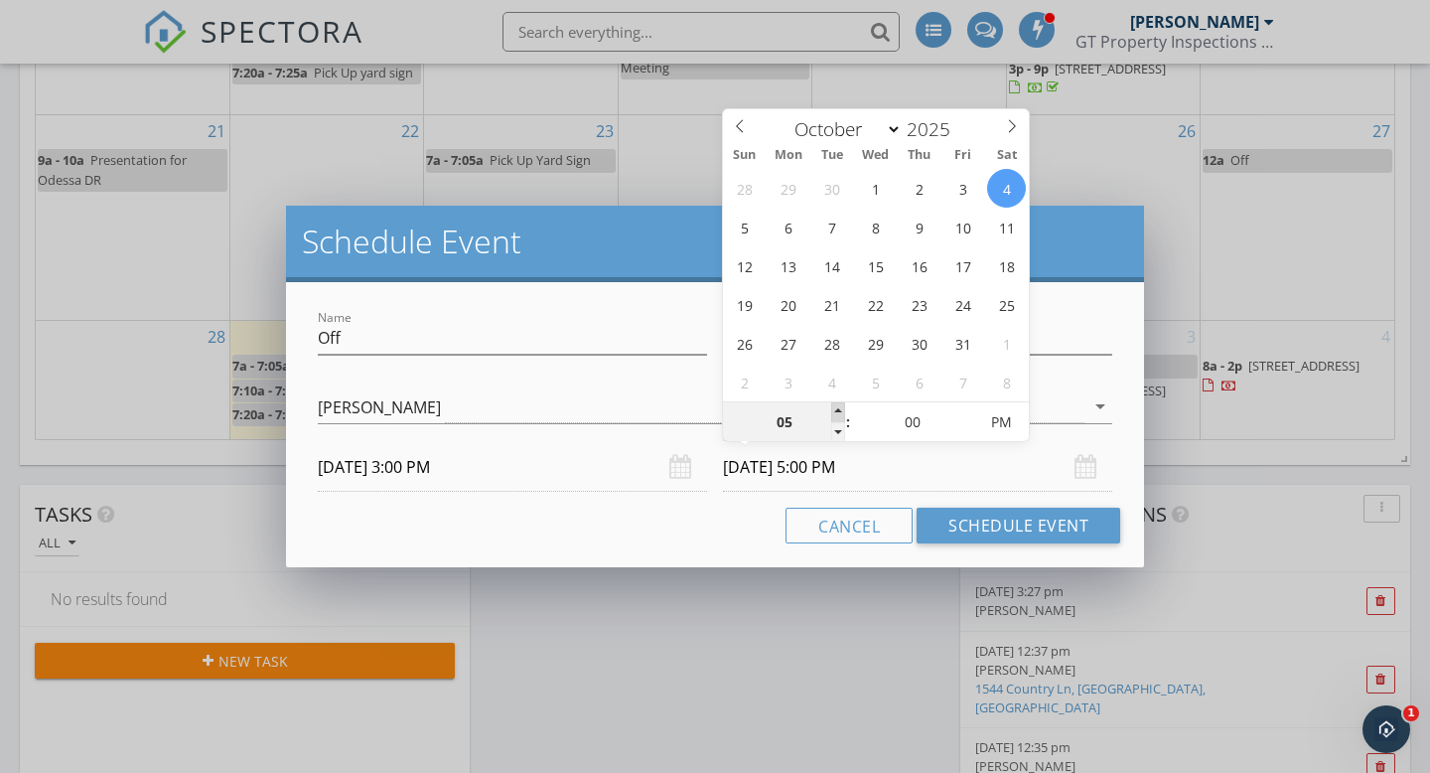
click at [843, 402] on span at bounding box center [838, 412] width 14 height 20
type input "06"
type input "[DATE] 6:00 PM"
click at [843, 402] on span at bounding box center [838, 412] width 14 height 20
type input "07"
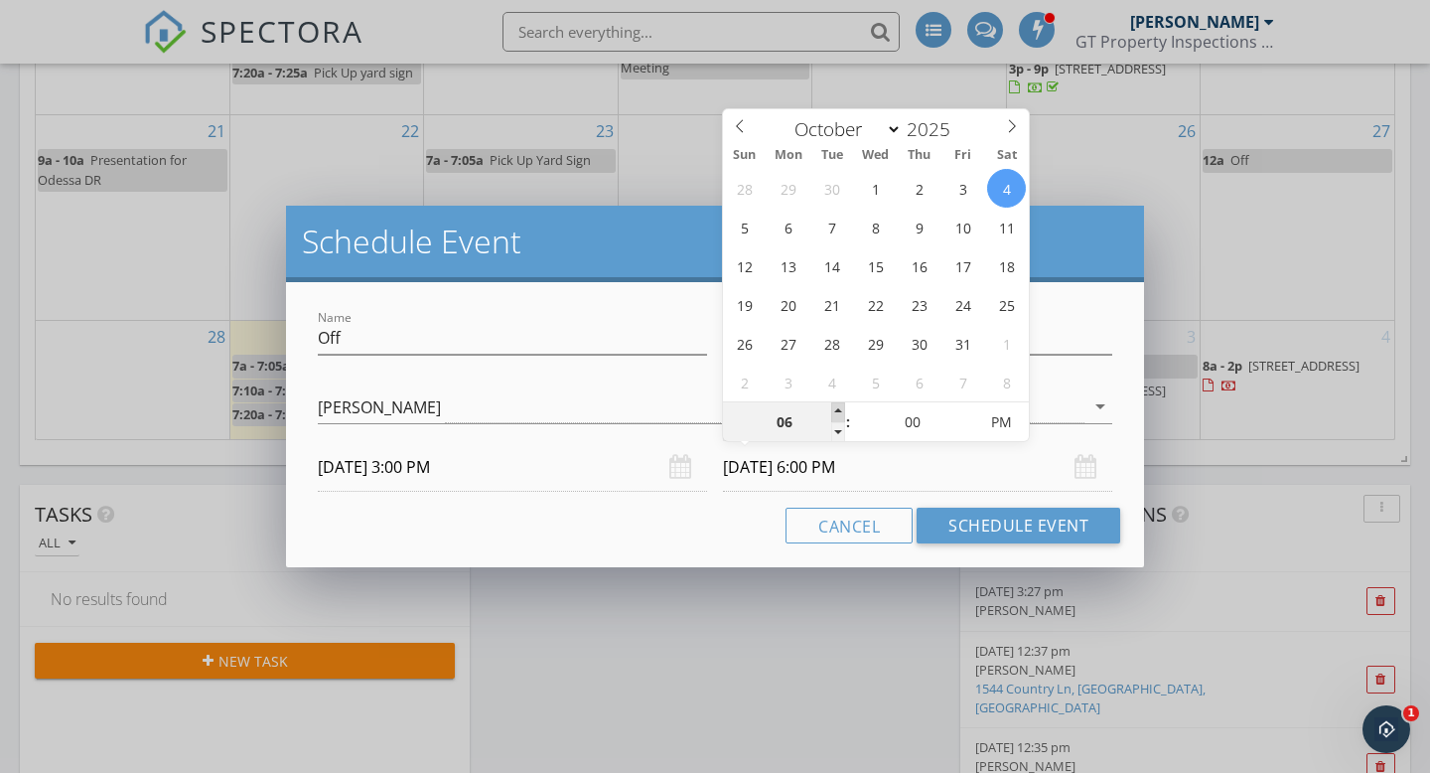
type input "[DATE] 7:00 PM"
click at [843, 402] on span at bounding box center [838, 412] width 14 height 20
type input "08"
type input "[DATE] 8:00 PM"
click at [843, 402] on span at bounding box center [838, 412] width 14 height 20
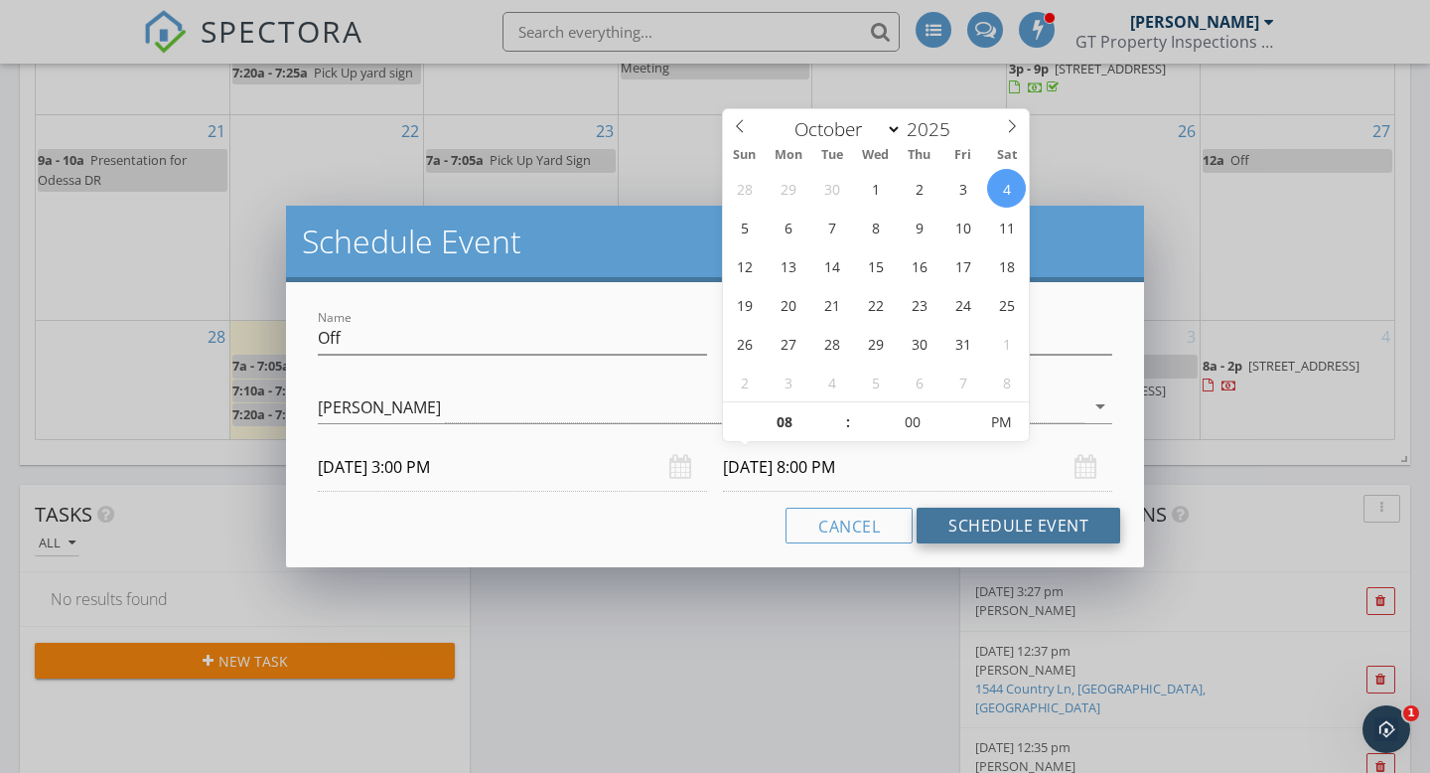
click at [989, 526] on button "Schedule Event" at bounding box center [1018, 525] width 204 height 36
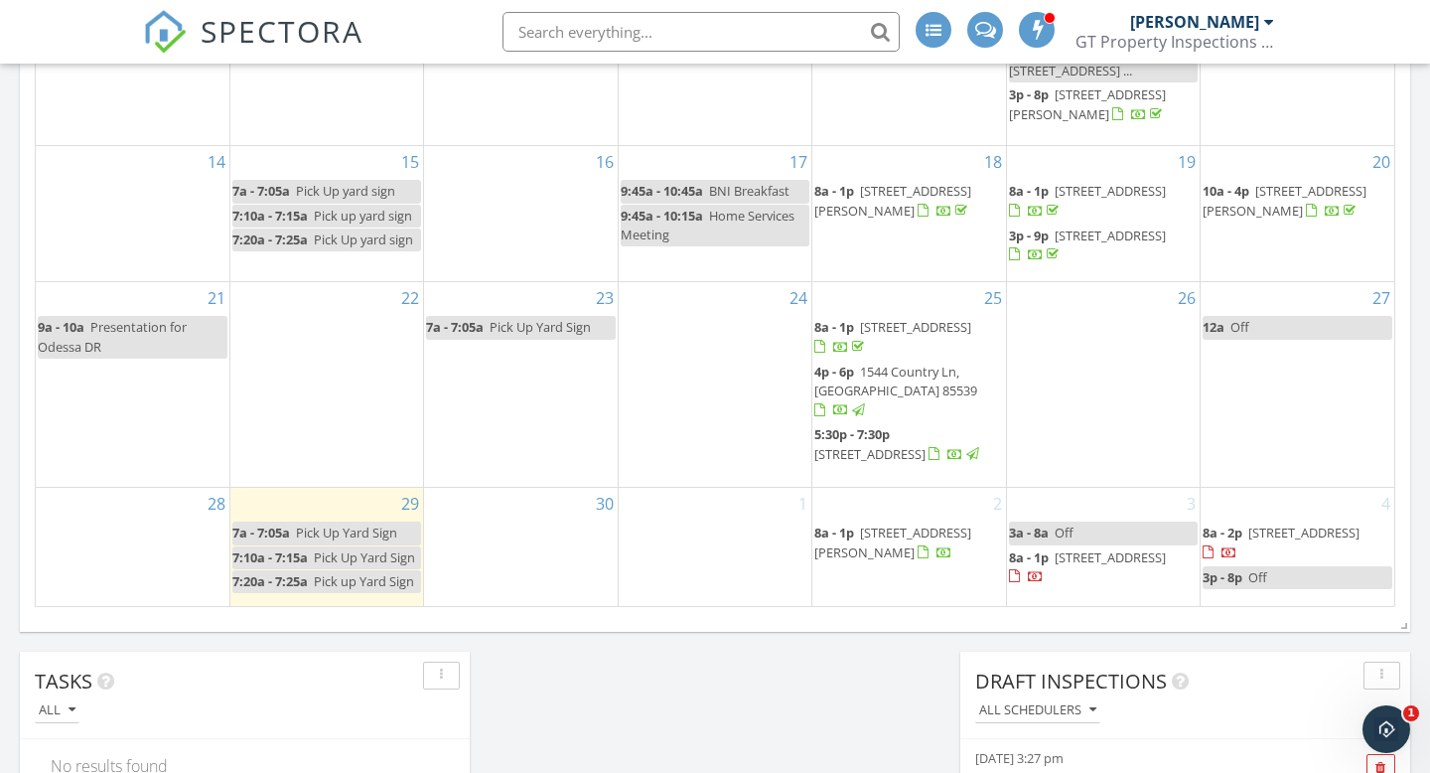
scroll to position [1217, 0]
